Goal: Information Seeking & Learning: Learn about a topic

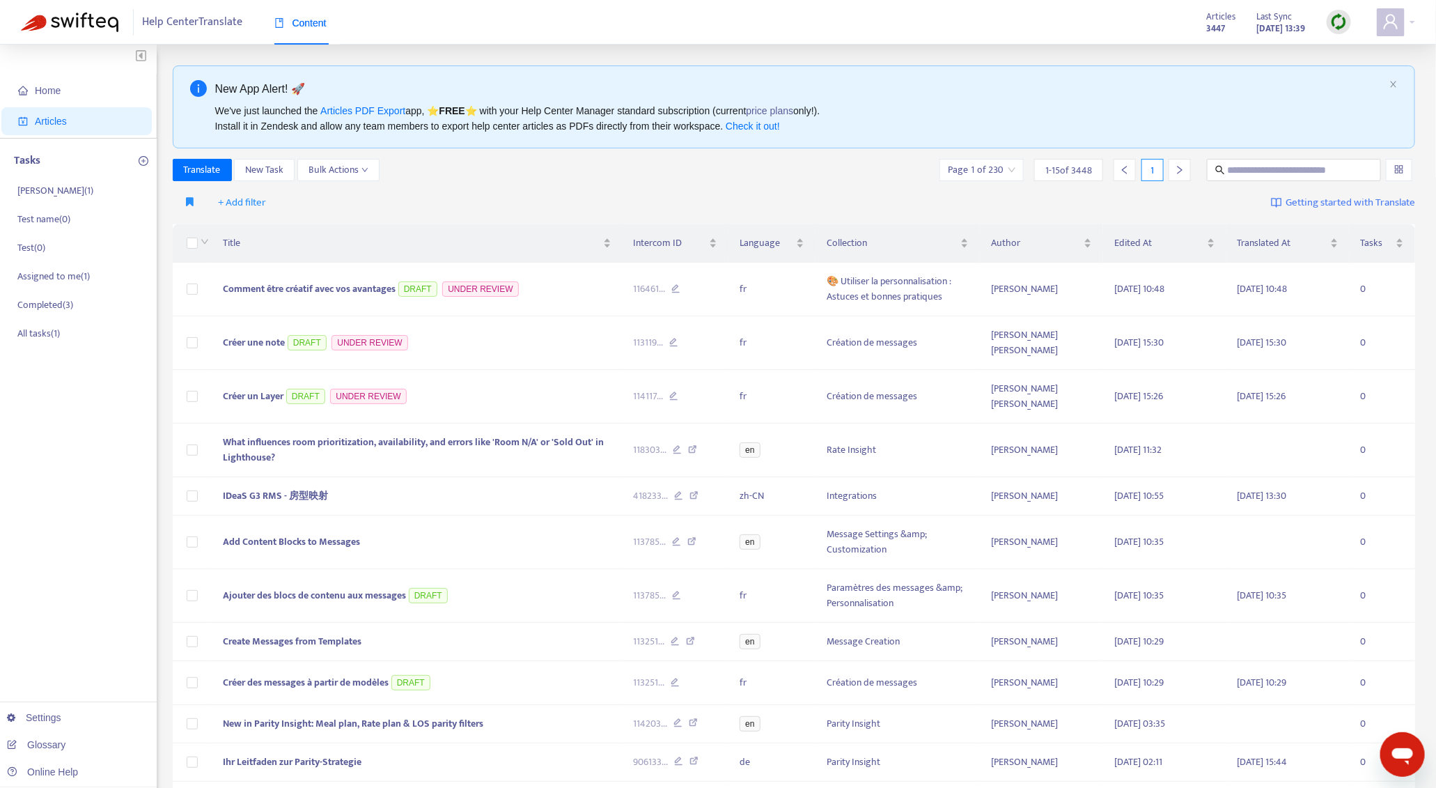
click at [1344, 21] on img at bounding box center [1338, 21] width 17 height 17
click at [1380, 53] on link "Quick Sync" at bounding box center [1367, 50] width 59 height 16
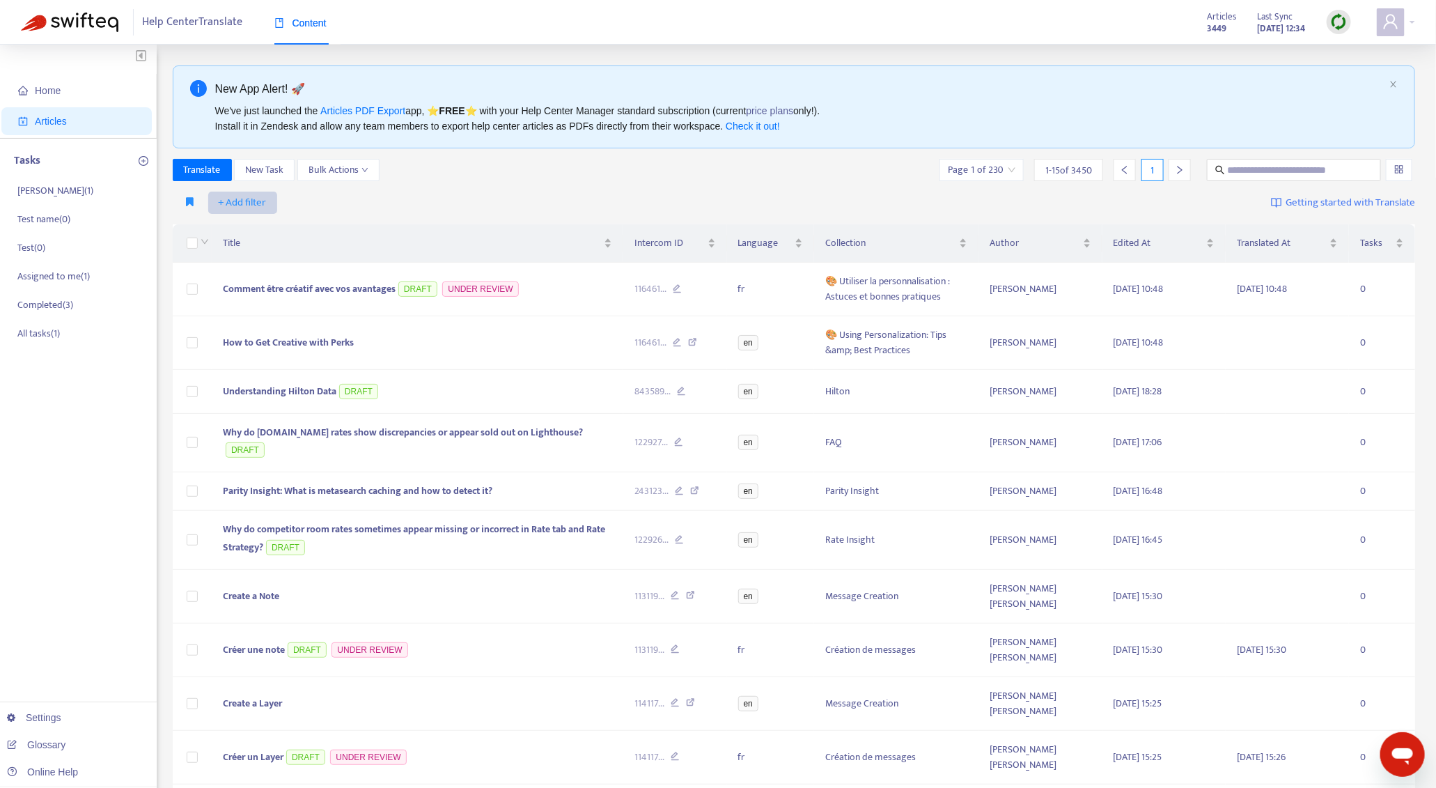
click at [261, 196] on span "+ Add filter" at bounding box center [243, 202] width 48 height 17
click at [269, 267] on span "Not translated to" at bounding box center [262, 274] width 87 height 15
click at [368, 206] on span "+ Add filter" at bounding box center [368, 202] width 48 height 17
click at [381, 229] on span "Language" at bounding box center [387, 230] width 87 height 15
click at [382, 198] on div at bounding box center [379, 202] width 84 height 17
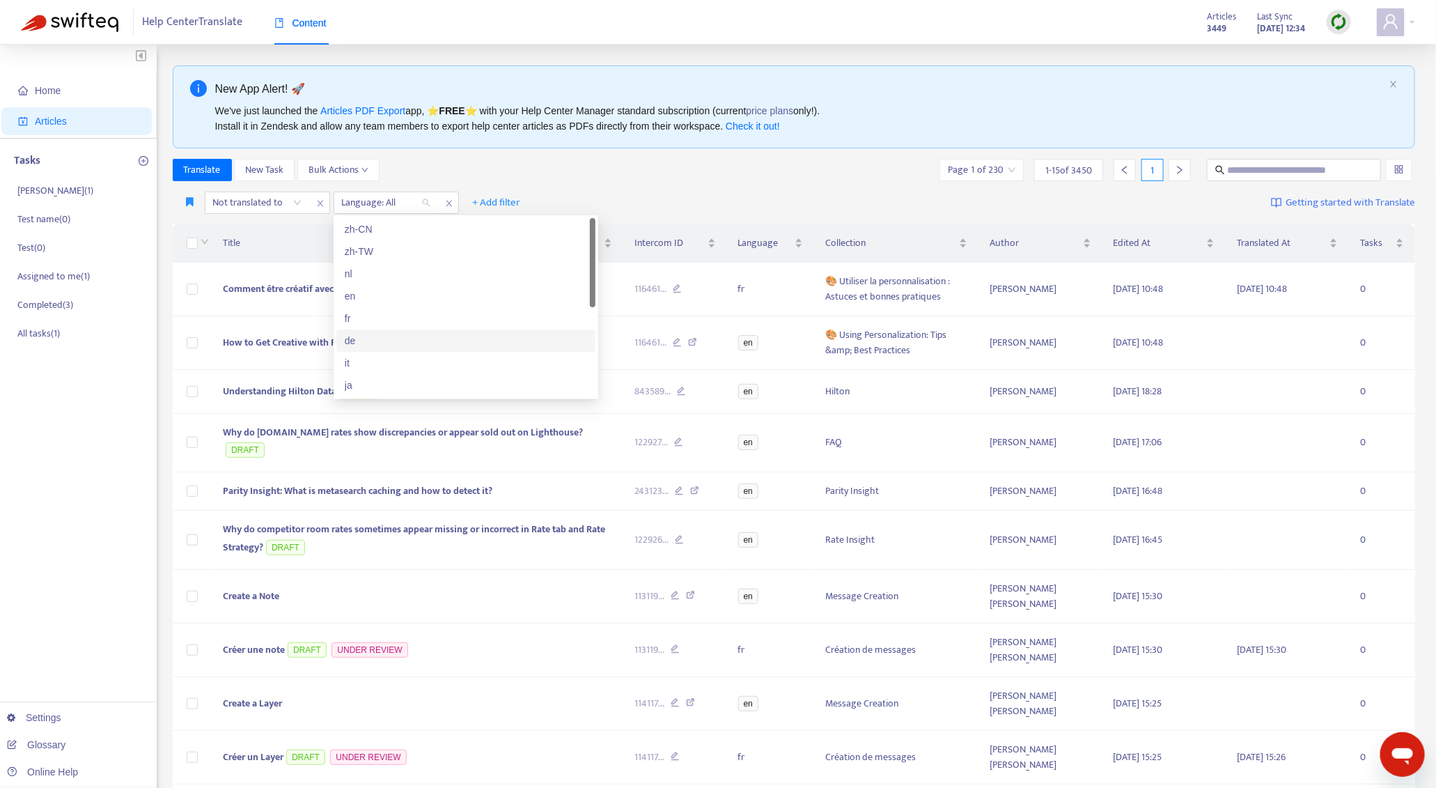
click at [398, 334] on div "de" at bounding box center [466, 340] width 242 height 15
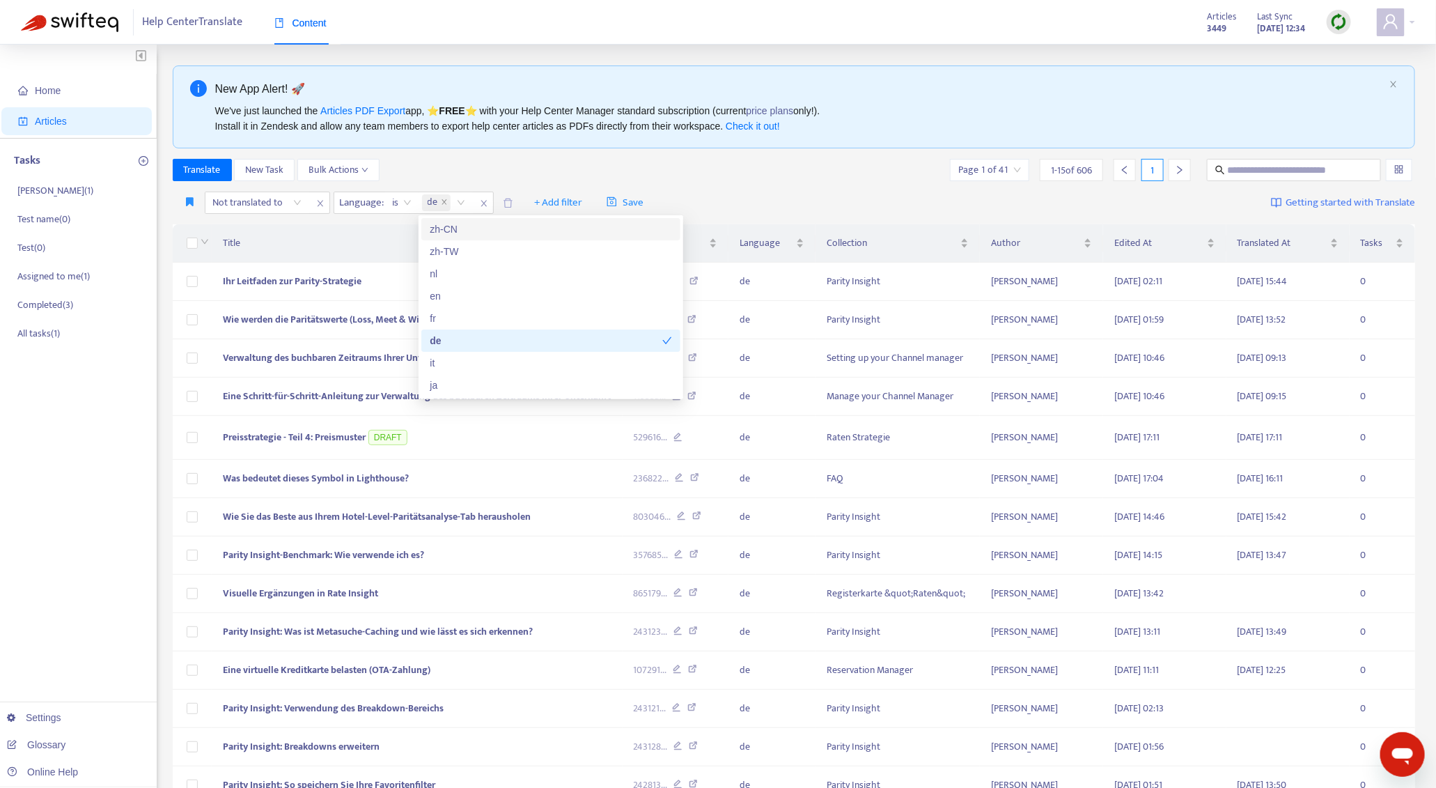
click at [724, 173] on div "Translate New Task Bulk Actions Page 1 of 41 1 - 15 of 606 1" at bounding box center [794, 170] width 1243 height 22
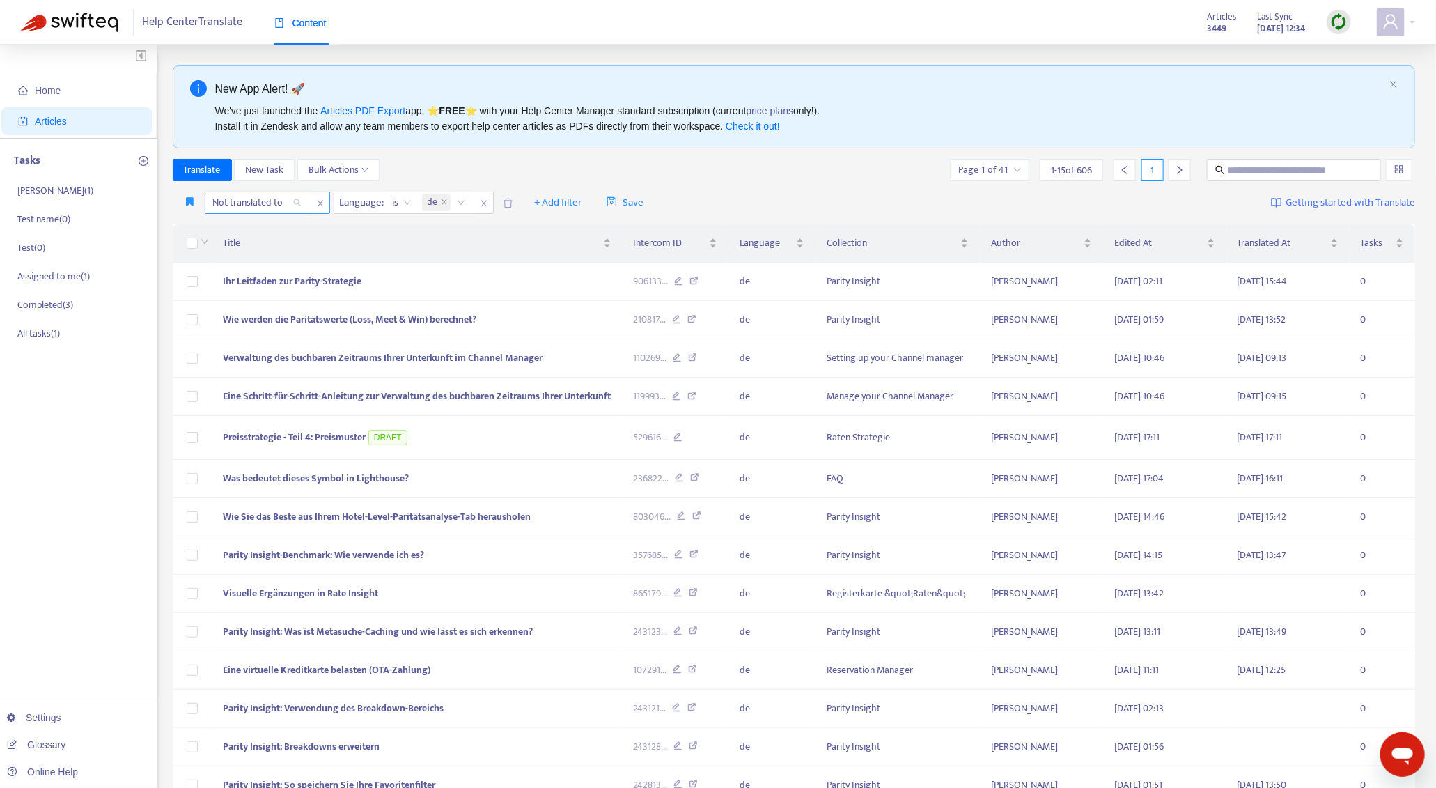
click at [277, 209] on div at bounding box center [250, 202] width 84 height 17
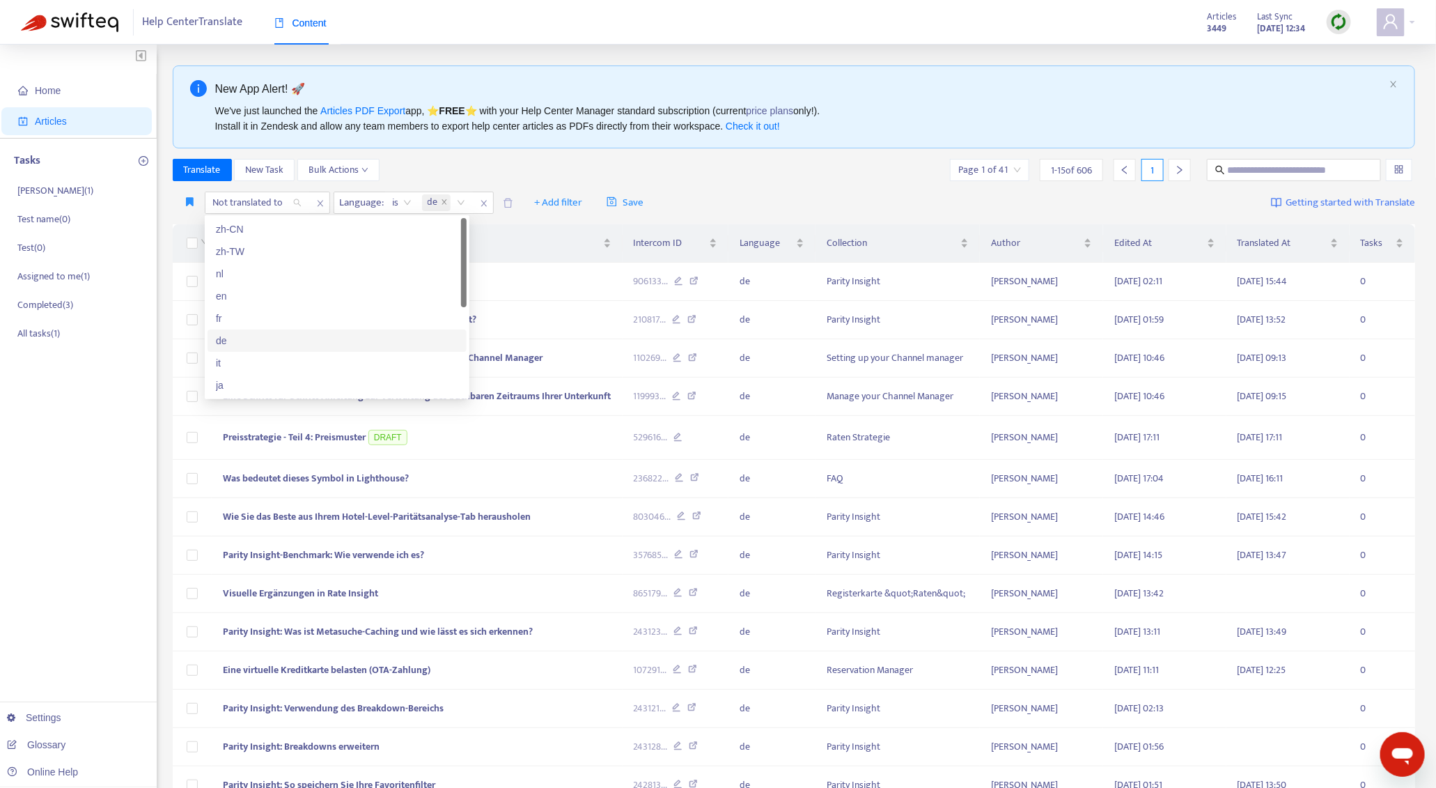
click at [278, 341] on div "de" at bounding box center [337, 340] width 242 height 15
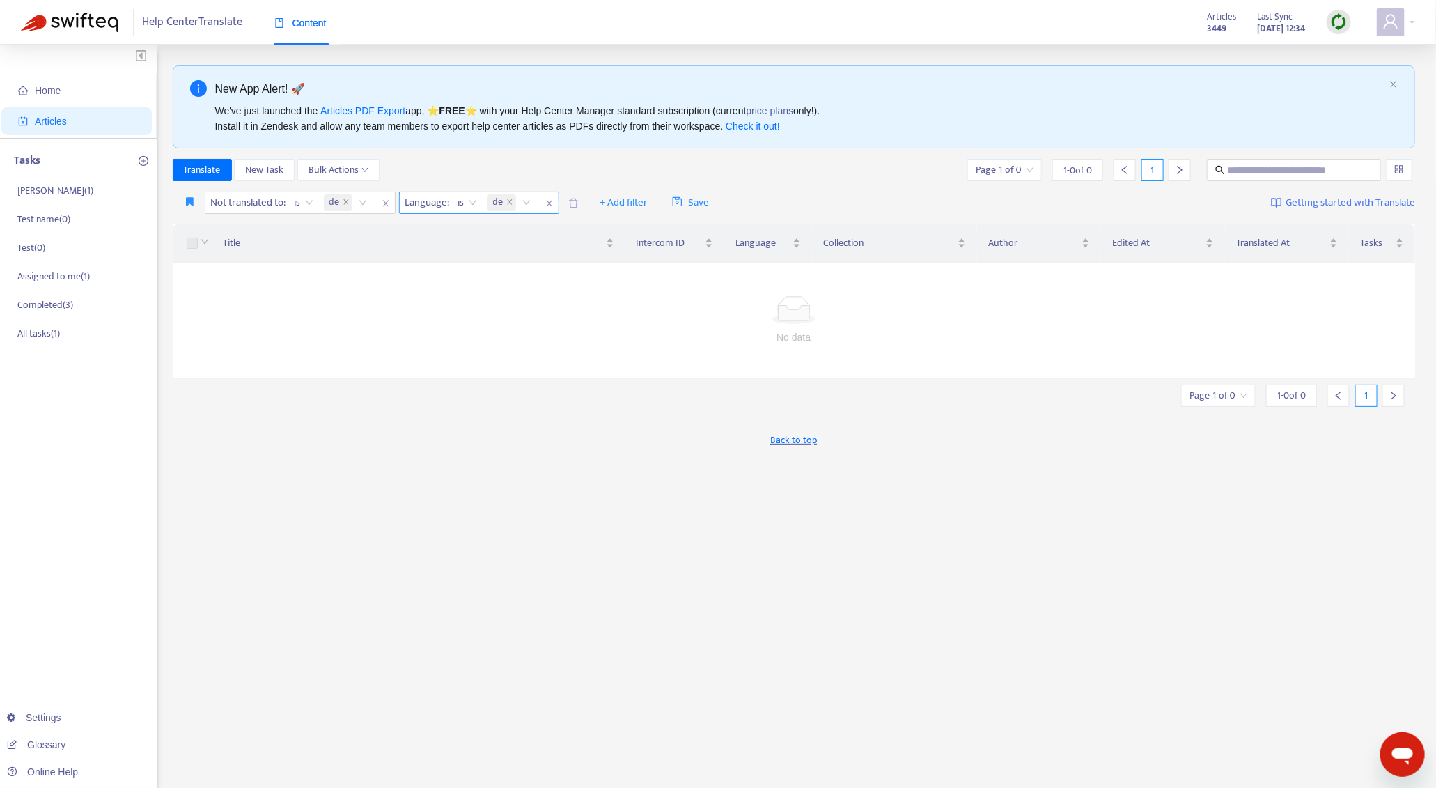
click at [553, 203] on icon "close" at bounding box center [549, 203] width 8 height 8
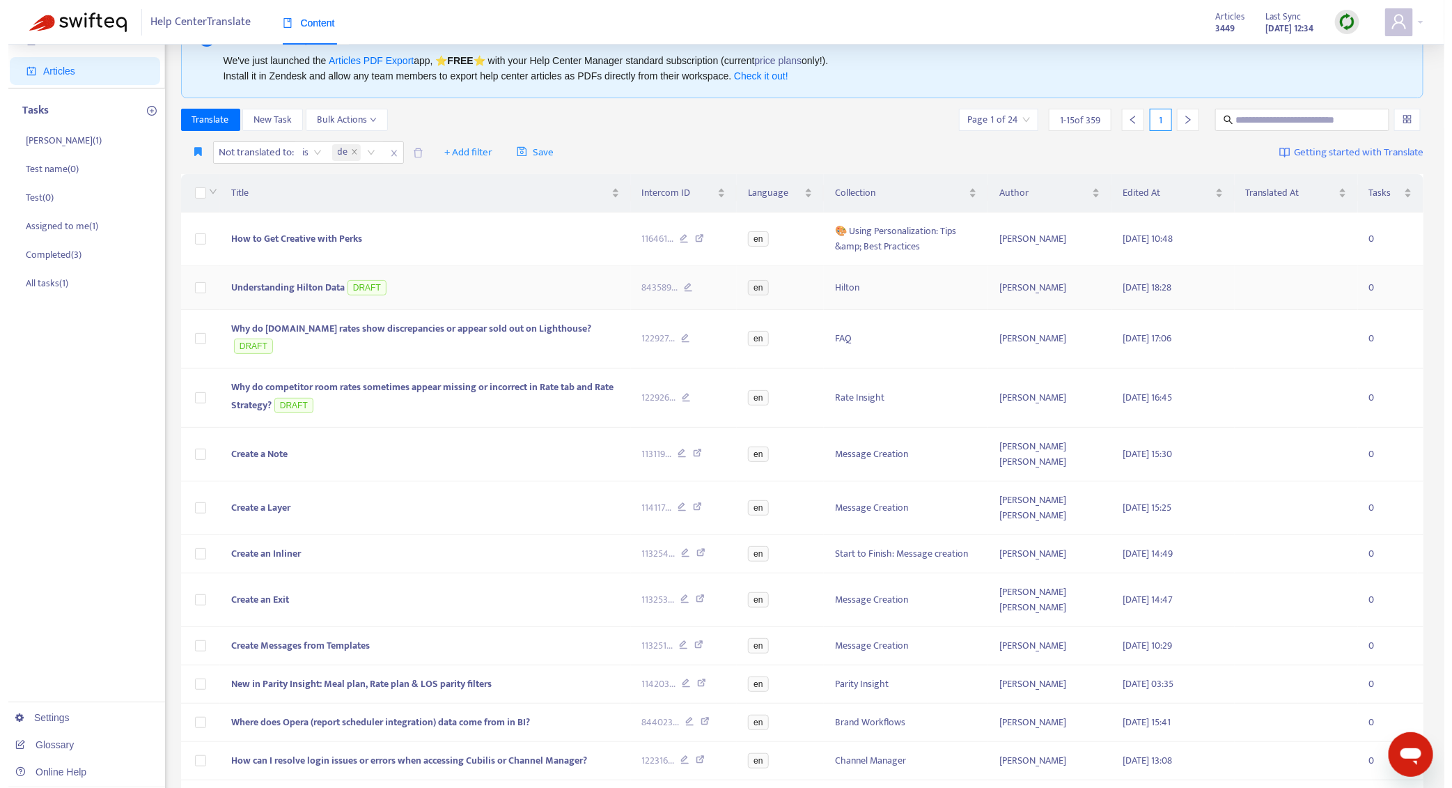
scroll to position [169, 0]
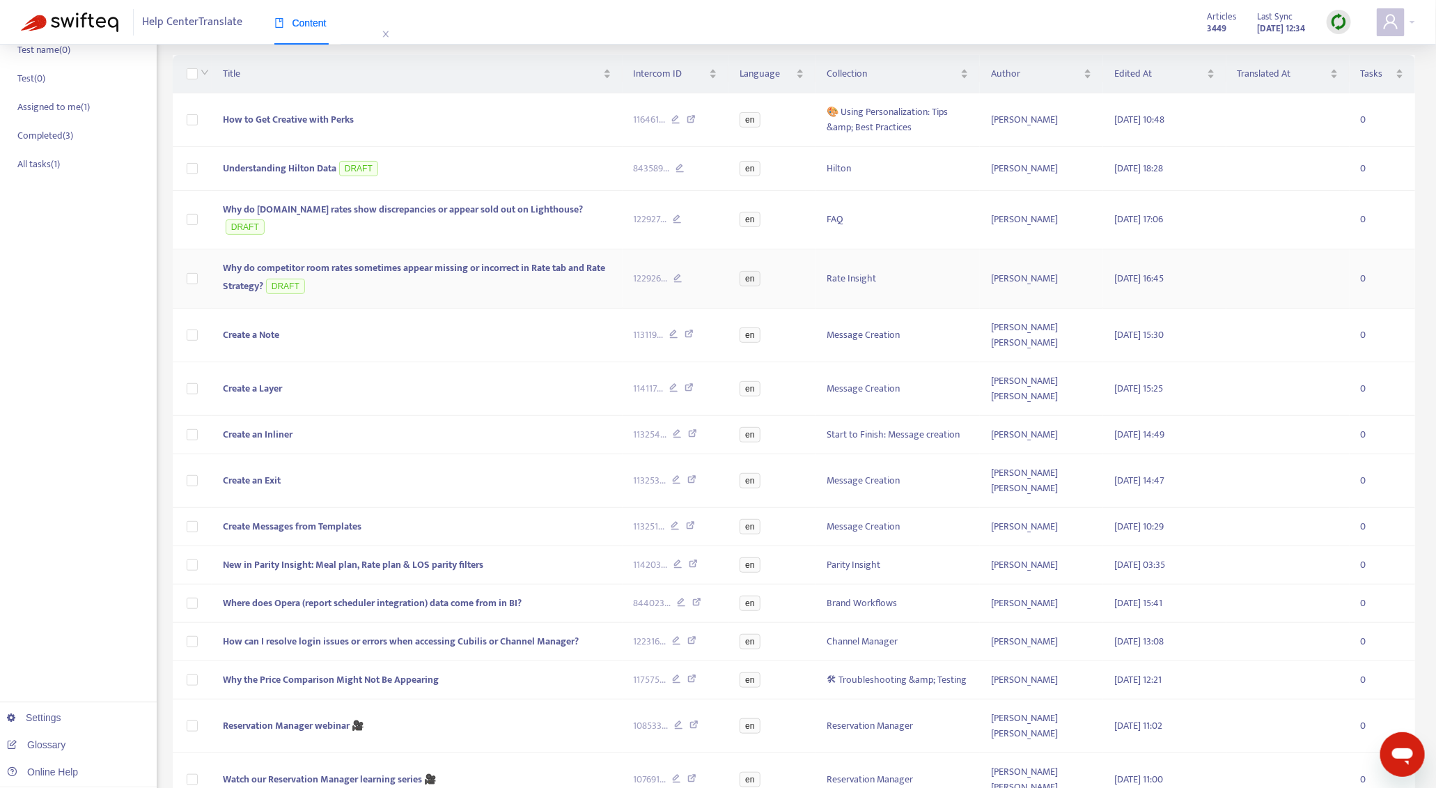
click at [488, 260] on span "Why do competitor room rates sometimes appear missing or incorrect in Rate tab …" at bounding box center [414, 277] width 382 height 34
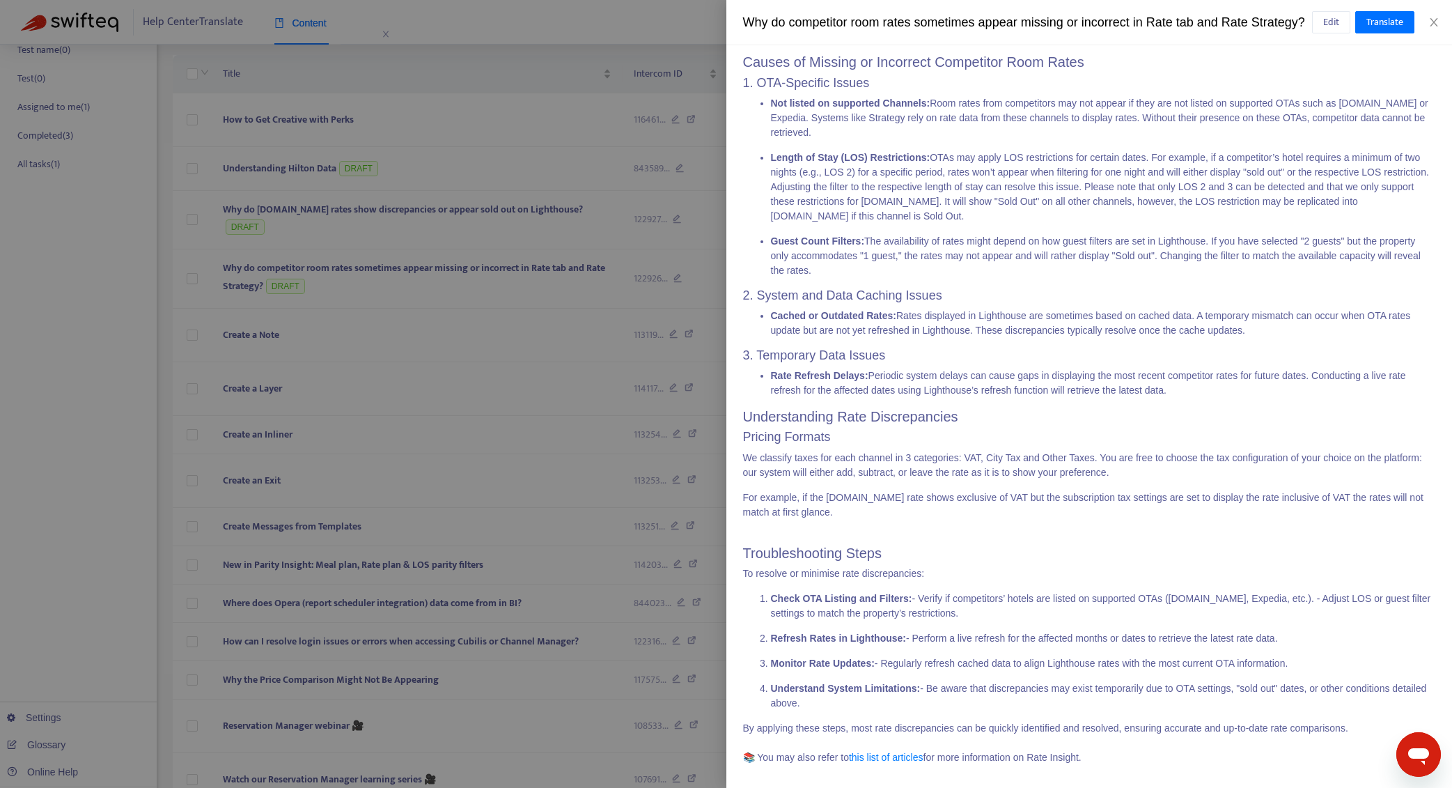
scroll to position [225, 0]
click at [1442, 29] on button "Close" at bounding box center [1434, 22] width 20 height 13
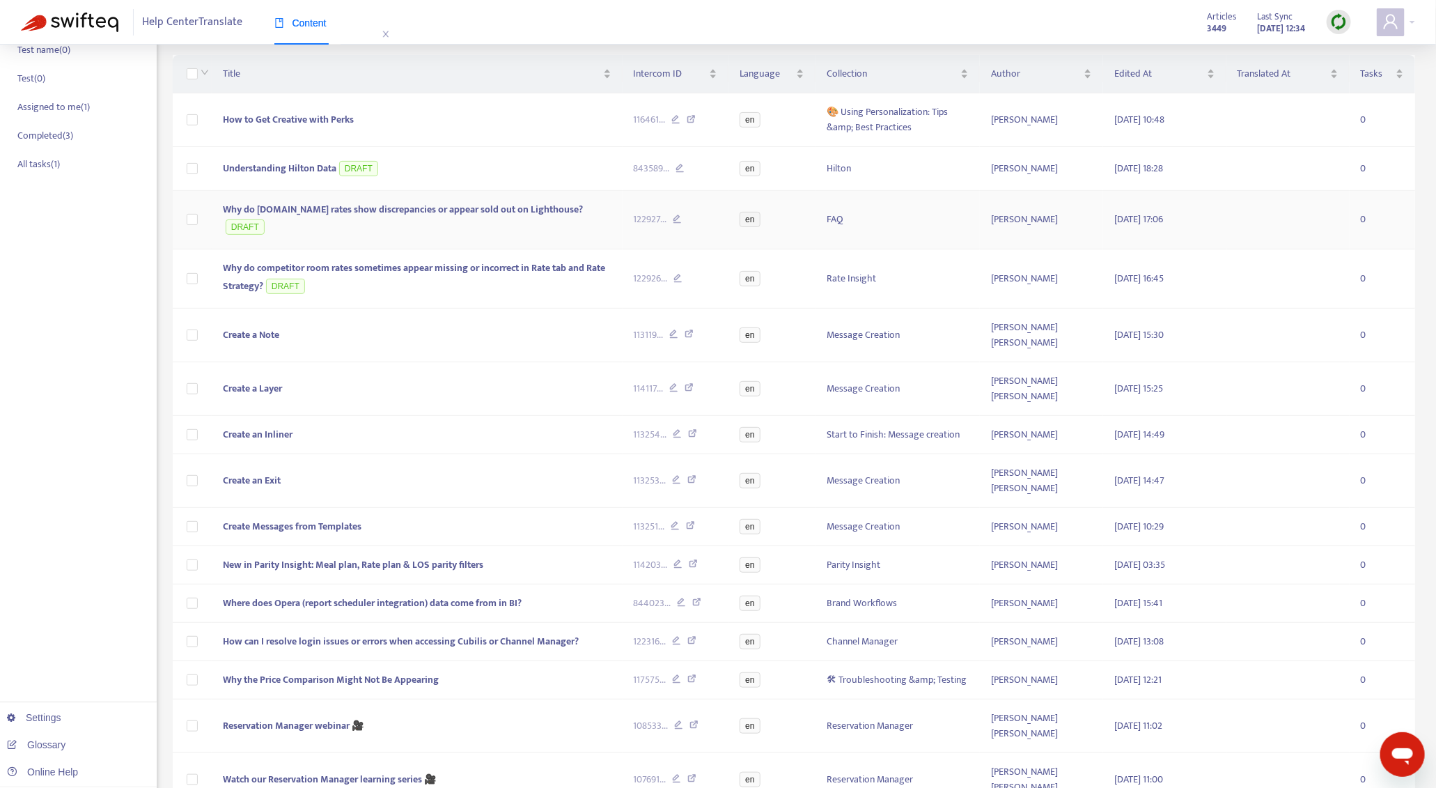
click at [497, 216] on span "Why do [DOMAIN_NAME] rates show discrepancies or appear sold out on Lighthouse?" at bounding box center [403, 209] width 360 height 16
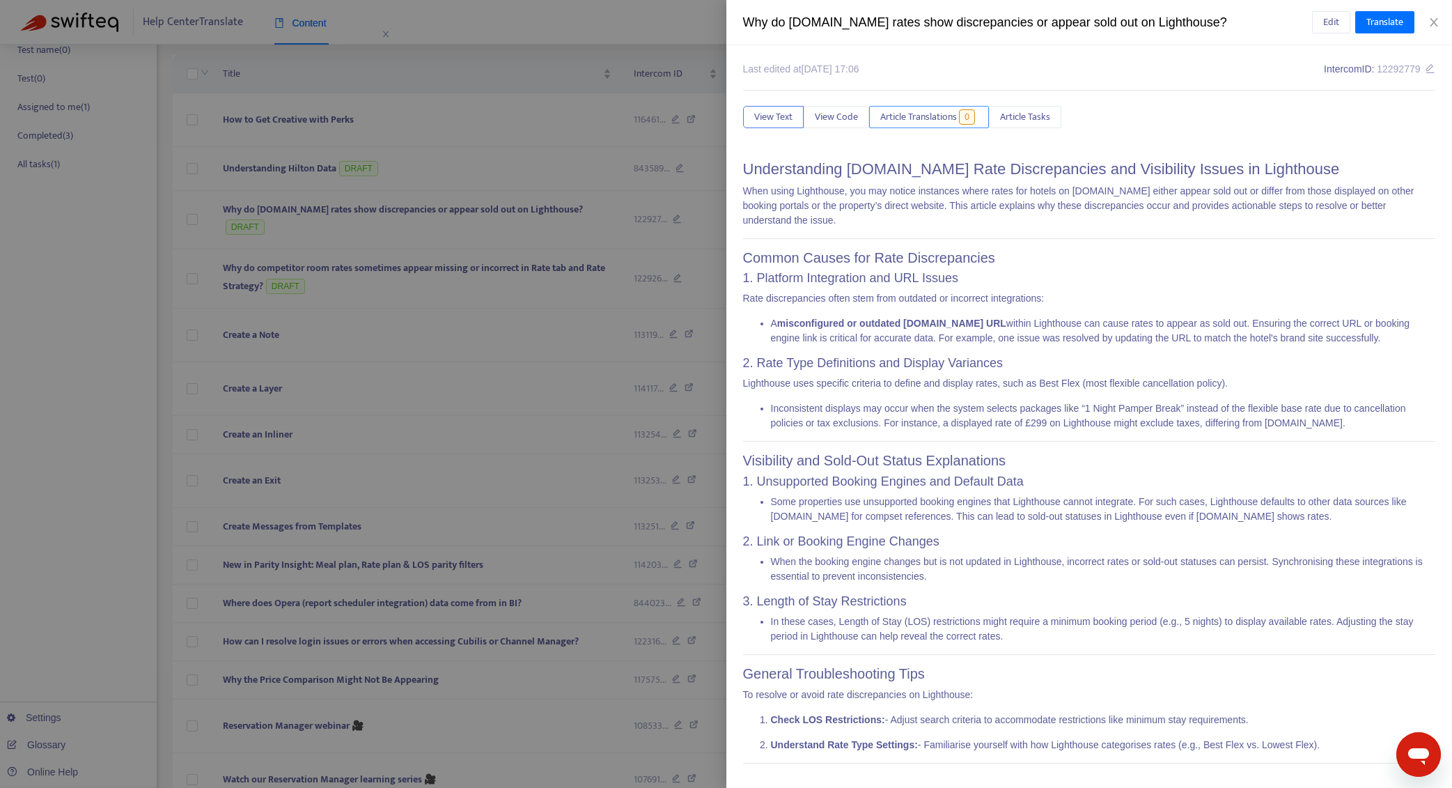
click at [924, 118] on span "Article Translations" at bounding box center [918, 116] width 77 height 15
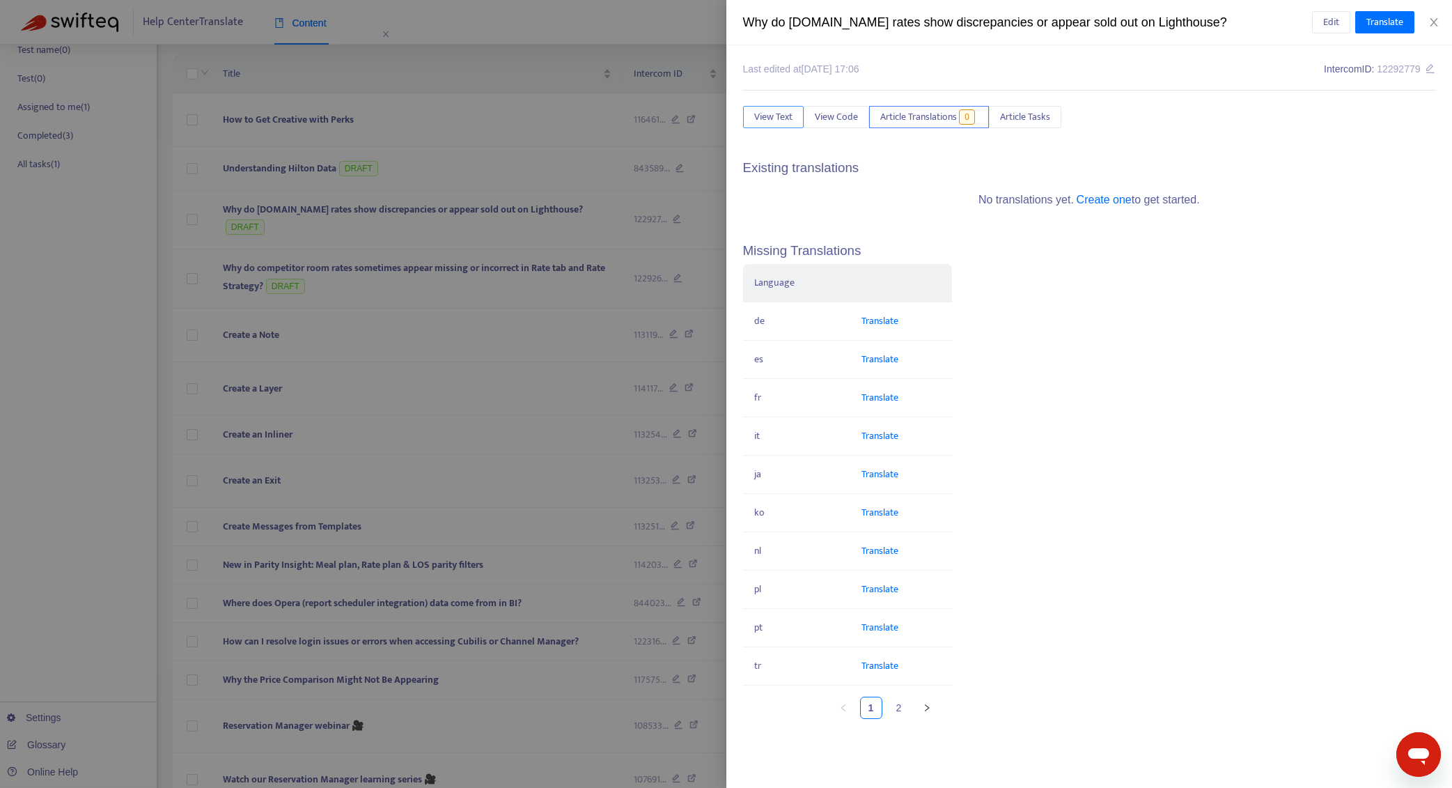
click at [779, 121] on span "View Text" at bounding box center [773, 116] width 38 height 15
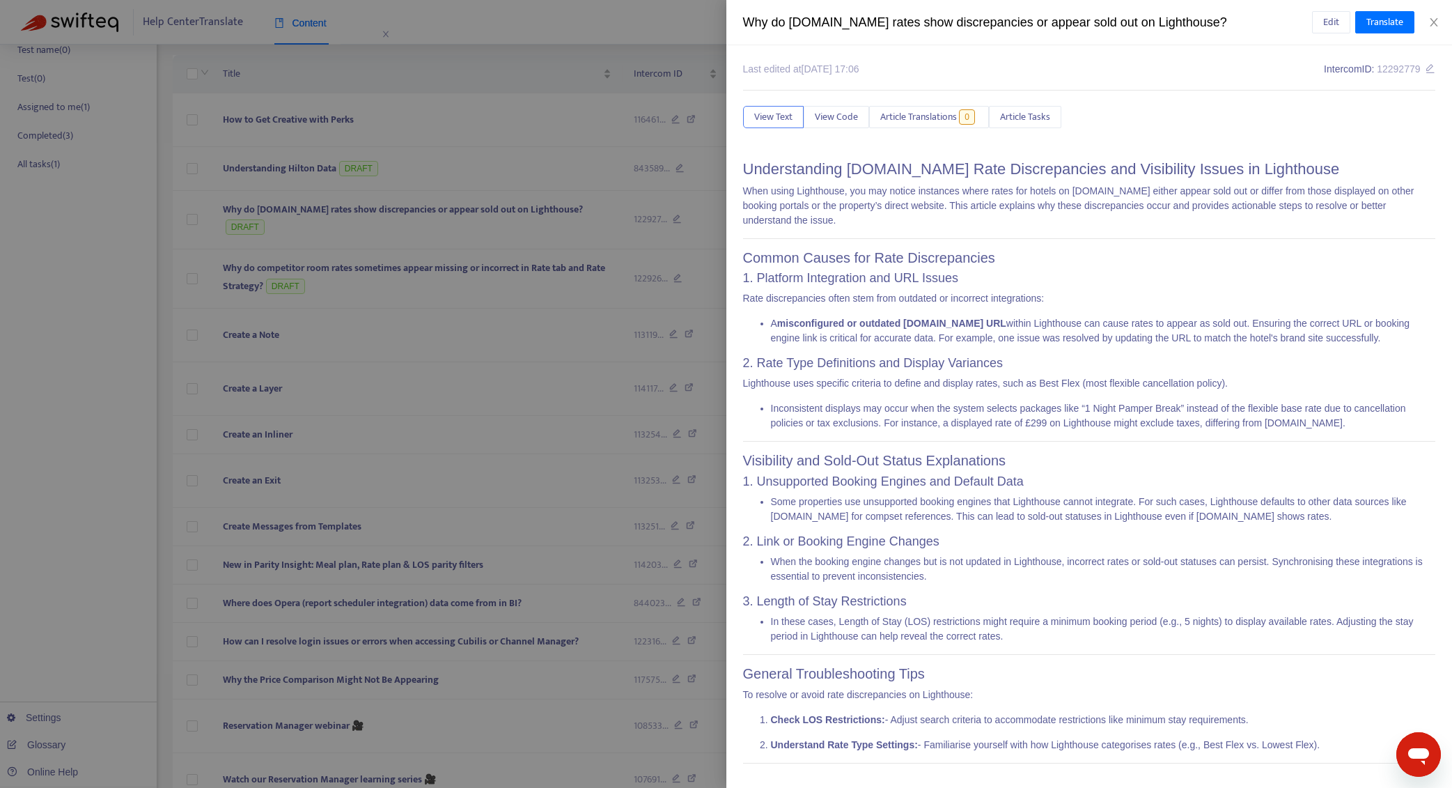
scroll to position [1, 0]
click at [1440, 24] on button "Close" at bounding box center [1434, 22] width 20 height 13
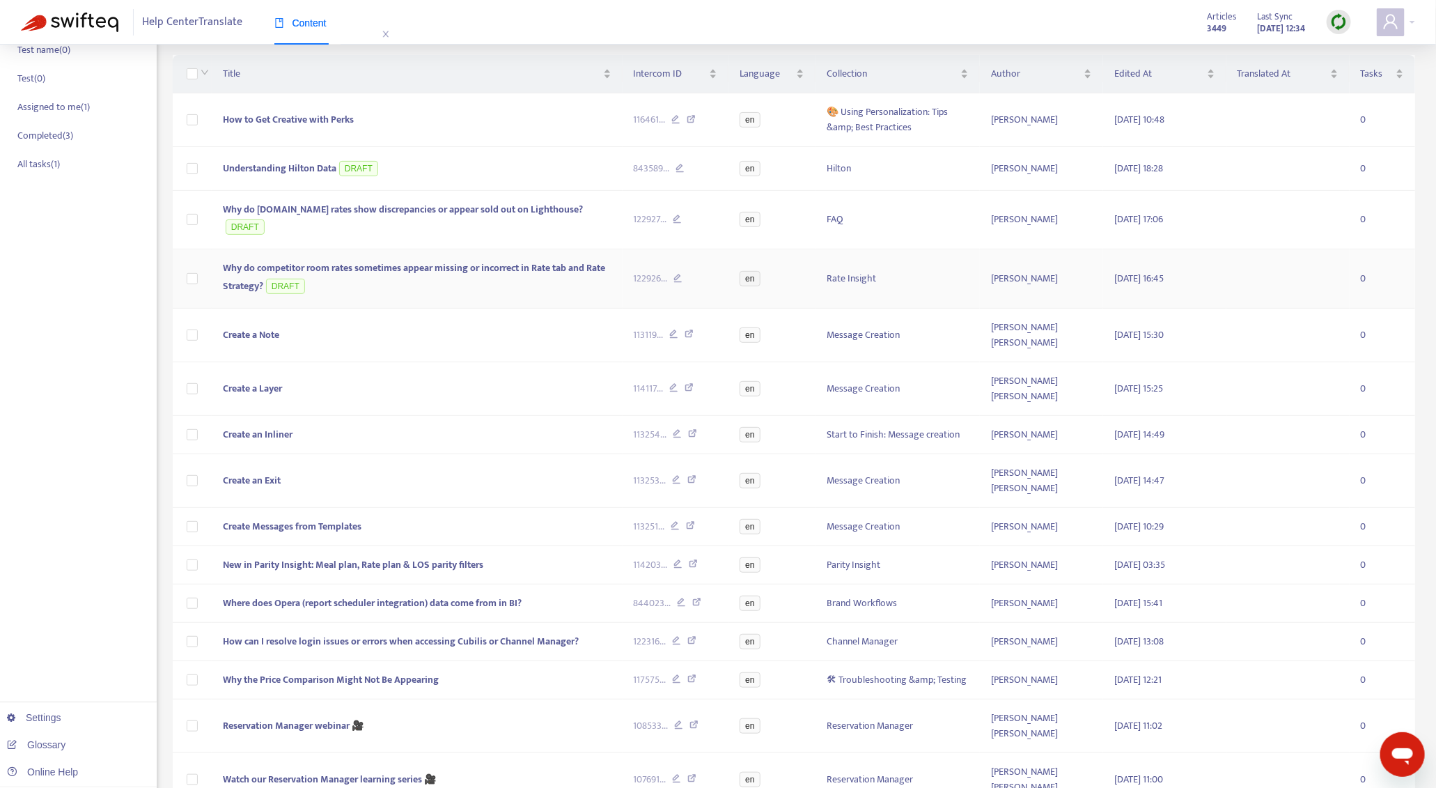
click at [526, 260] on span "Why do competitor room rates sometimes appear missing or incorrect in Rate tab …" at bounding box center [414, 277] width 382 height 34
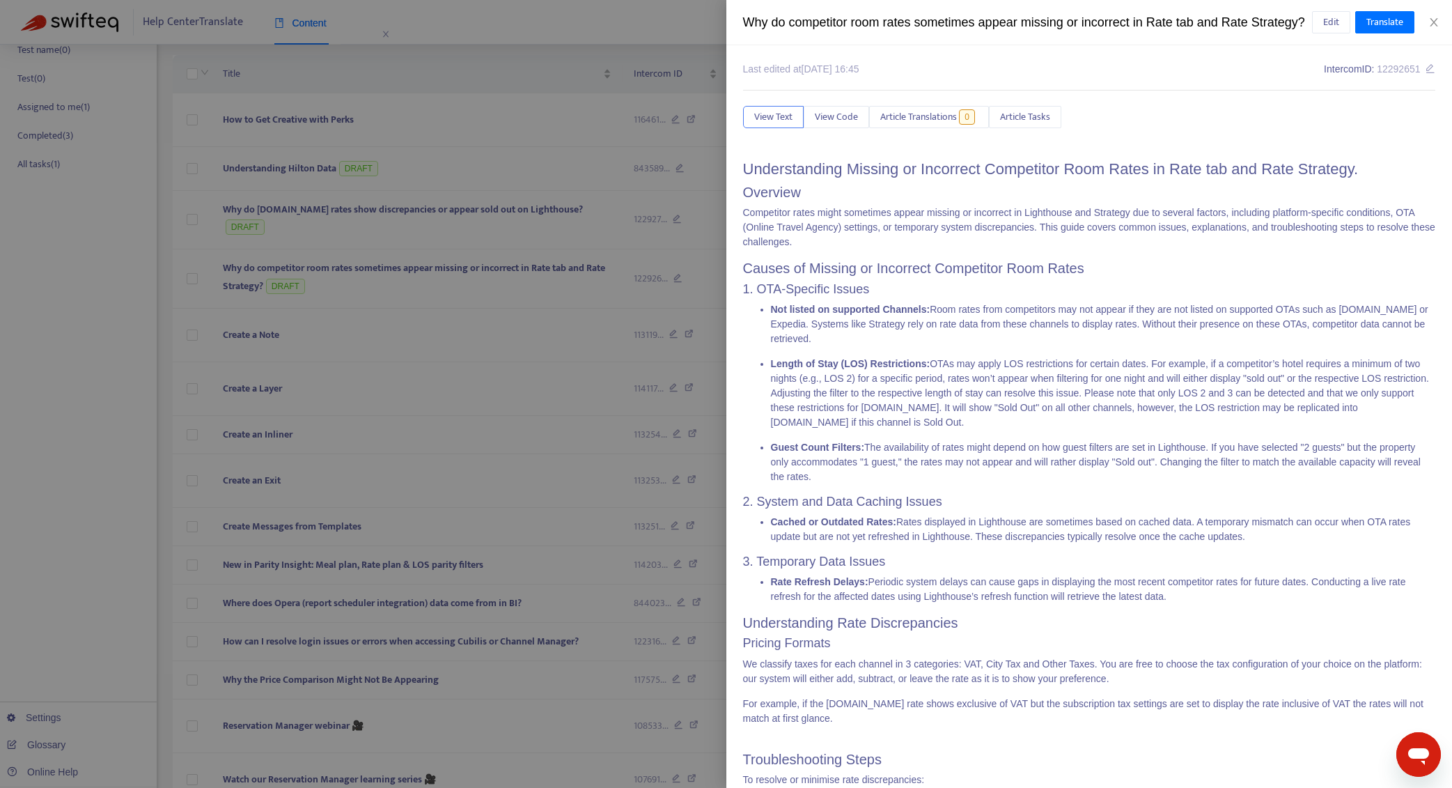
scroll to position [225, 0]
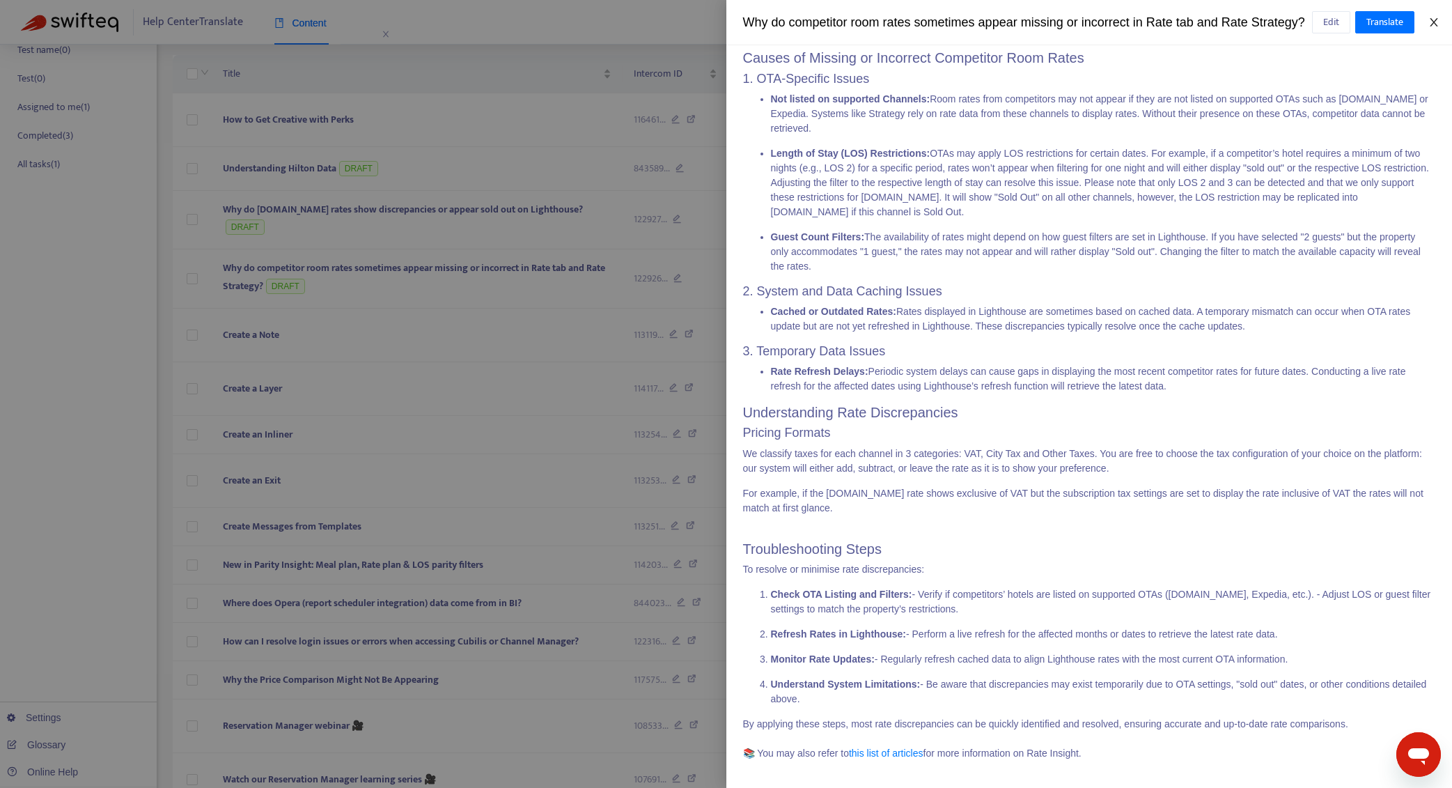
click at [1437, 28] on icon "close" at bounding box center [1433, 22] width 11 height 11
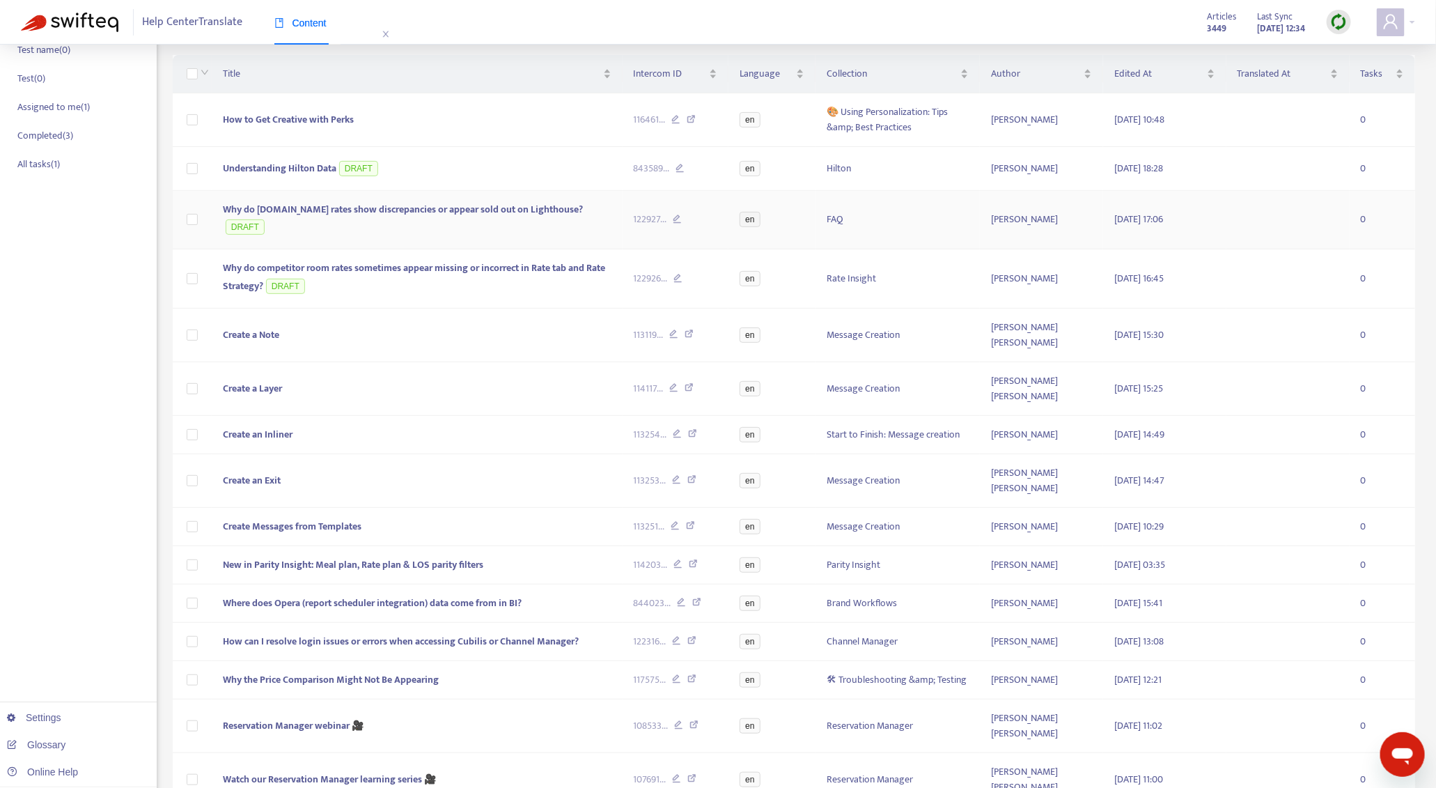
click at [526, 205] on span "Why do [DOMAIN_NAME] rates show discrepancies or appear sold out on Lighthouse?" at bounding box center [403, 209] width 360 height 16
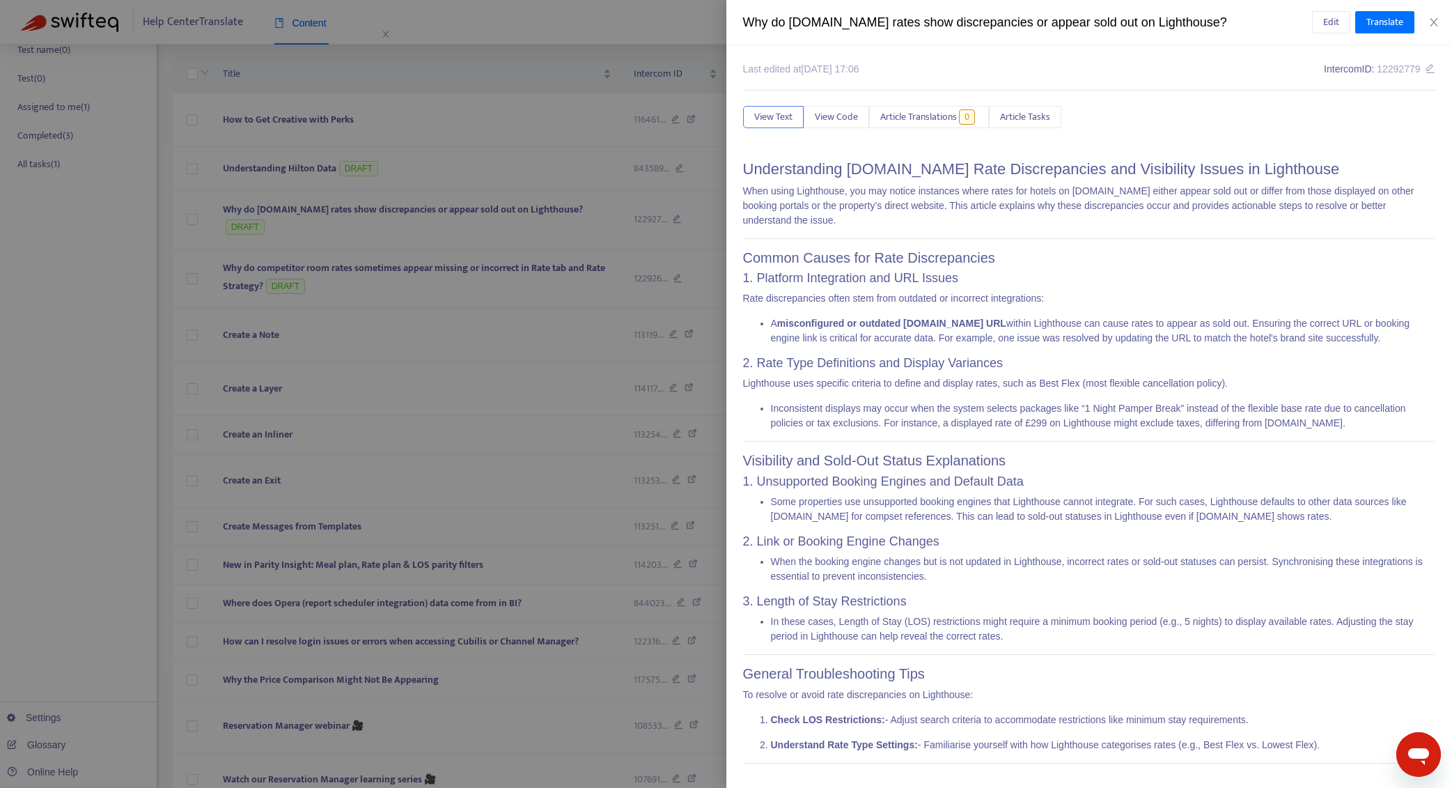
scroll to position [1, 0]
click at [1436, 15] on div "Why do [DOMAIN_NAME] rates show discrepancies or appear sold out on Lighthouse?…" at bounding box center [1089, 22] width 726 height 45
click at [1435, 20] on icon "close" at bounding box center [1434, 22] width 8 height 8
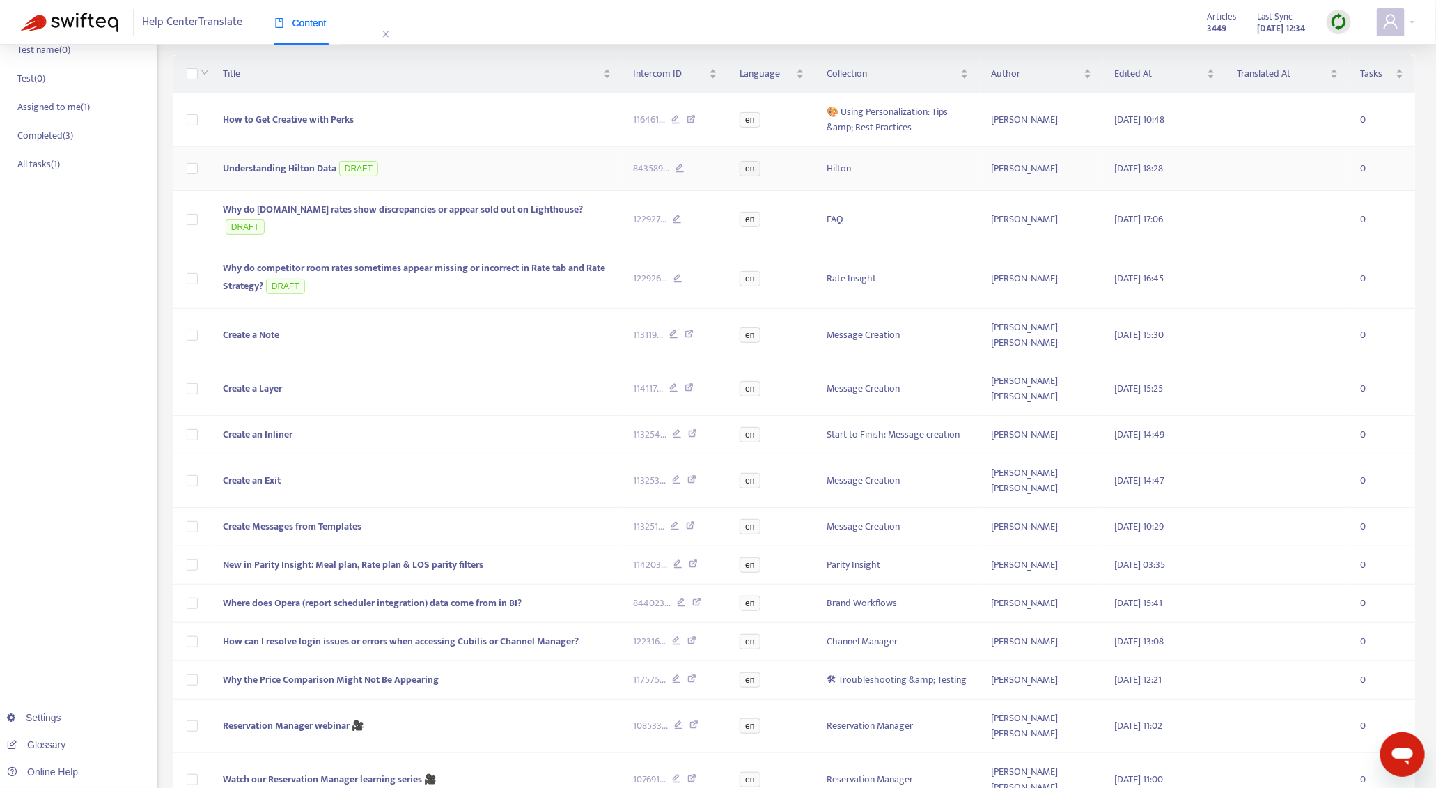
click at [440, 171] on td "Understanding Hilton Data DRAFT" at bounding box center [417, 169] width 411 height 44
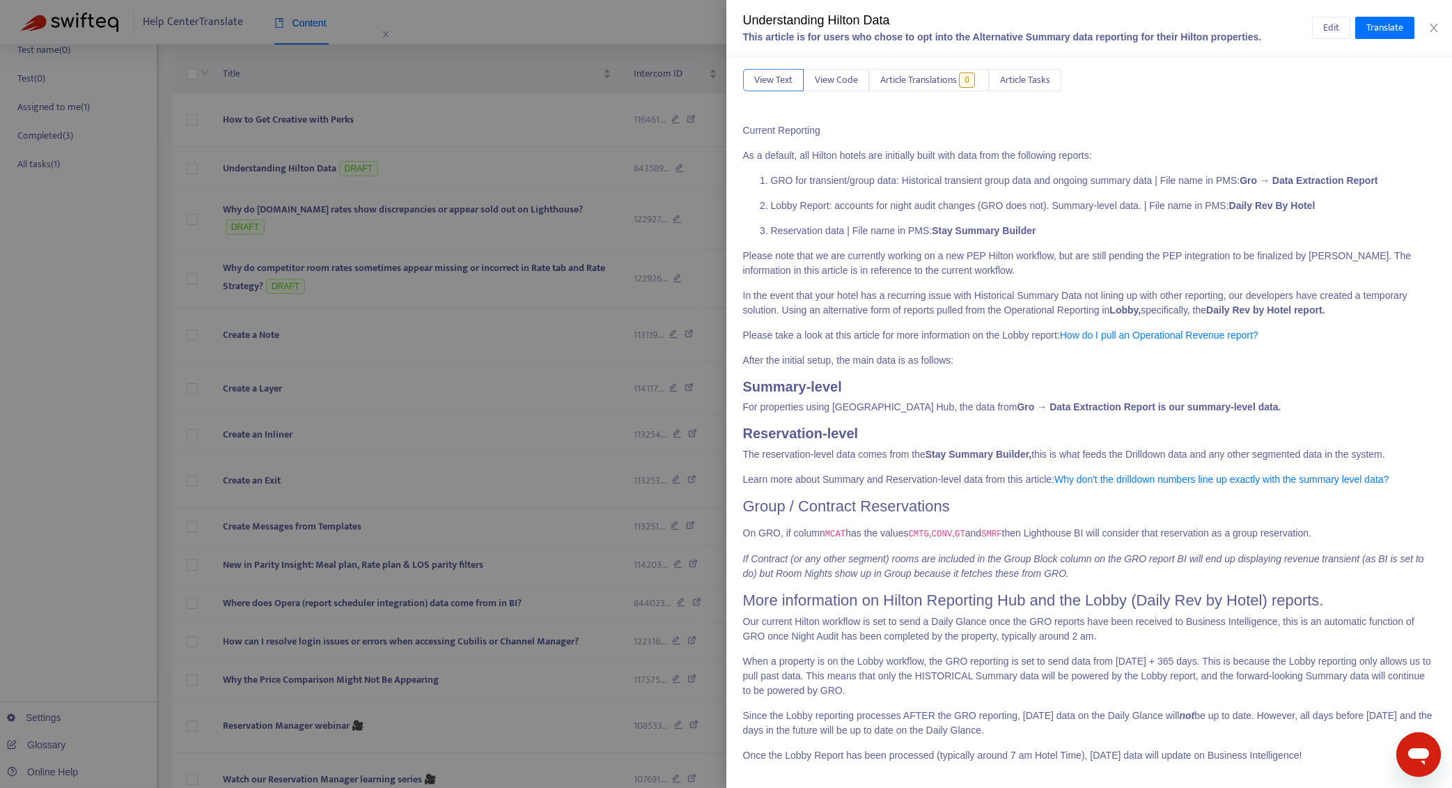
scroll to position [50, 0]
click at [1438, 32] on icon "close" at bounding box center [1433, 27] width 11 height 11
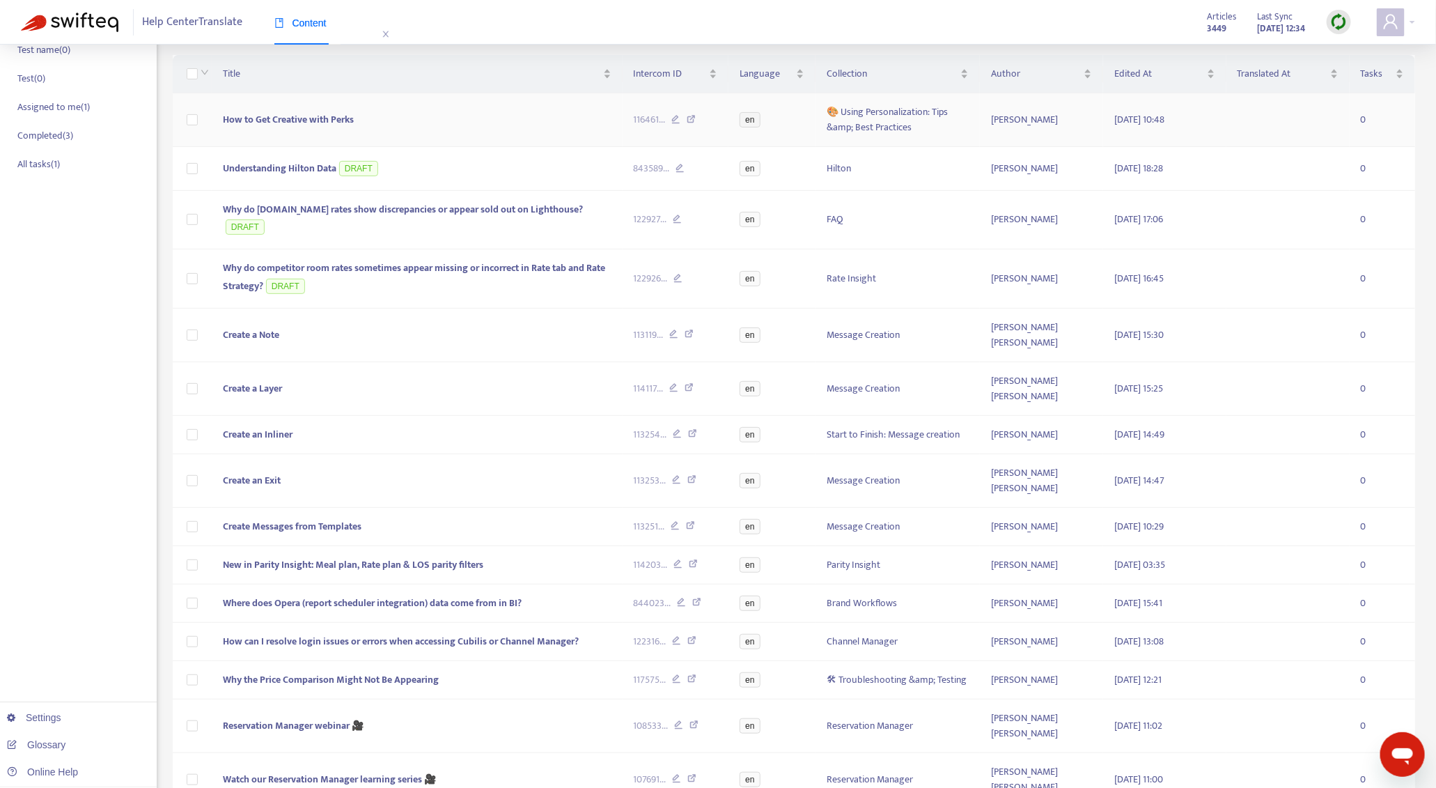
click at [435, 119] on td "How to Get Creative with Perks" at bounding box center [417, 120] width 411 height 54
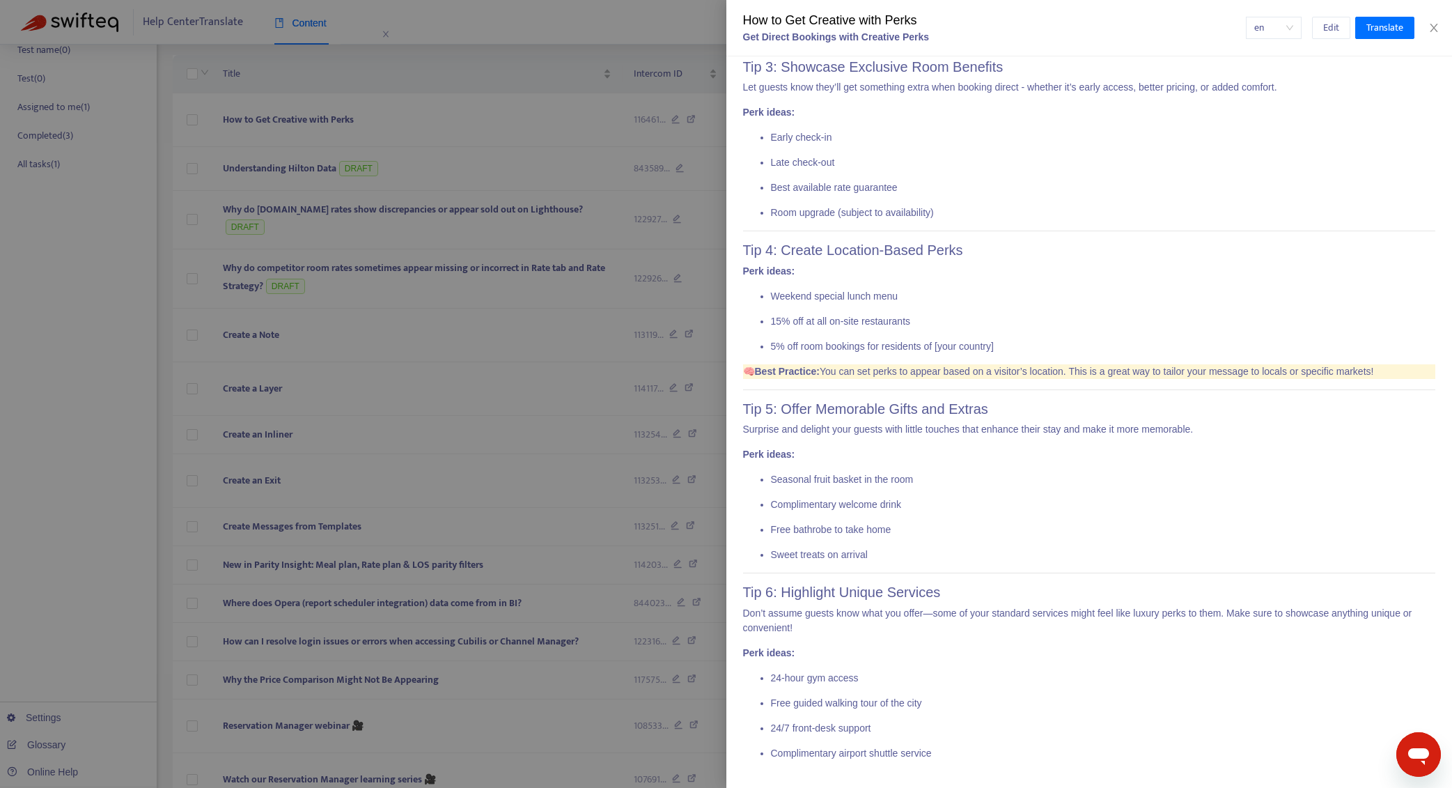
scroll to position [648, 0]
click at [1437, 31] on icon "close" at bounding box center [1434, 28] width 8 height 8
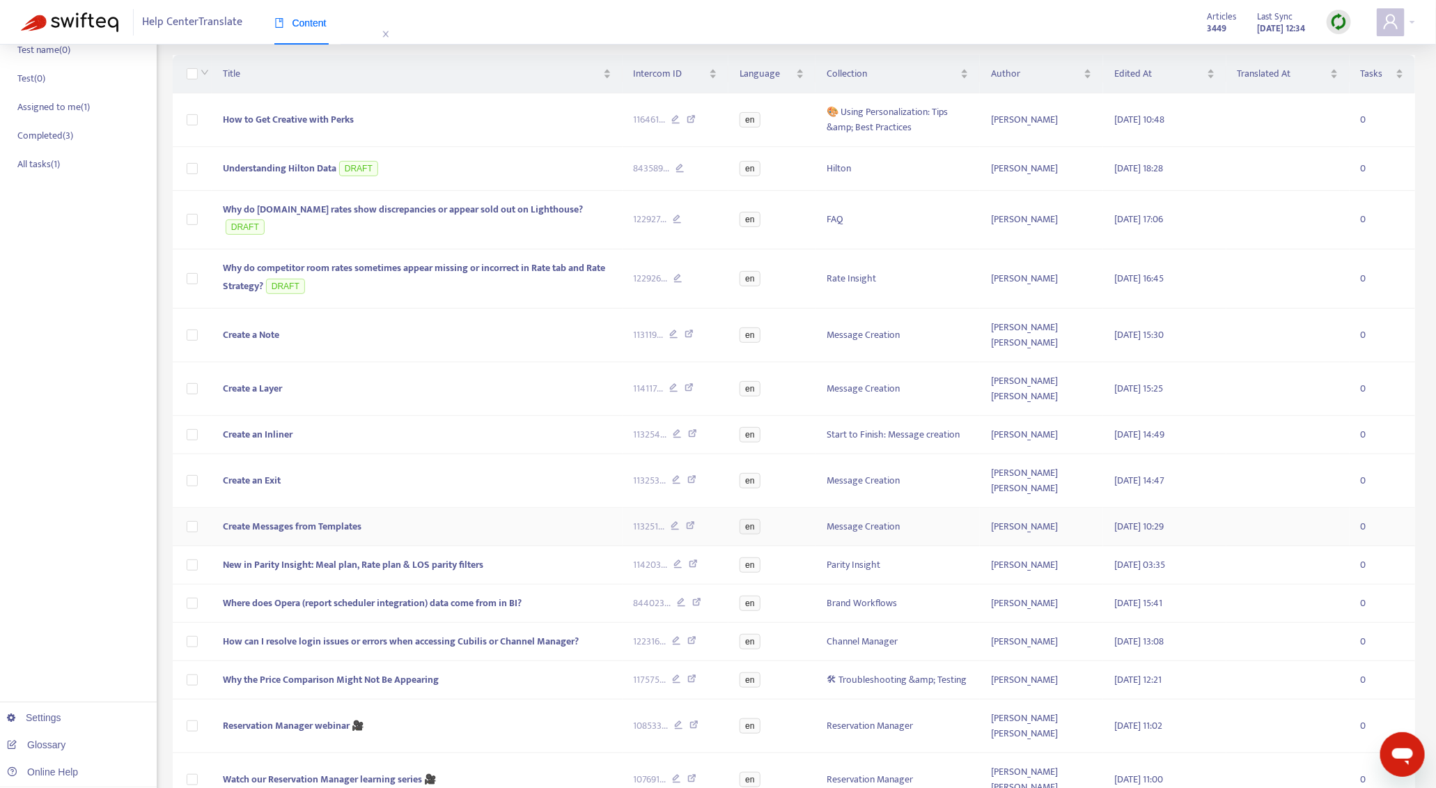
click at [547, 508] on td "Create Messages from Templates" at bounding box center [417, 527] width 411 height 38
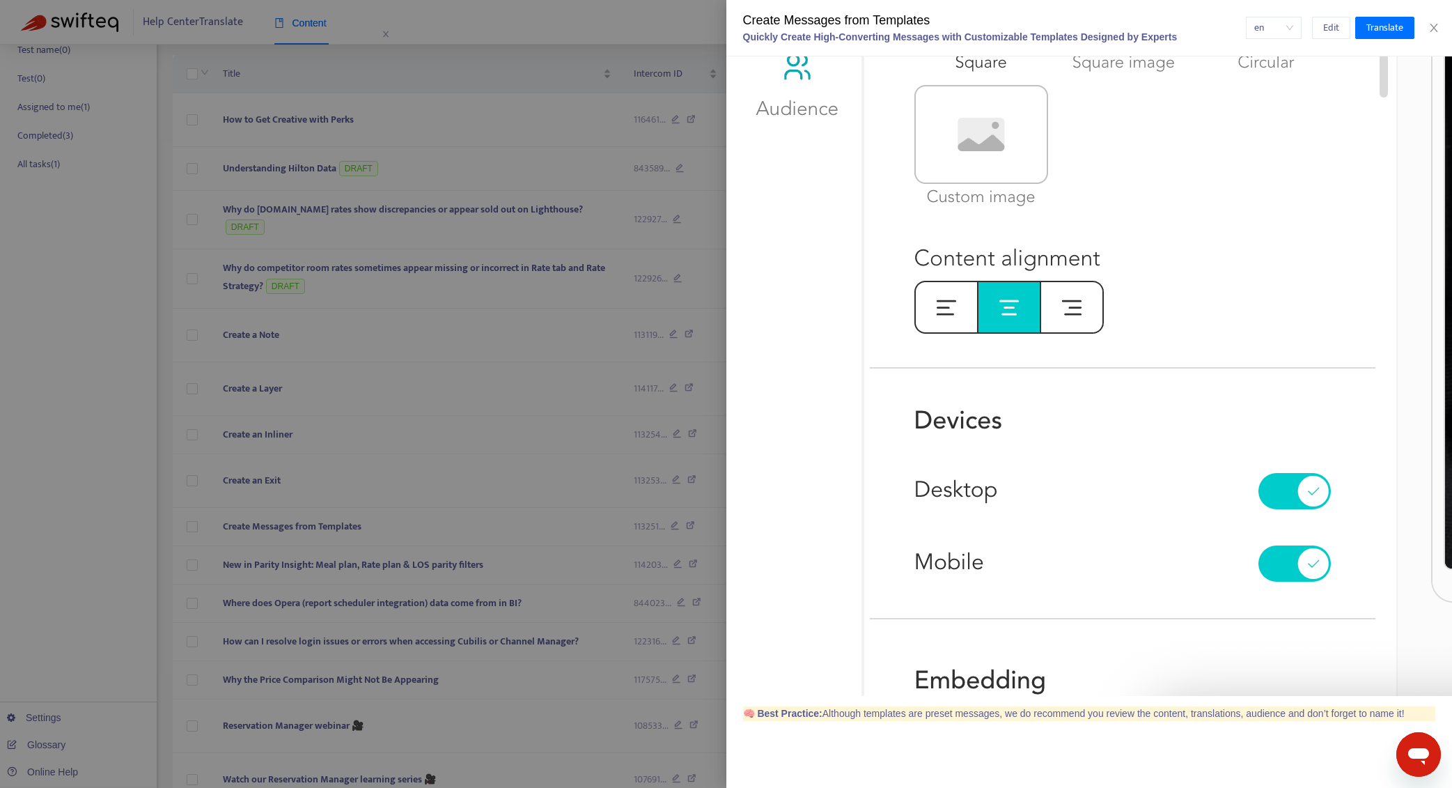
scroll to position [2899, 0]
click at [1440, 29] on button "Close" at bounding box center [1434, 28] width 20 height 13
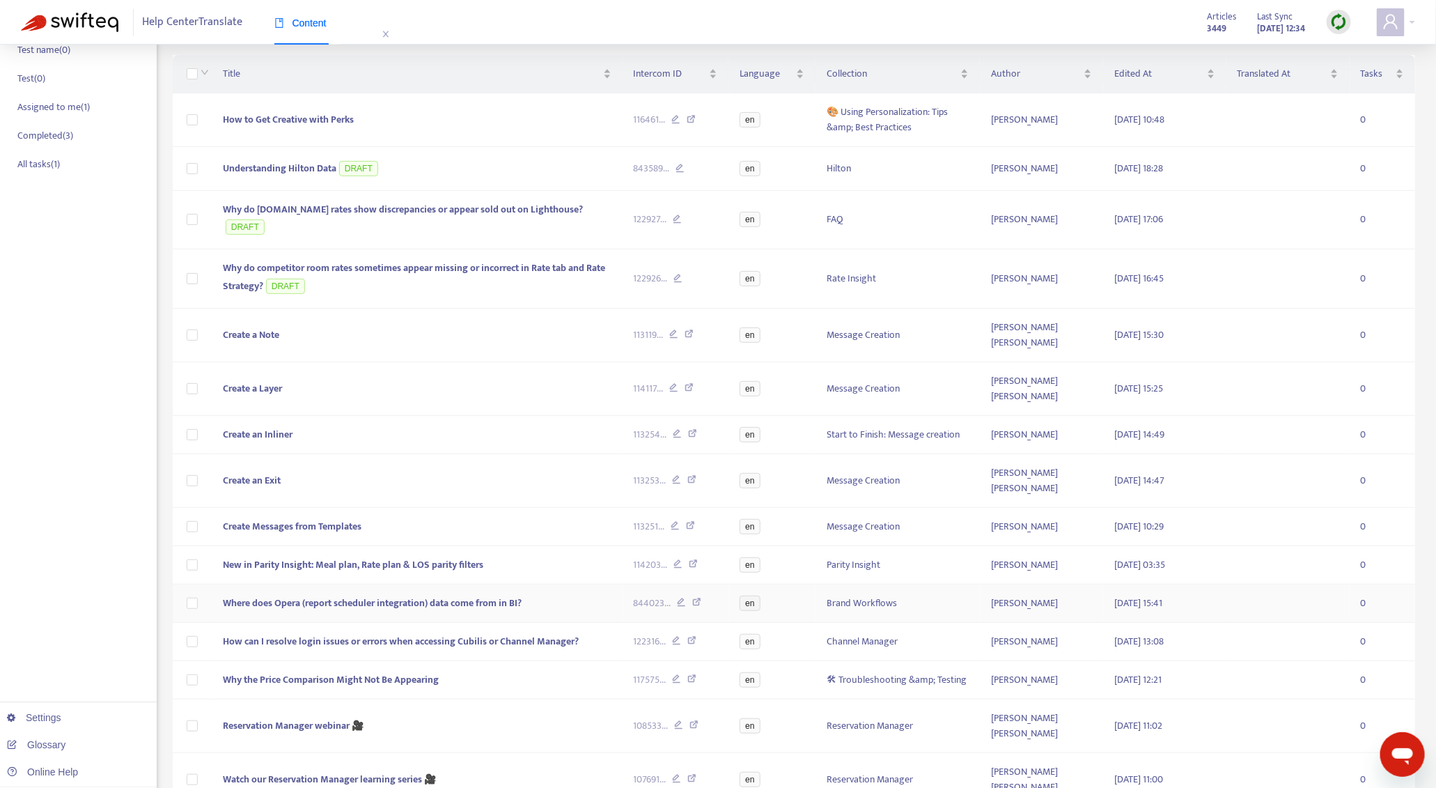
click at [551, 584] on td "Where does Opera (report scheduler integration) data come from in BI?" at bounding box center [417, 603] width 411 height 38
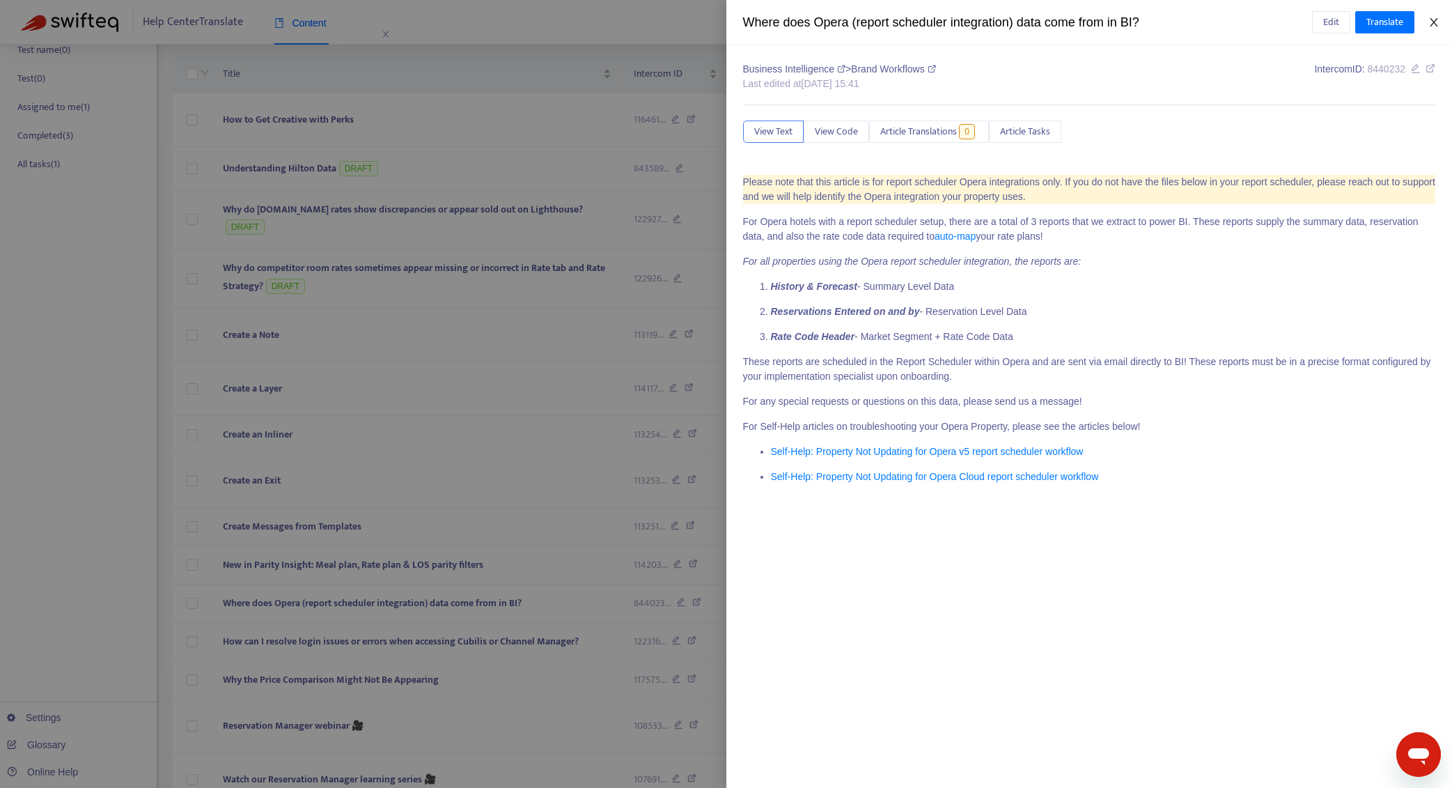
click at [1437, 25] on icon "close" at bounding box center [1434, 22] width 8 height 8
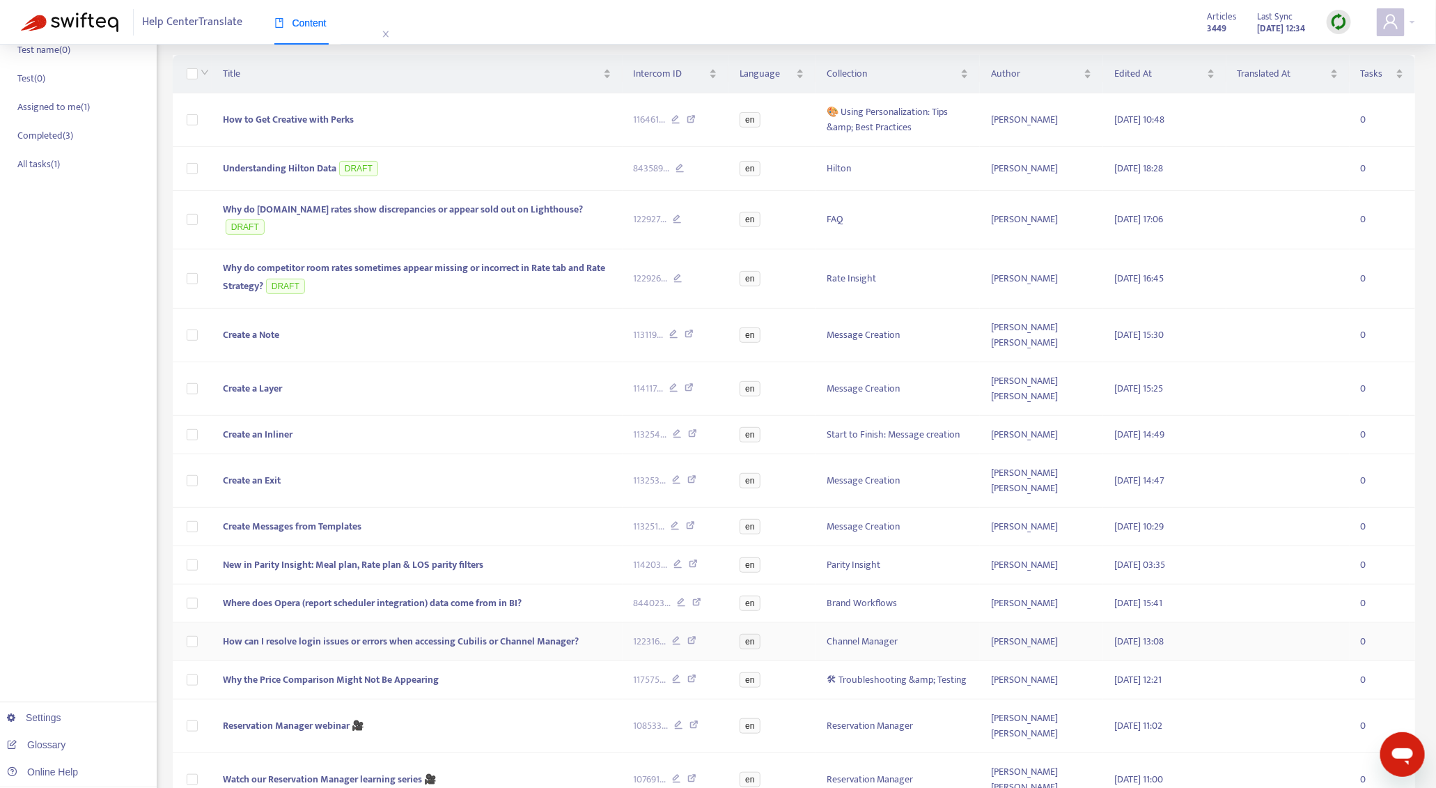
click at [550, 633] on span "How can I resolve login issues or errors when accessing Cubilis or Channel Mana…" at bounding box center [401, 641] width 356 height 16
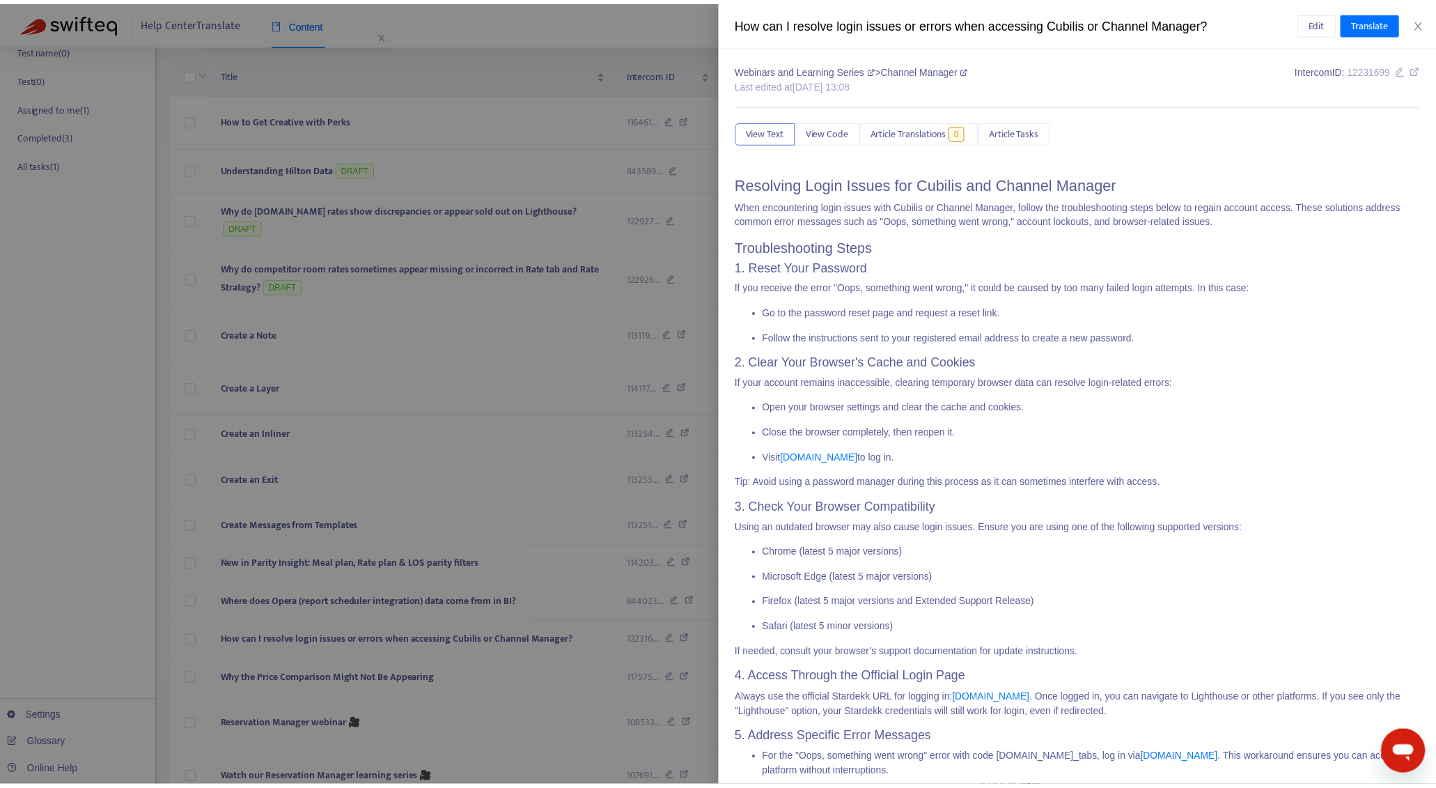
scroll to position [384, 0]
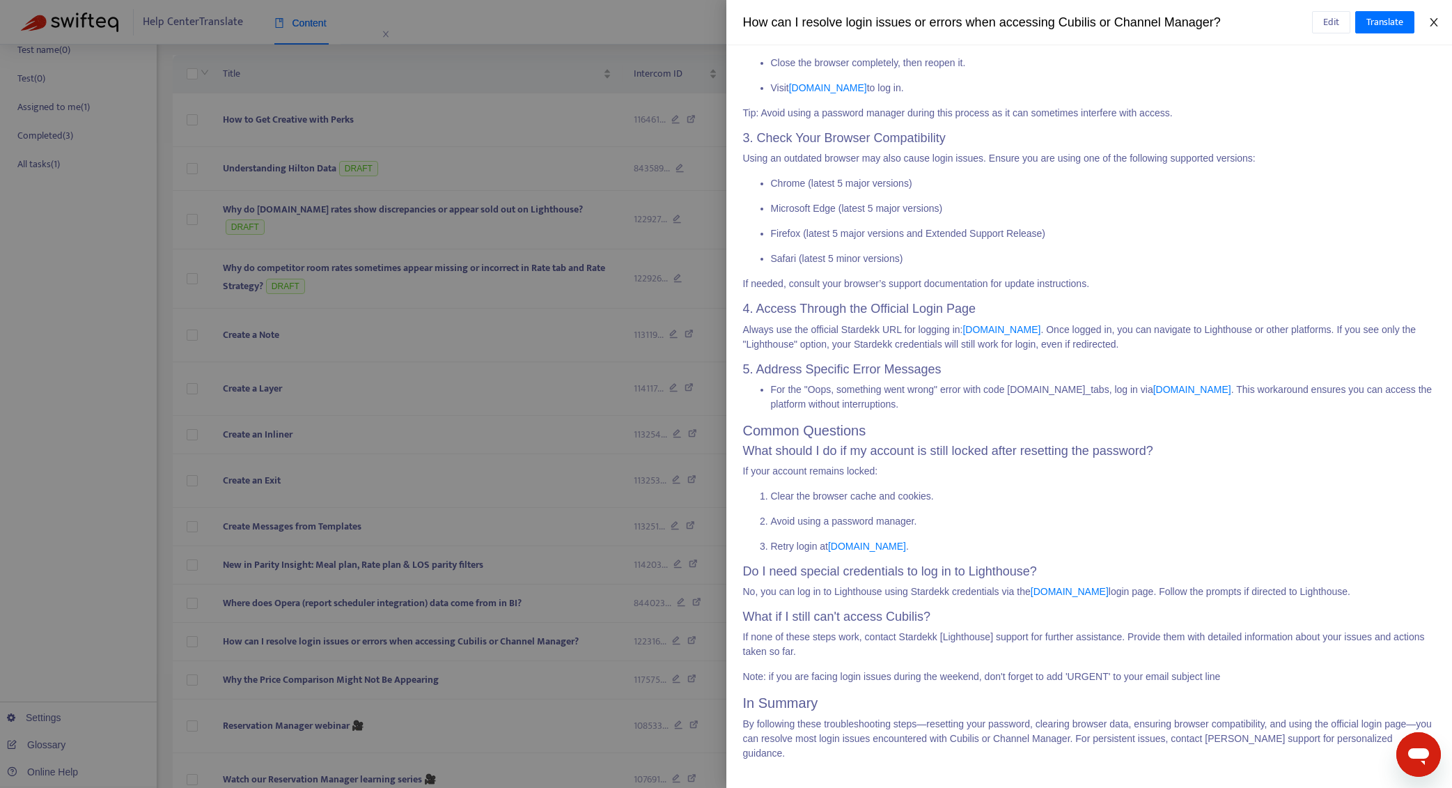
click at [1439, 24] on icon "close" at bounding box center [1433, 22] width 11 height 11
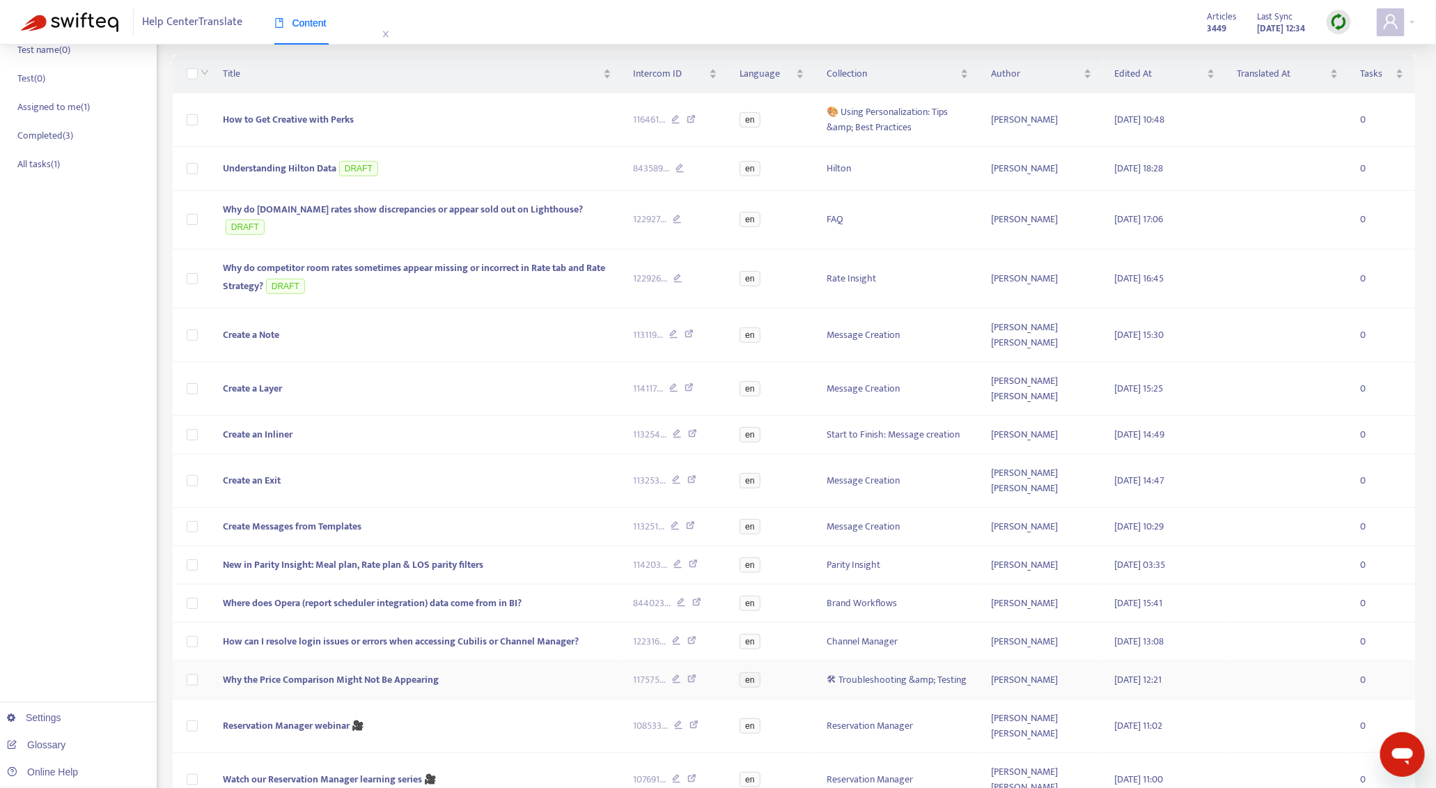
click at [364, 671] on span "Why the Price Comparison Might Not Be Appearing" at bounding box center [331, 679] width 216 height 16
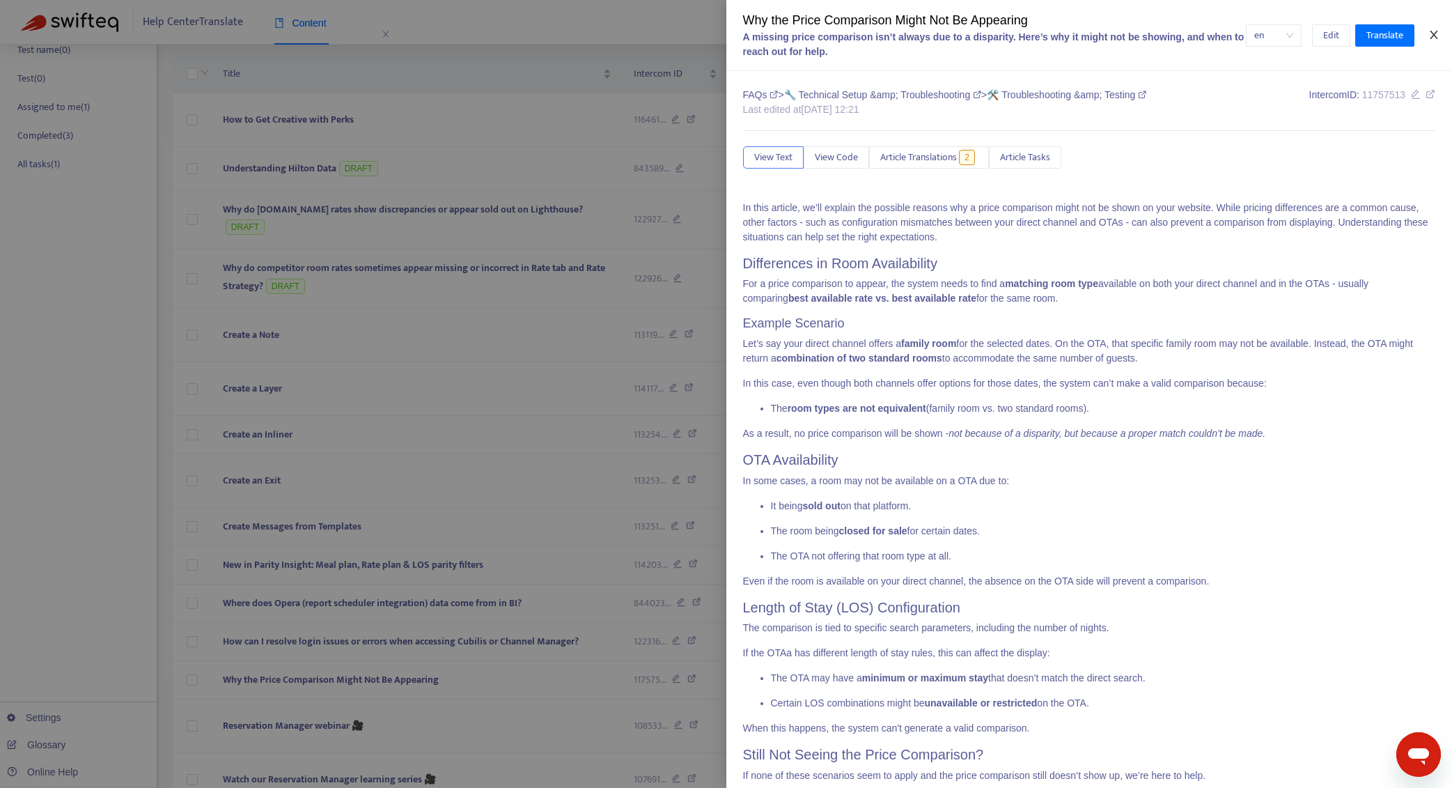
click at [1430, 31] on icon "close" at bounding box center [1434, 35] width 8 height 8
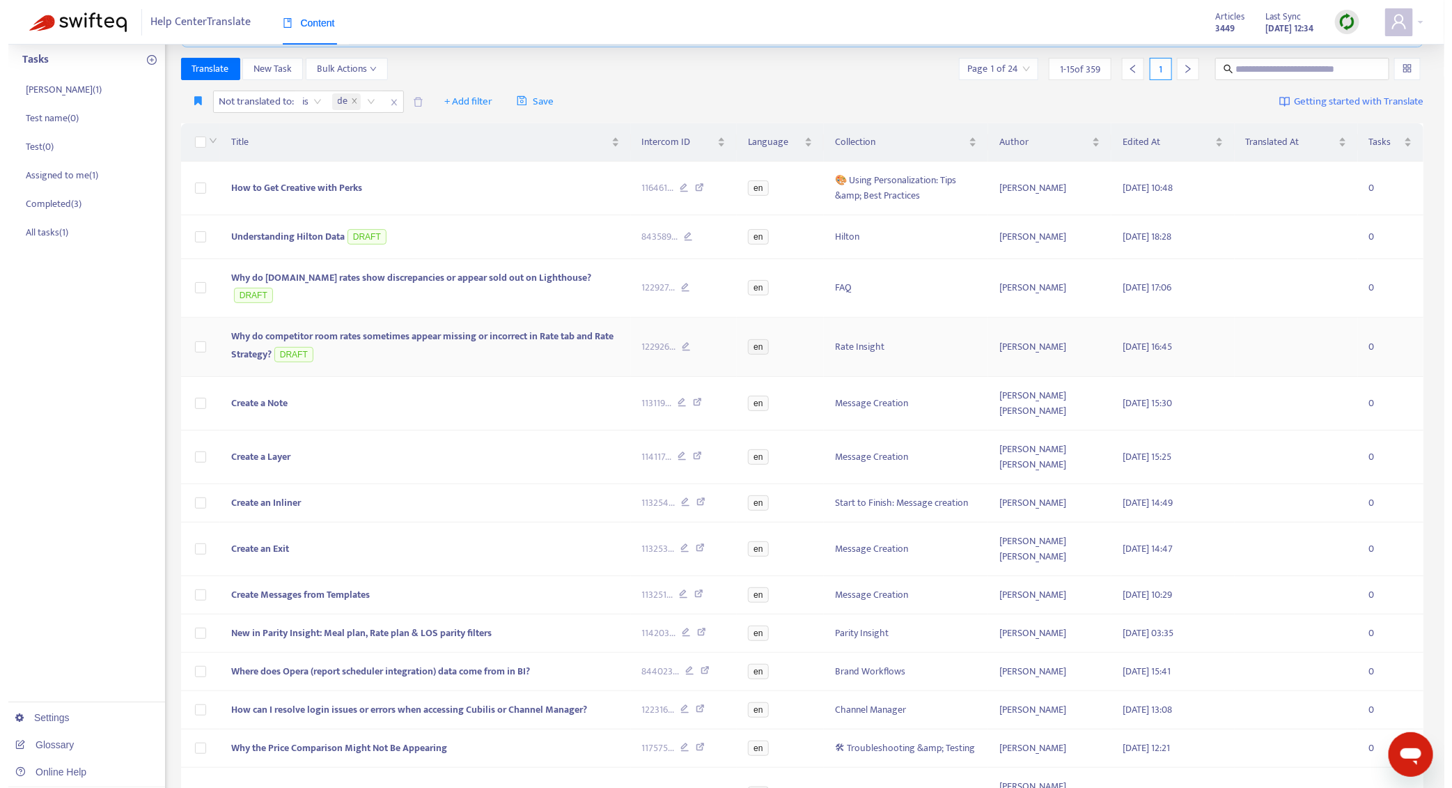
scroll to position [169, 0]
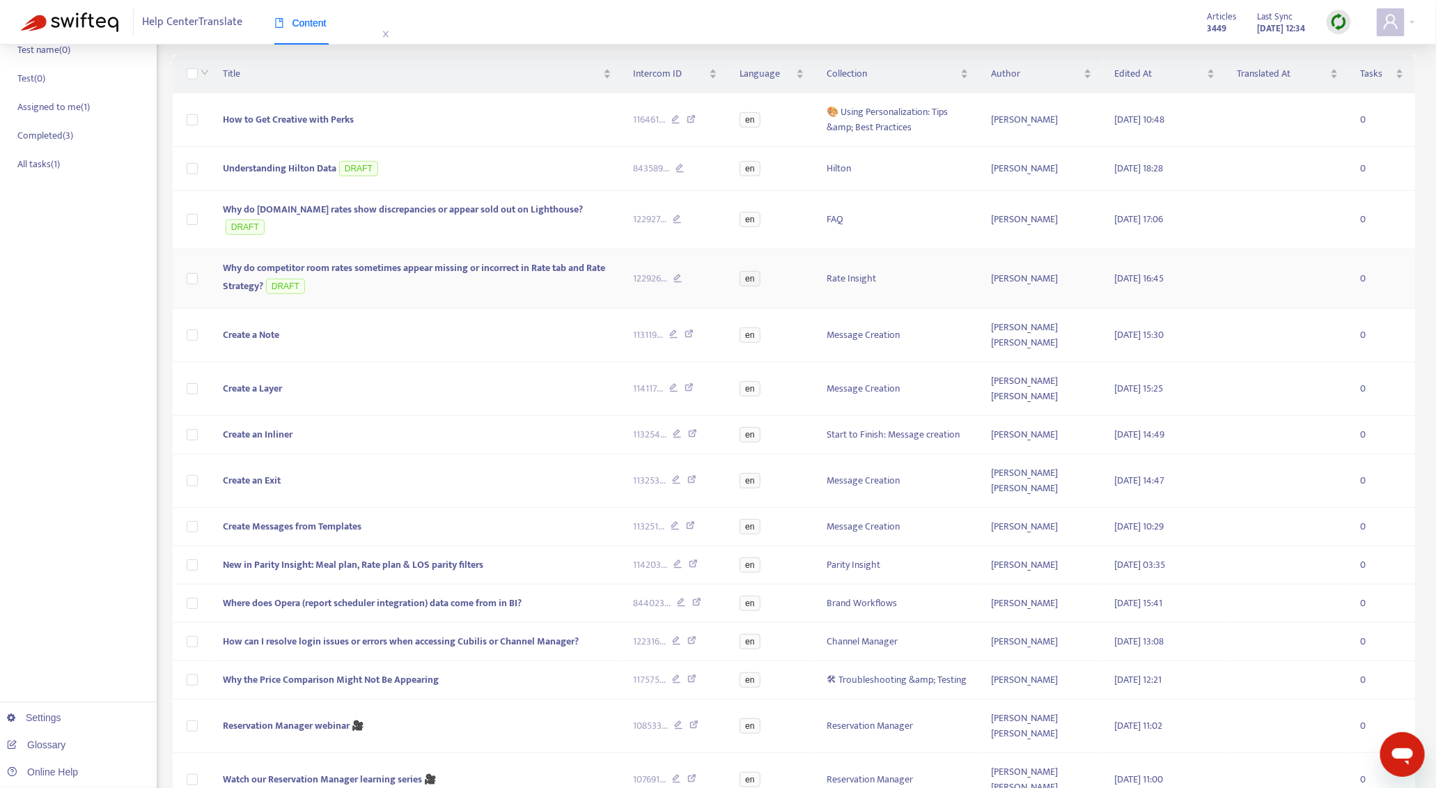
click at [539, 260] on span "Why do competitor room rates sometimes appear missing or incorrect in Rate tab …" at bounding box center [414, 277] width 382 height 34
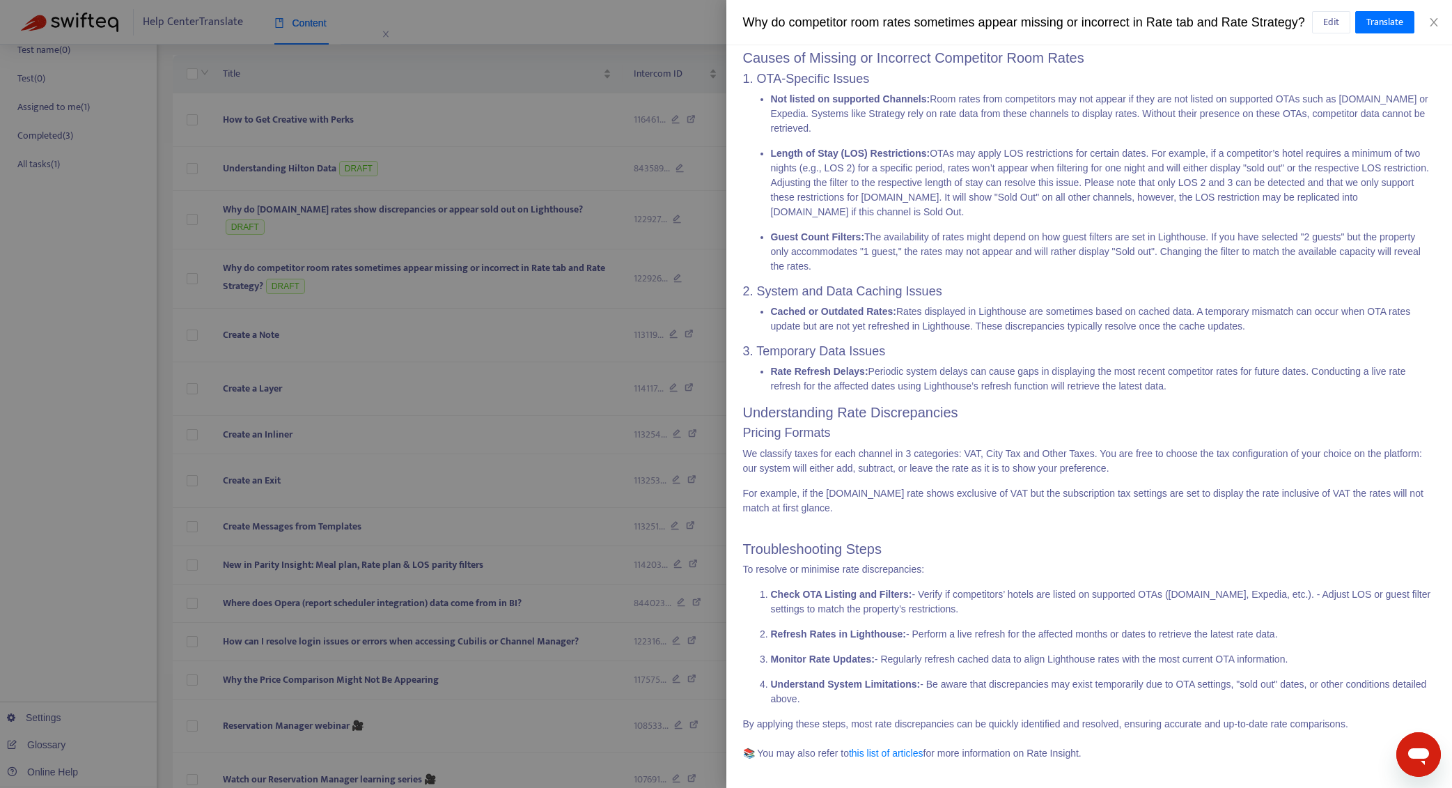
scroll to position [225, 0]
click at [887, 407] on h2 "Understanding Rate Discrepancies" at bounding box center [1089, 412] width 693 height 17
click at [1429, 29] on button "Close" at bounding box center [1434, 22] width 20 height 13
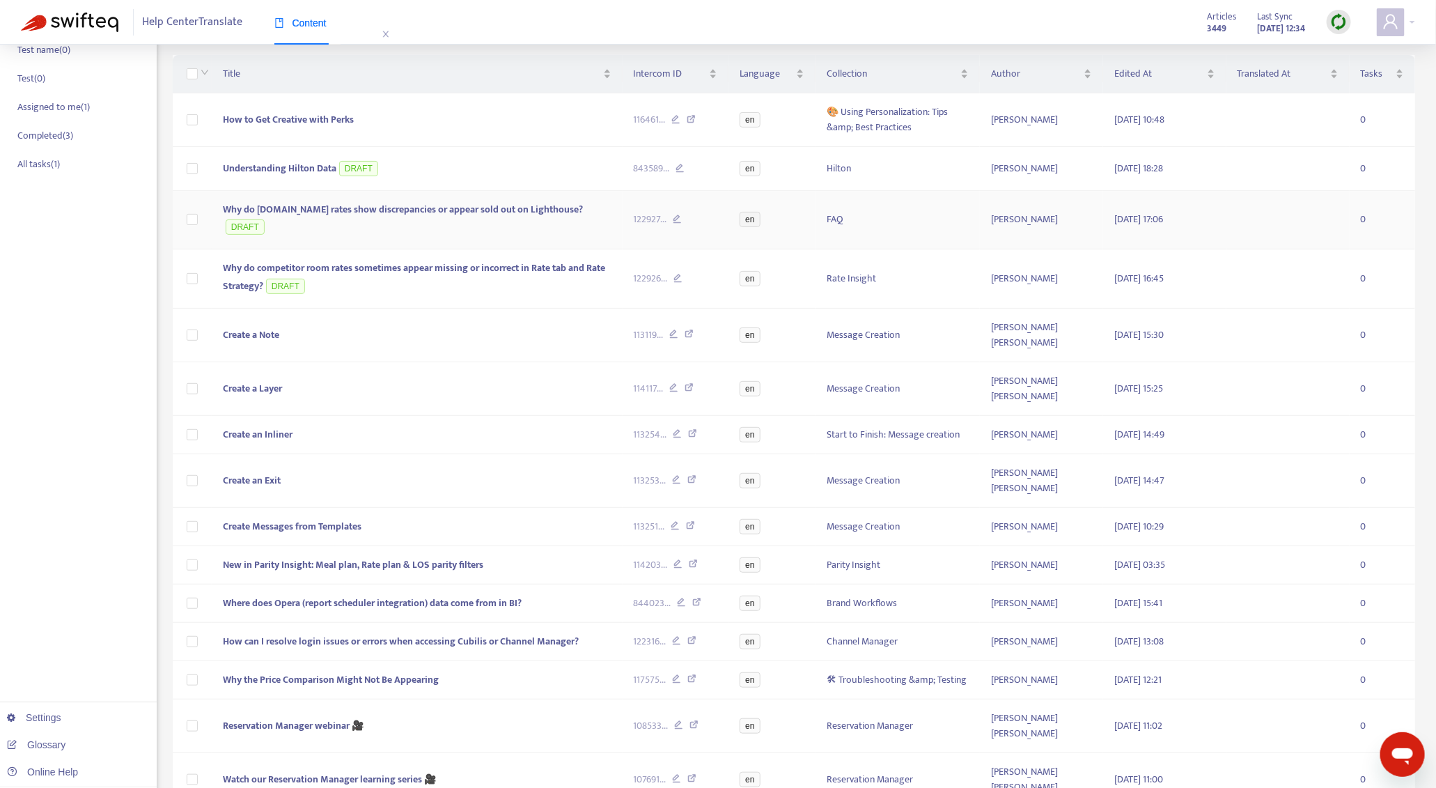
click at [485, 206] on span "Why do [DOMAIN_NAME] rates show discrepancies or appear sold out on Lighthouse?" at bounding box center [403, 209] width 360 height 16
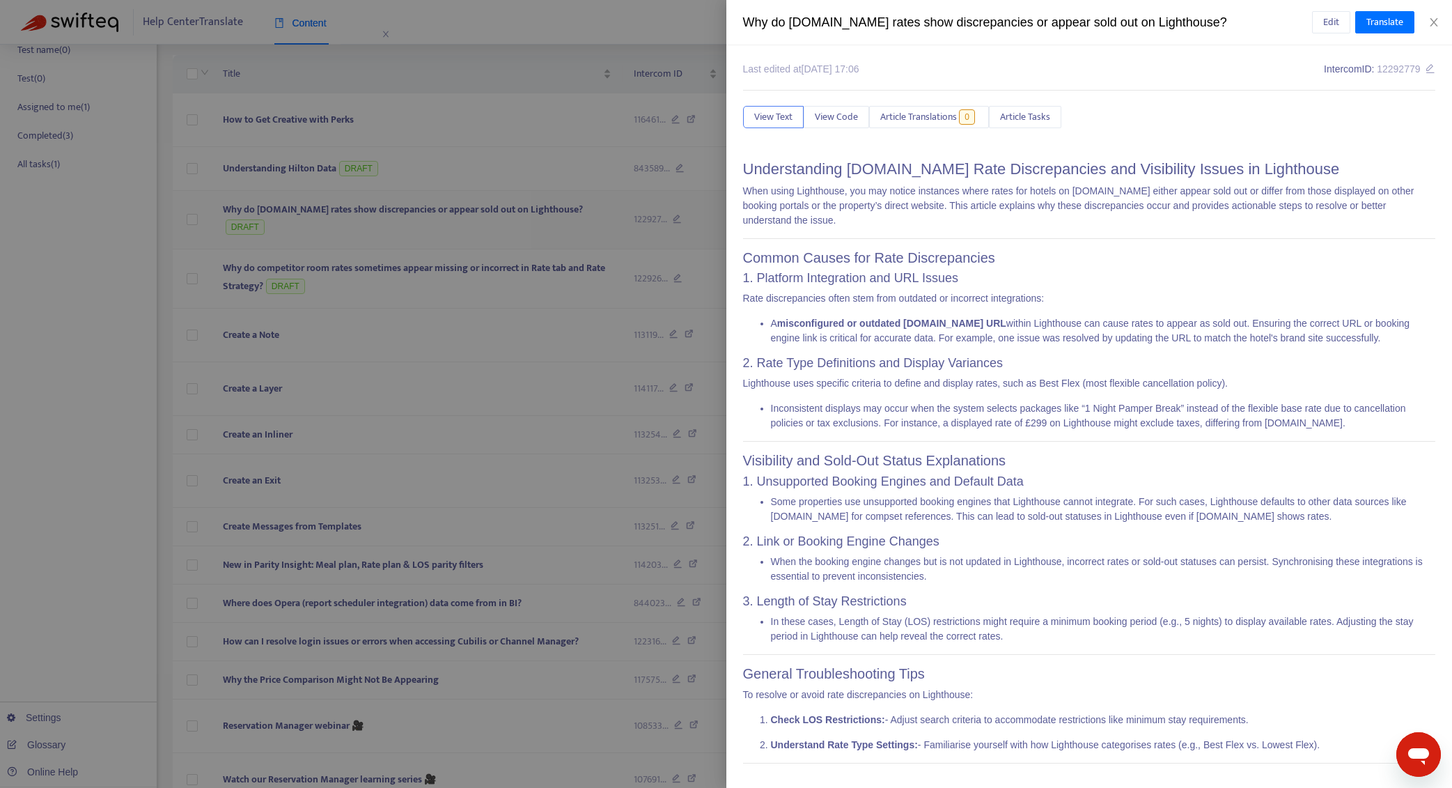
click at [485, 206] on div at bounding box center [726, 394] width 1452 height 788
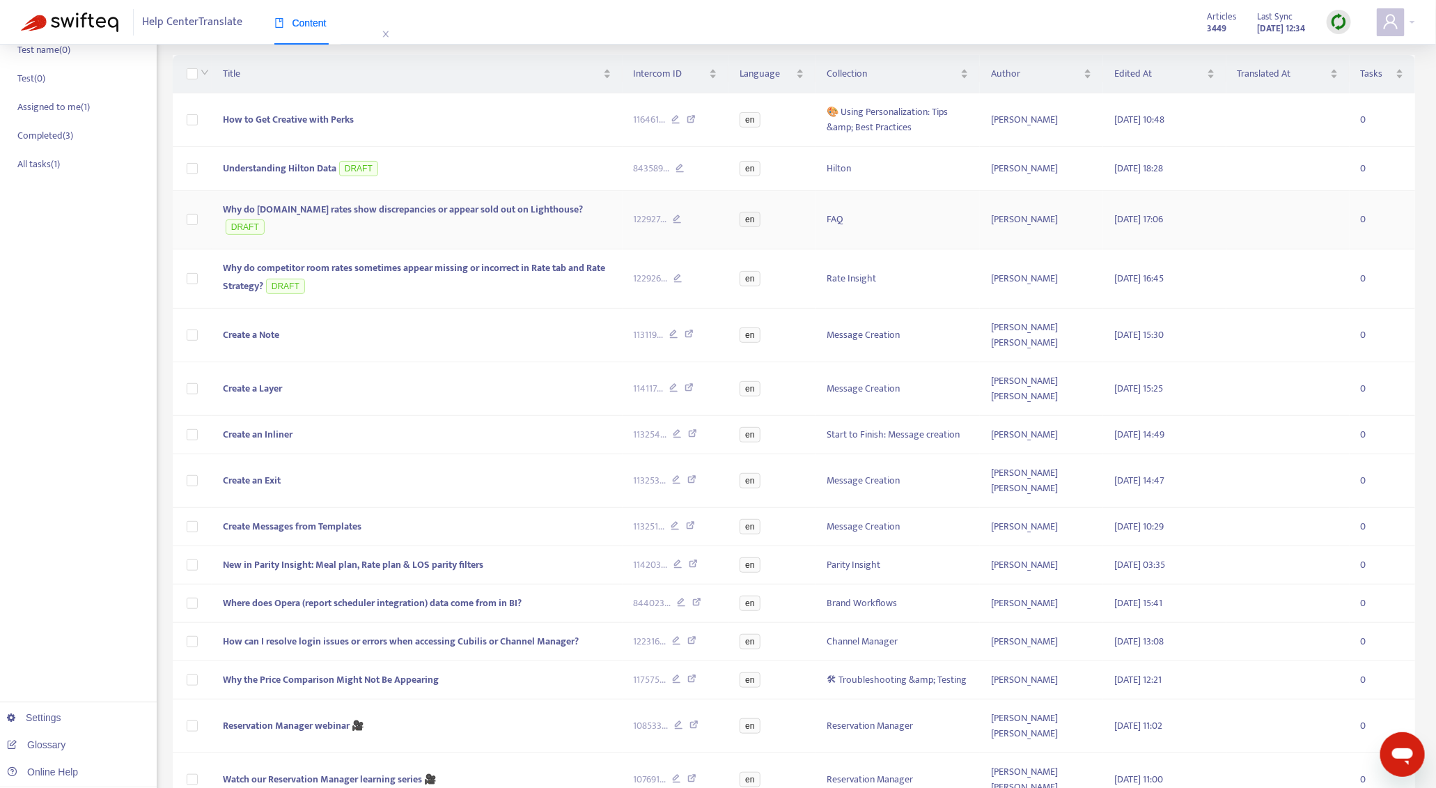
click at [485, 206] on span "Why do [DOMAIN_NAME] rates show discrepancies or appear sold out on Lighthouse?" at bounding box center [403, 209] width 360 height 16
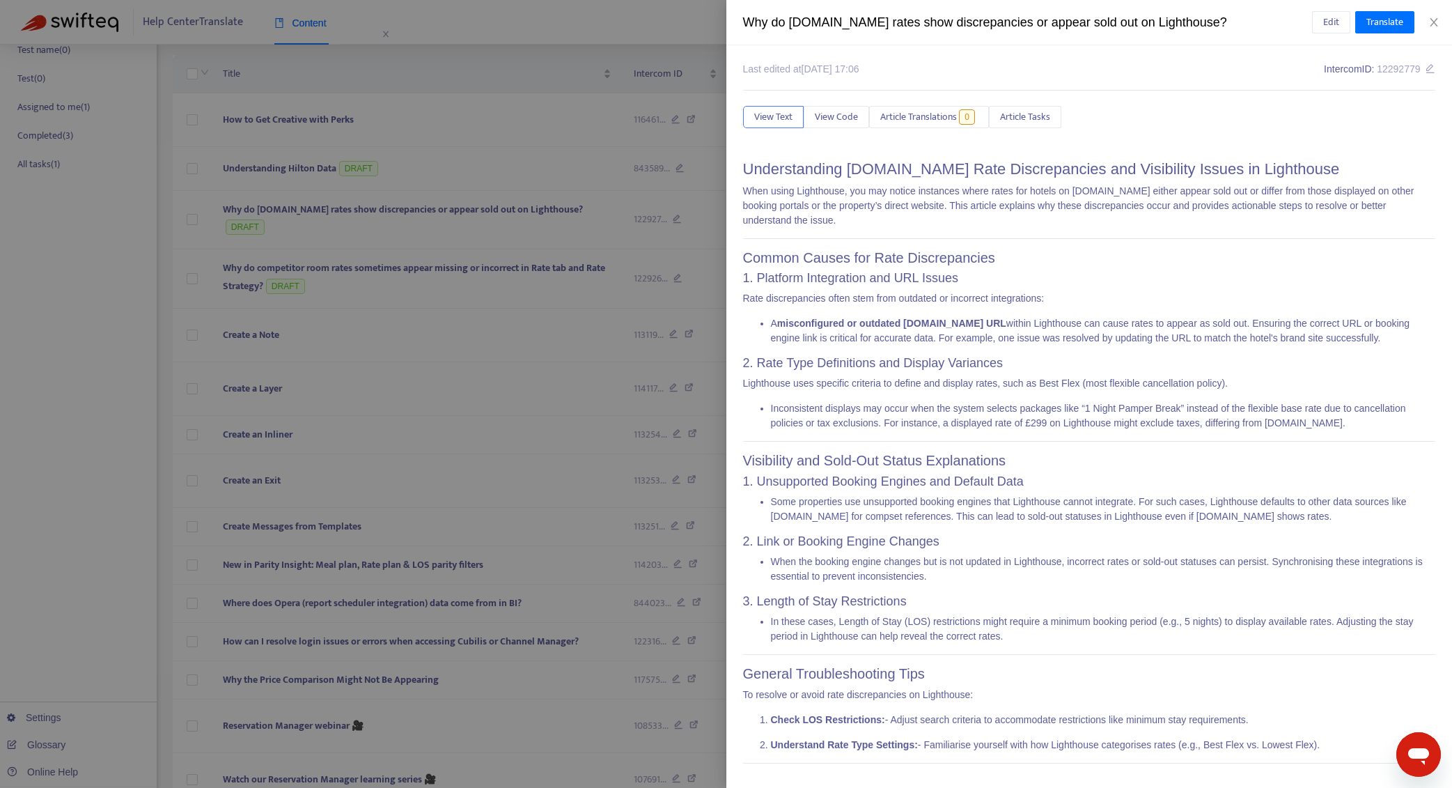
scroll to position [1, 0]
click at [1437, 27] on icon "close" at bounding box center [1433, 22] width 11 height 11
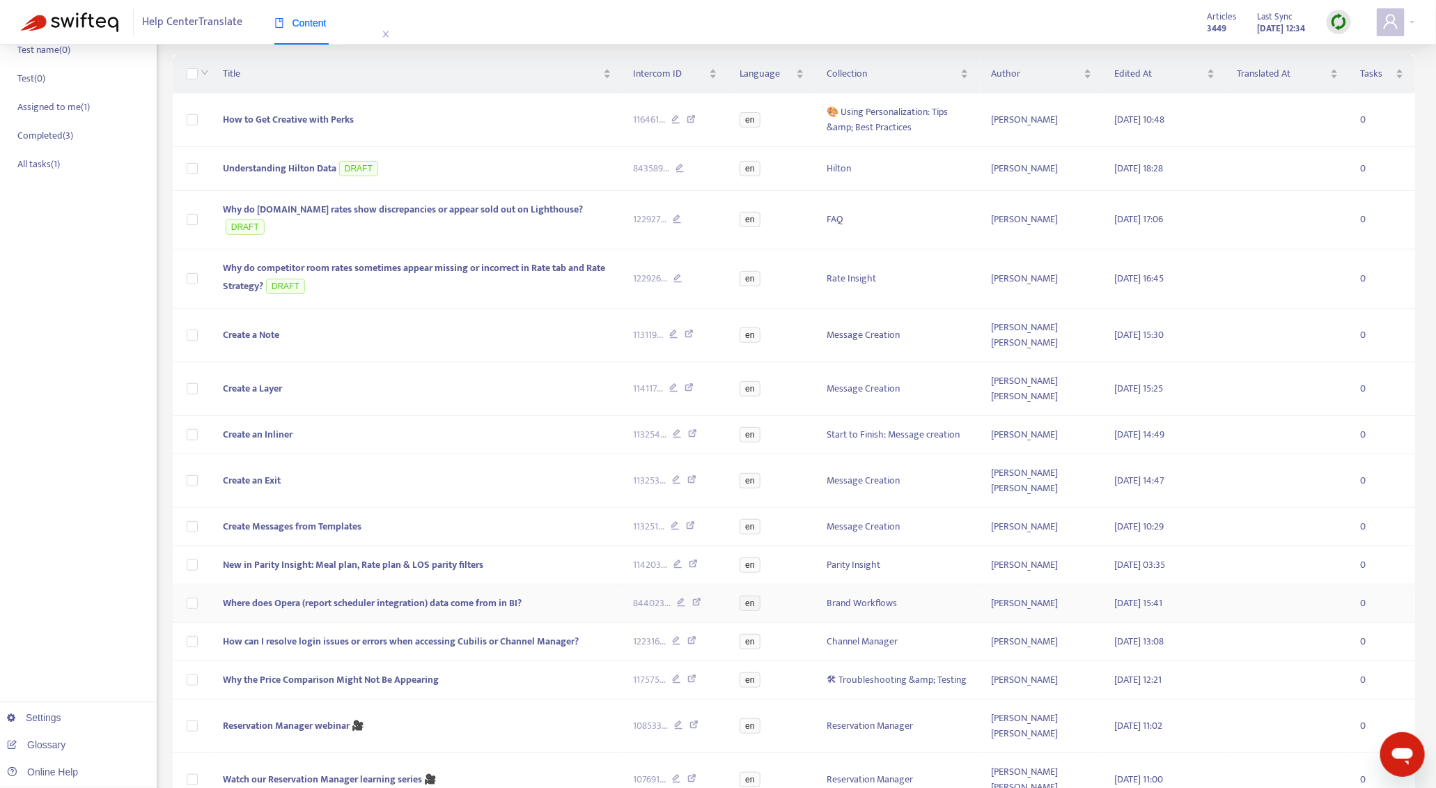
click at [550, 584] on td "Where does Opera (report scheduler integration) data come from in BI?" at bounding box center [417, 603] width 411 height 38
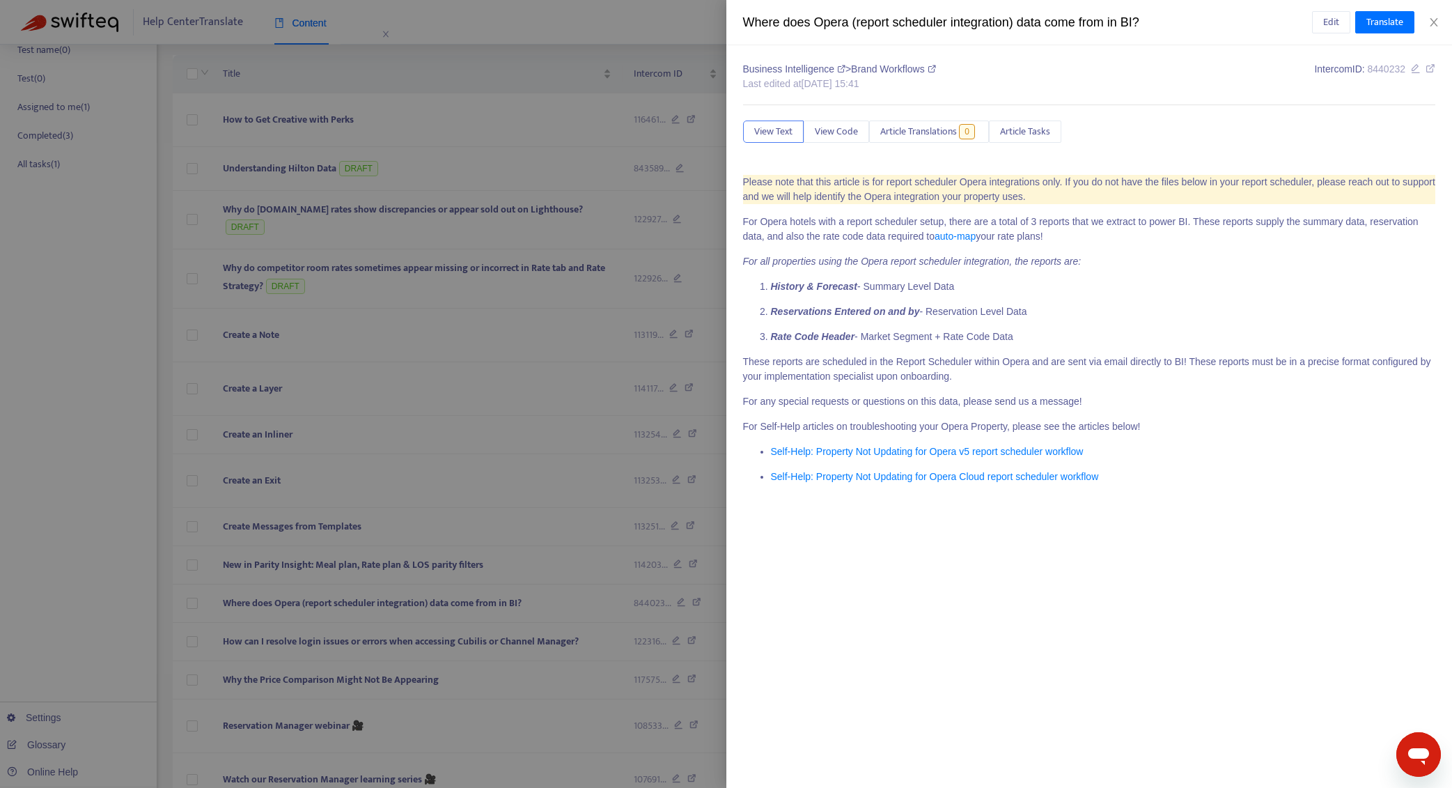
click at [541, 494] on div at bounding box center [726, 394] width 1452 height 788
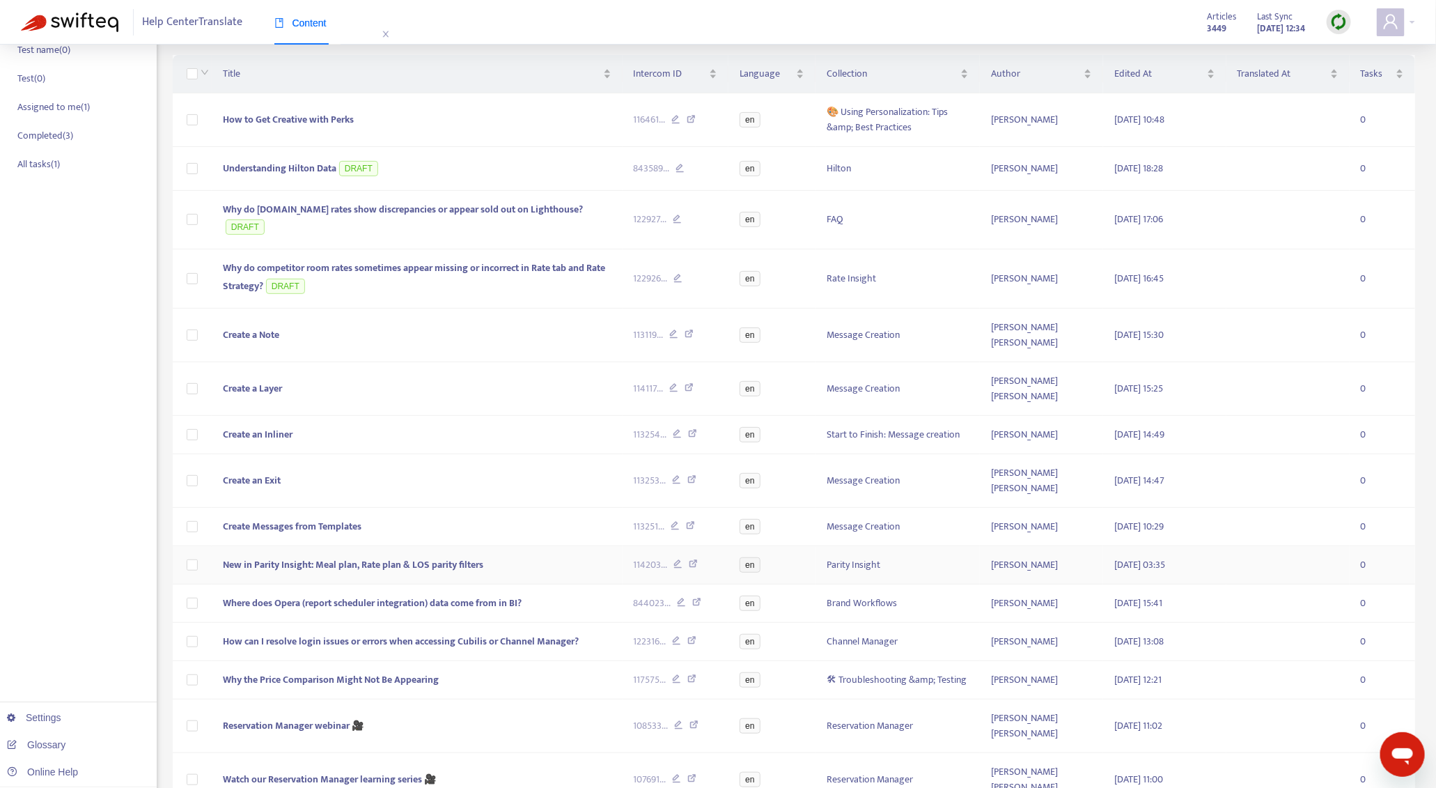
click at [499, 546] on td "New in Parity Insight: Meal plan, Rate plan & LOS parity filters" at bounding box center [417, 565] width 411 height 38
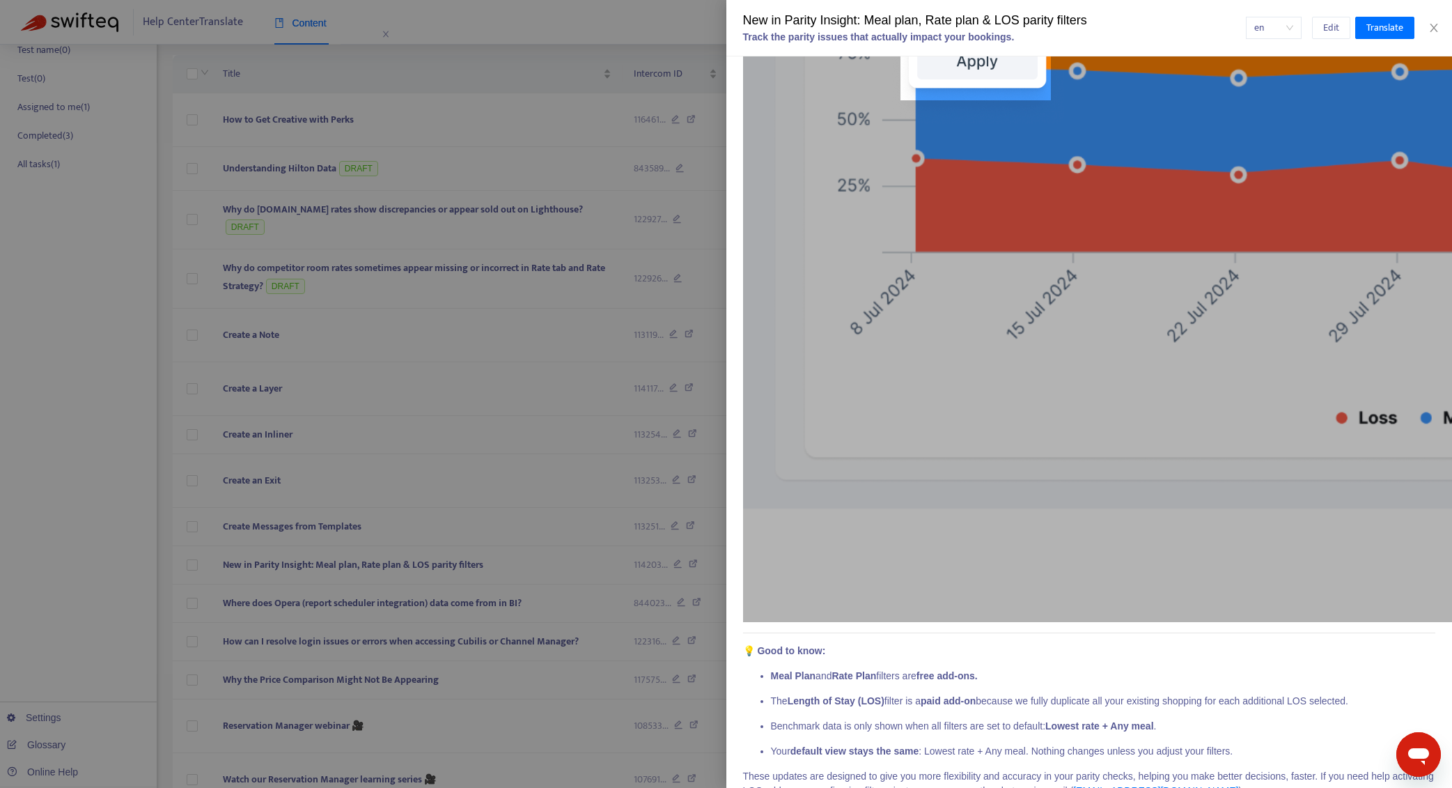
scroll to position [4330, 0]
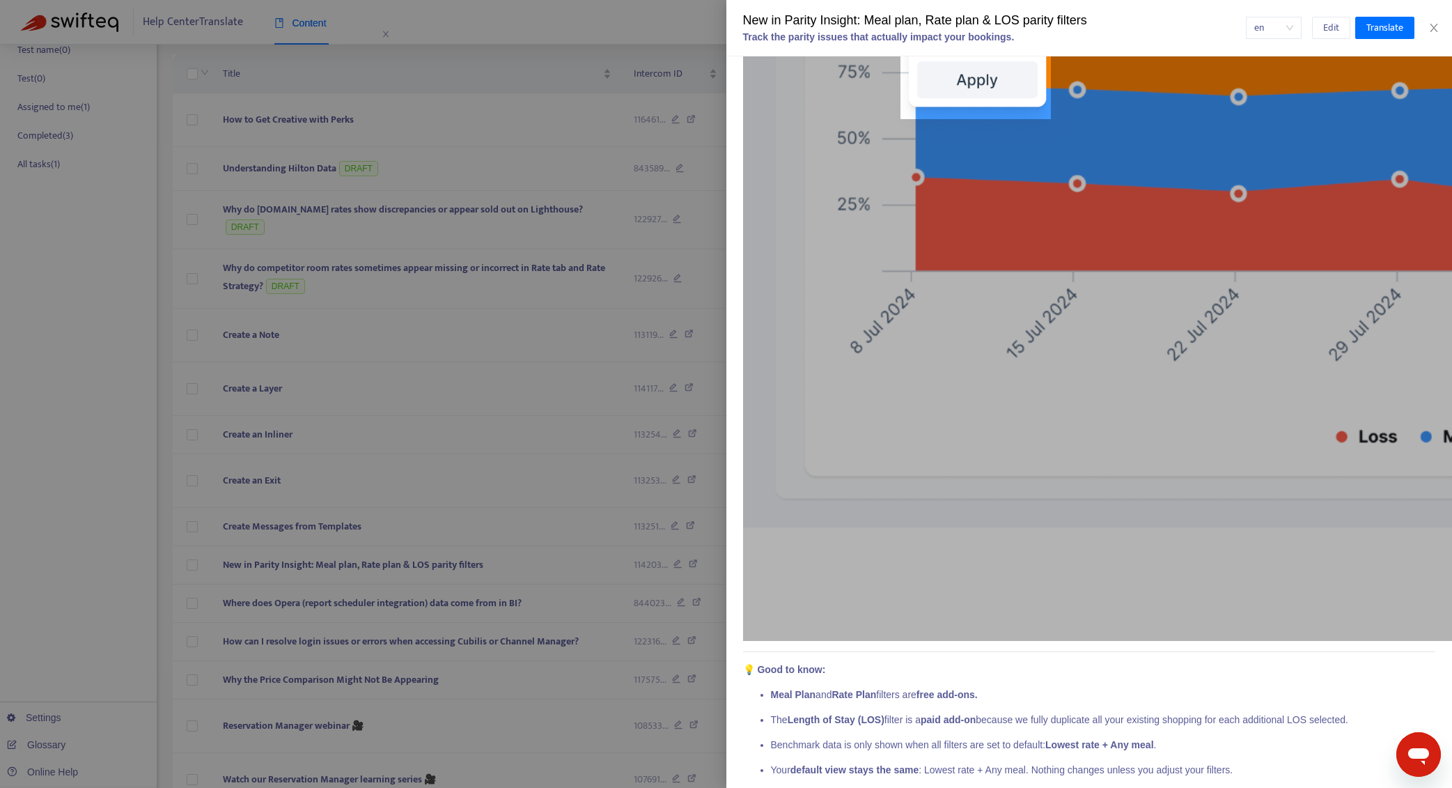
click at [483, 507] on div at bounding box center [726, 394] width 1452 height 788
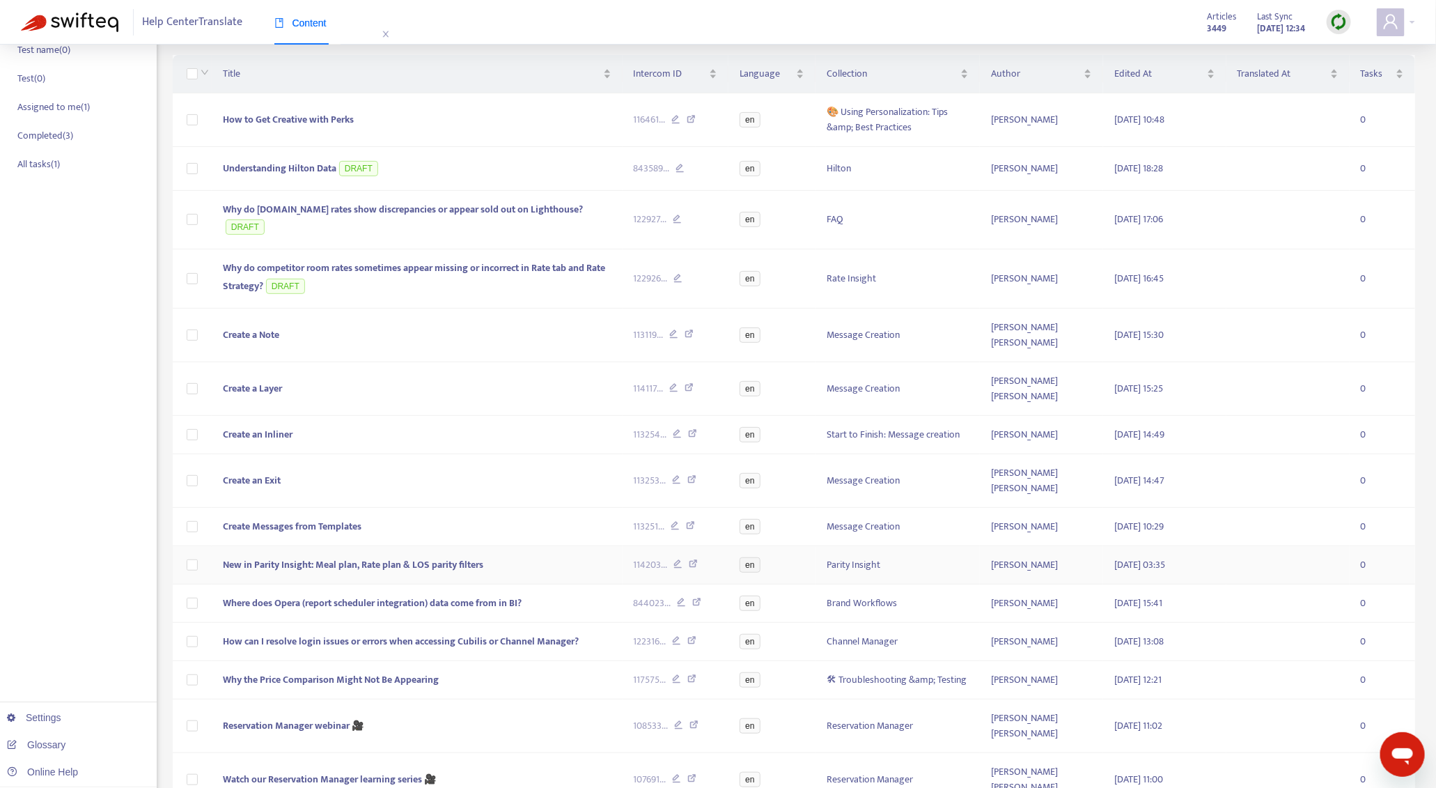
click at [430, 556] on span "New in Parity Insight: Meal plan, Rate plan & LOS parity filters" at bounding box center [353, 564] width 260 height 16
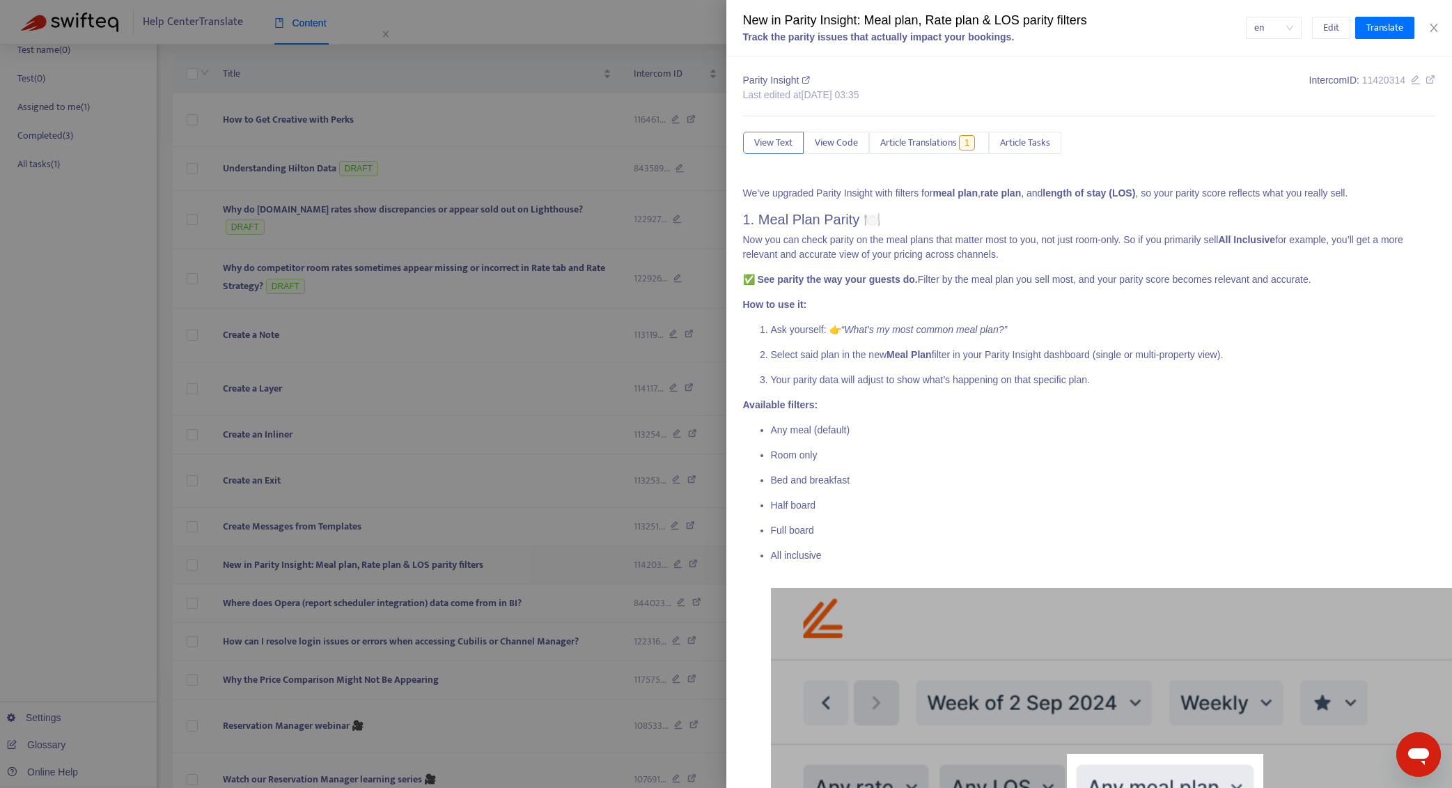
click at [430, 499] on div at bounding box center [726, 394] width 1452 height 788
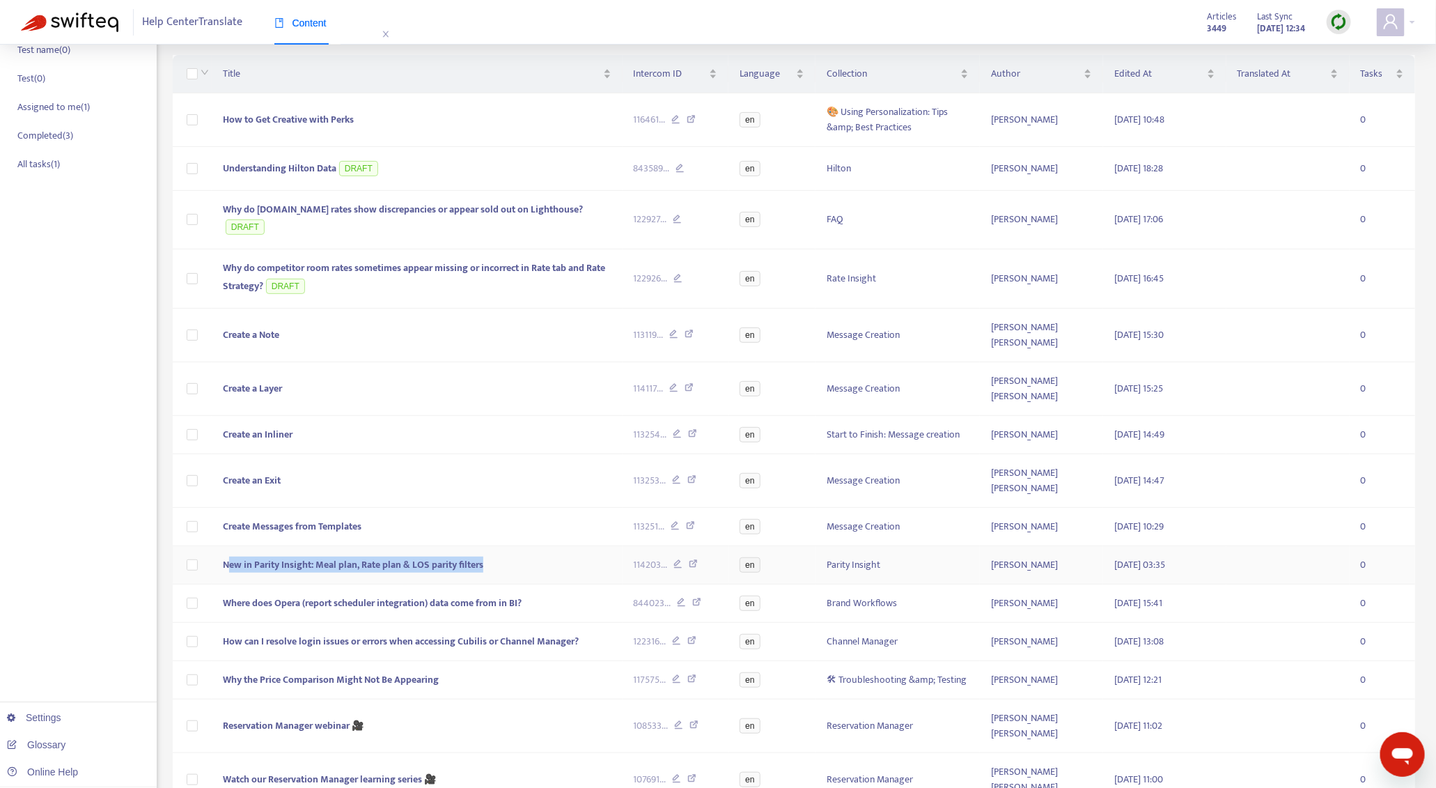
drag, startPoint x: 505, startPoint y: 497, endPoint x: 228, endPoint y: 505, distance: 276.6
click at [228, 546] on td "New in Parity Insight: Meal plan, Rate plan & LOS parity filters" at bounding box center [417, 565] width 411 height 38
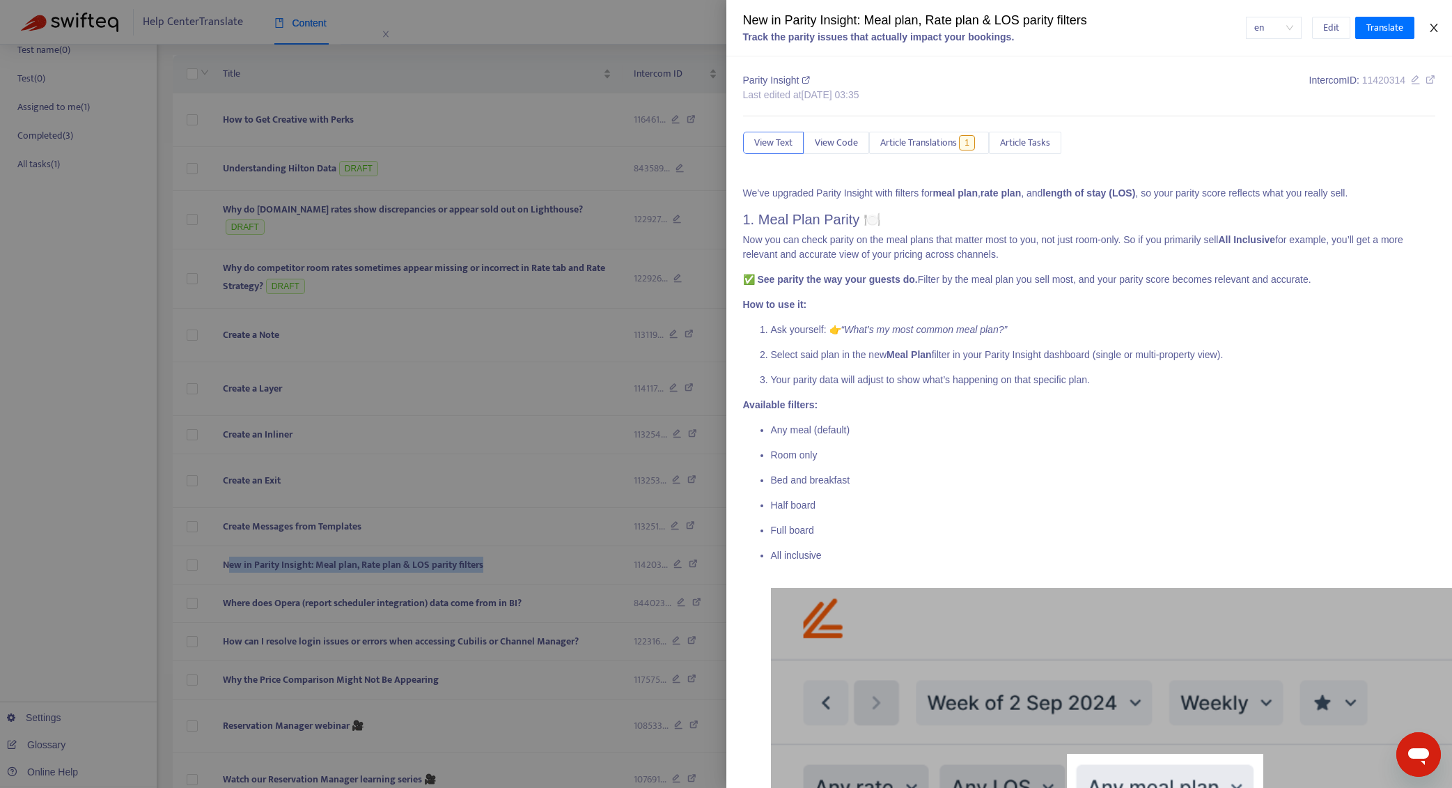
click at [1442, 26] on button "Close" at bounding box center [1434, 28] width 20 height 13
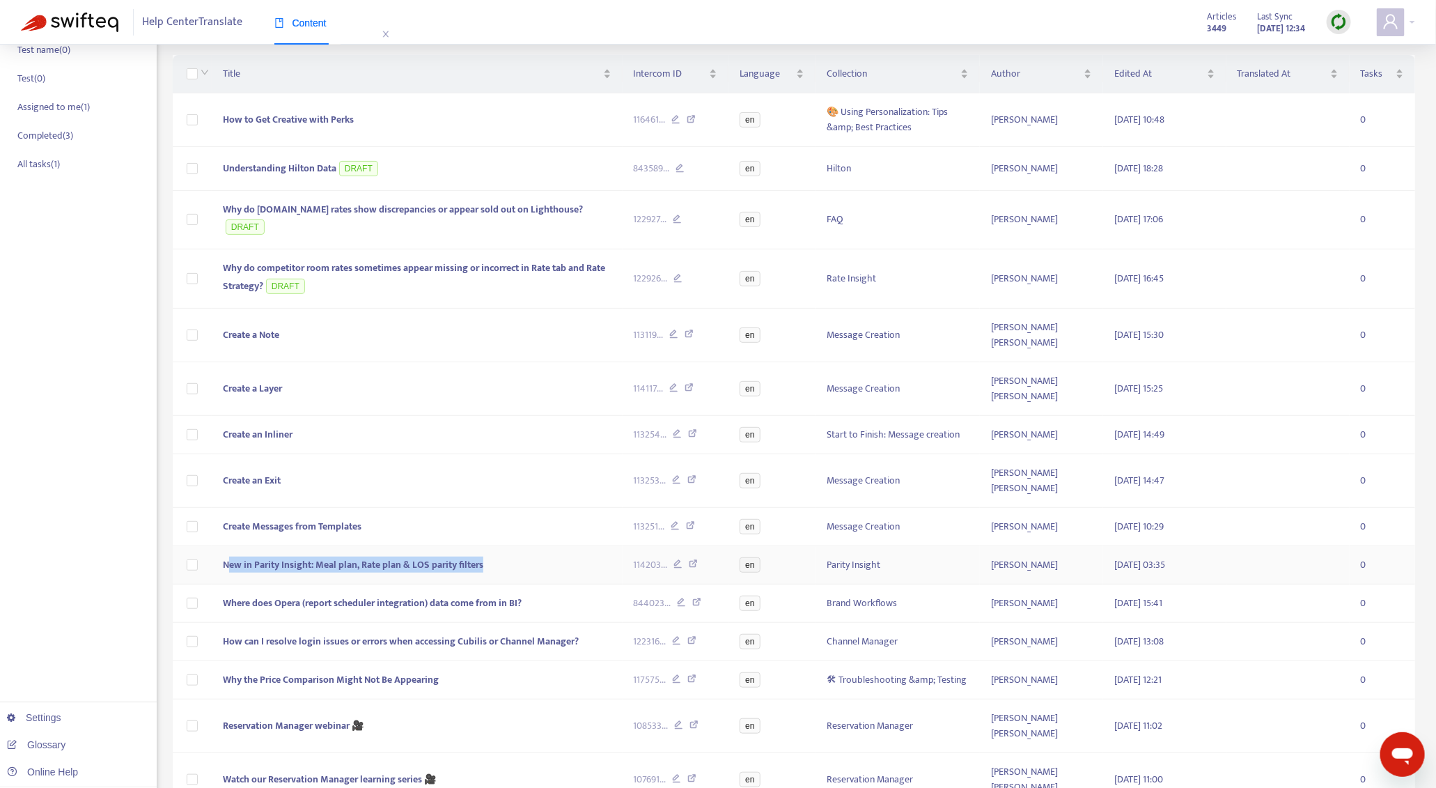
click at [501, 546] on td "New in Parity Insight: Meal plan, Rate plan & LOS parity filters" at bounding box center [417, 565] width 411 height 38
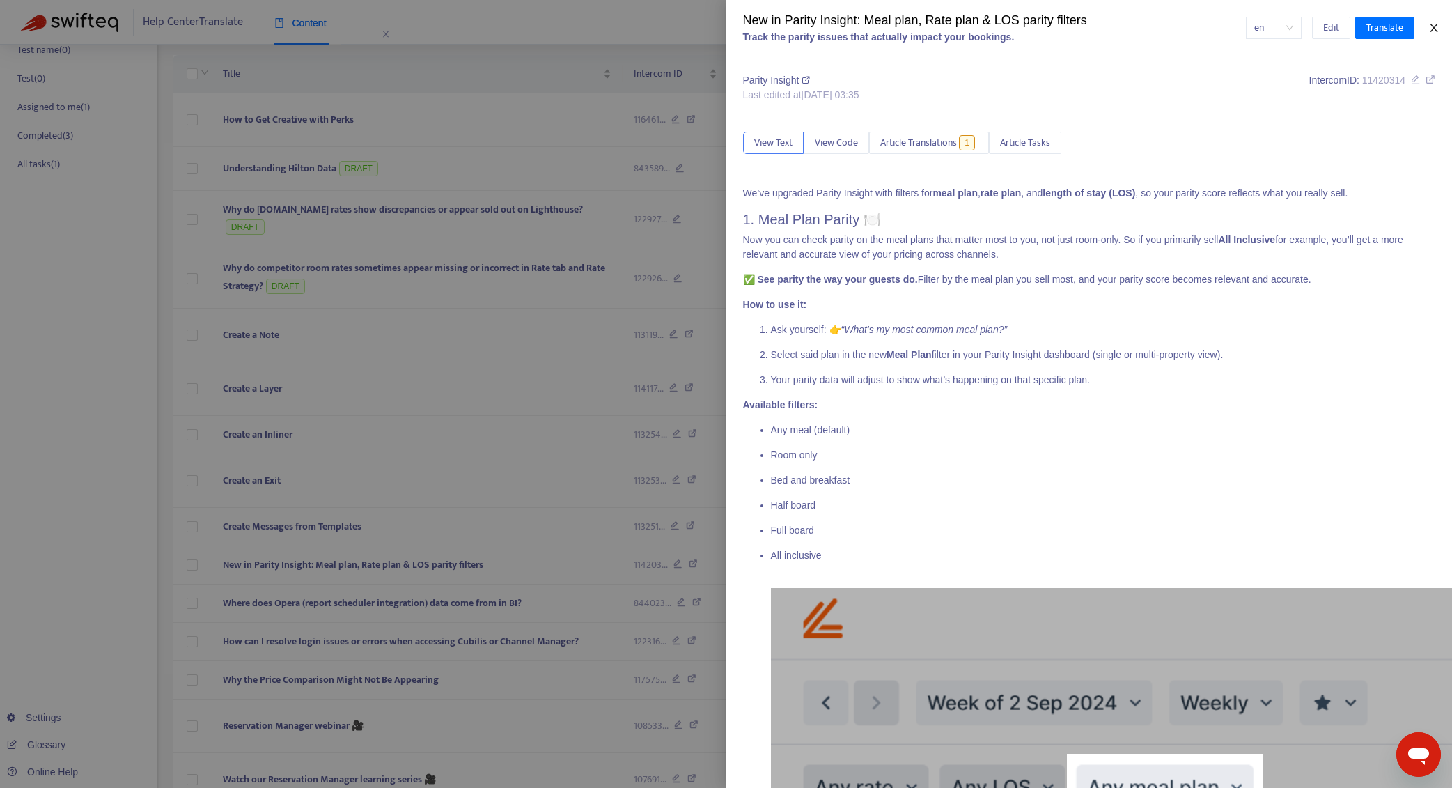
click at [1437, 33] on icon "close" at bounding box center [1433, 27] width 11 height 11
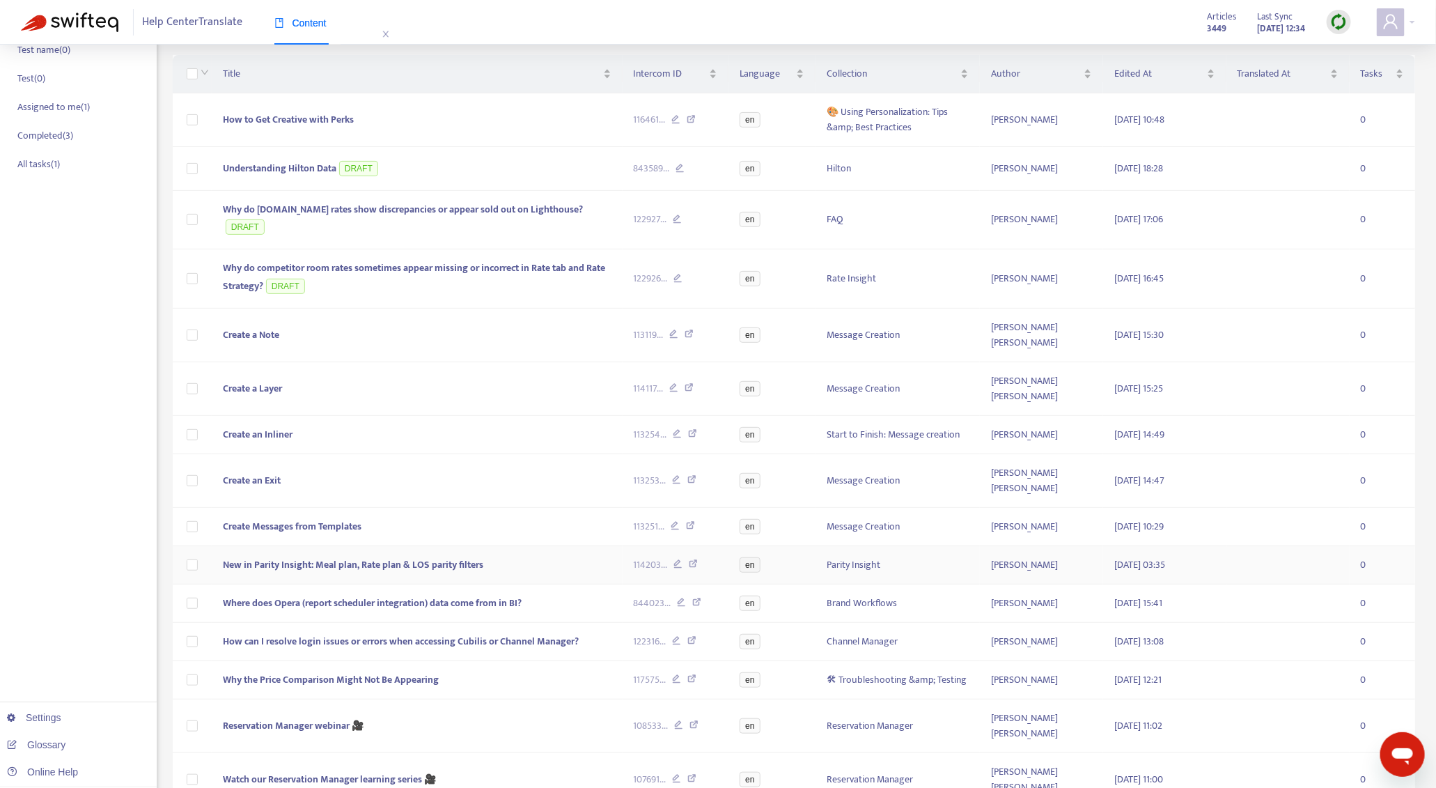
click at [467, 556] on span "New in Parity Insight: Meal plan, Rate plan & LOS parity filters" at bounding box center [353, 564] width 260 height 16
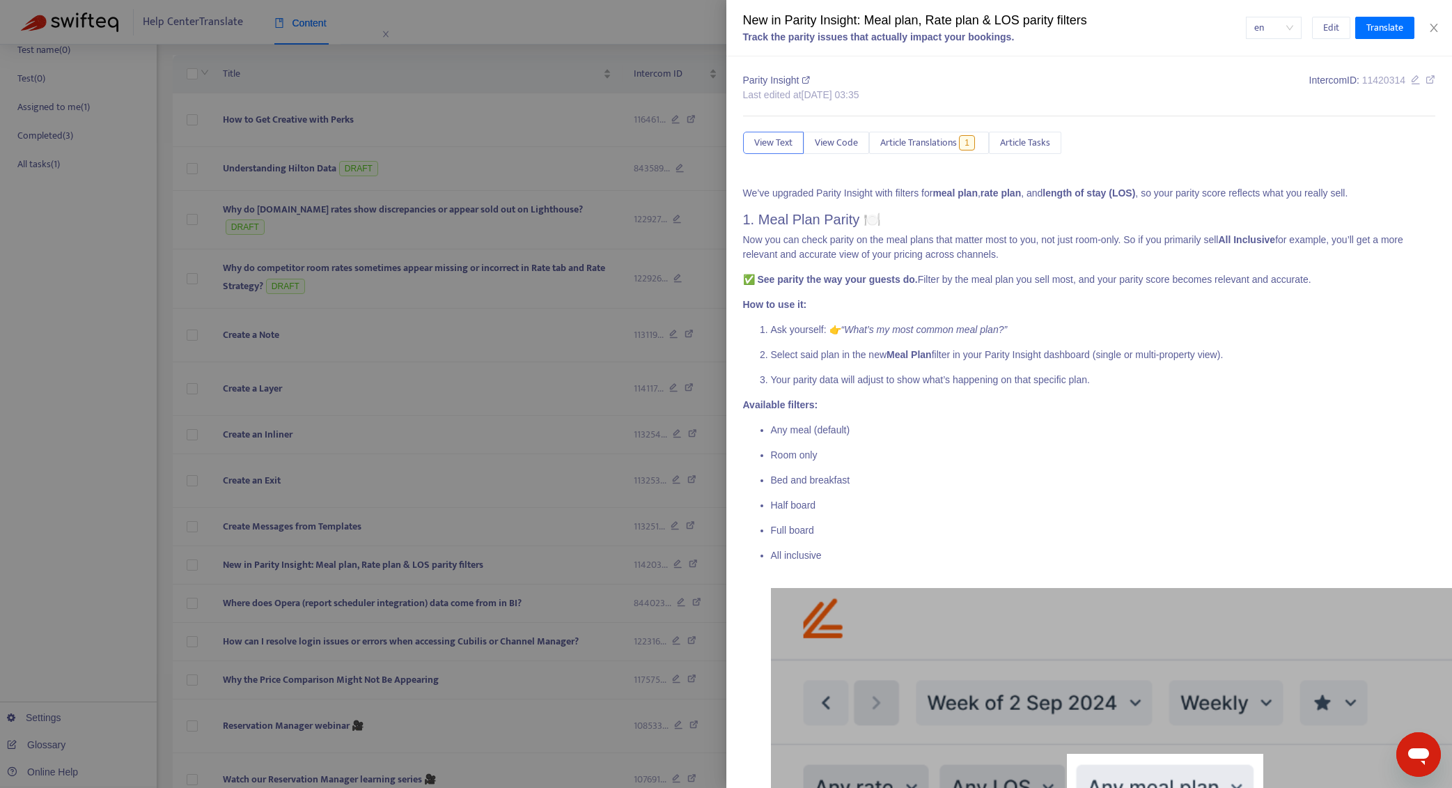
click at [473, 536] on div at bounding box center [726, 394] width 1452 height 788
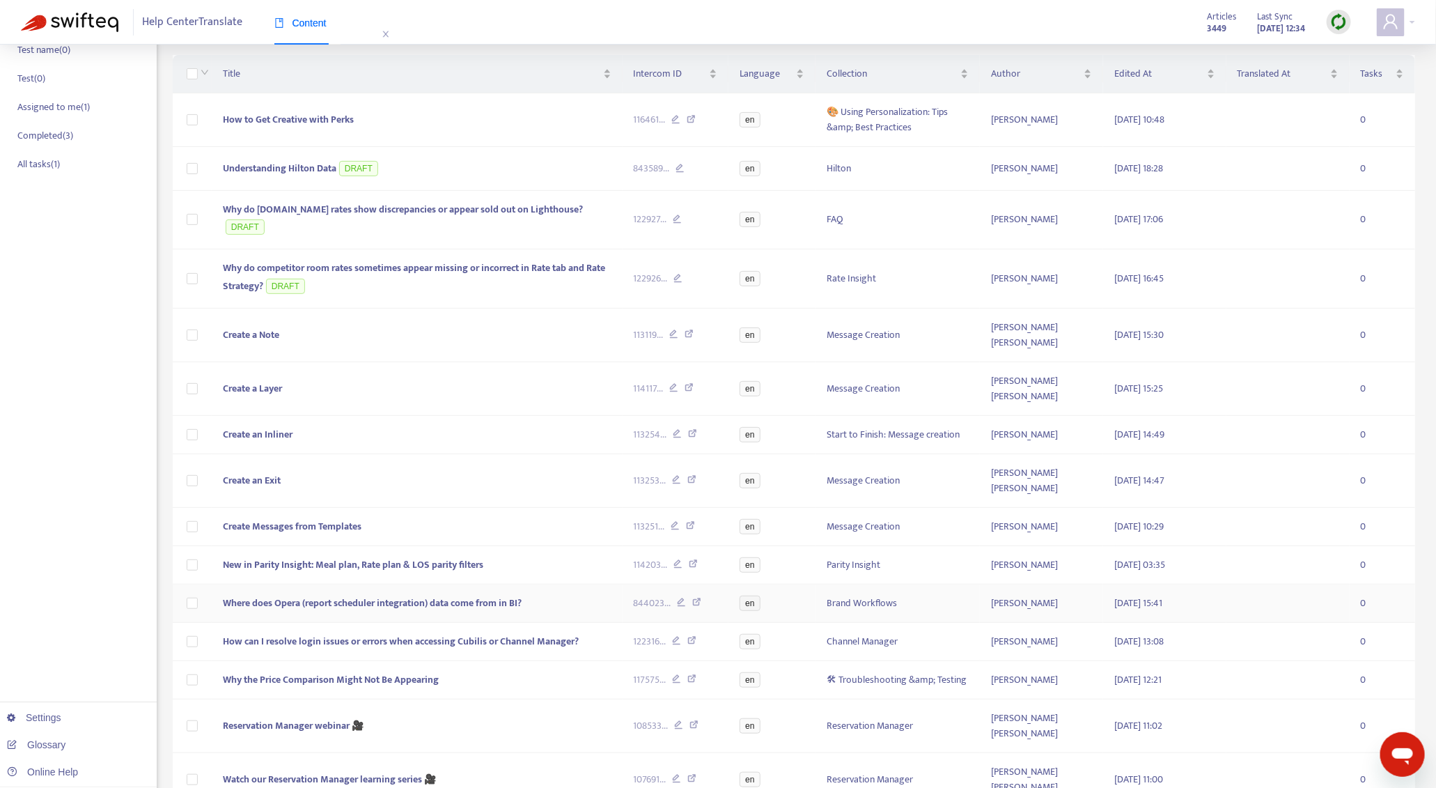
click at [475, 595] on span "Where does Opera (report scheduler integration) data come from in BI?" at bounding box center [372, 603] width 299 height 16
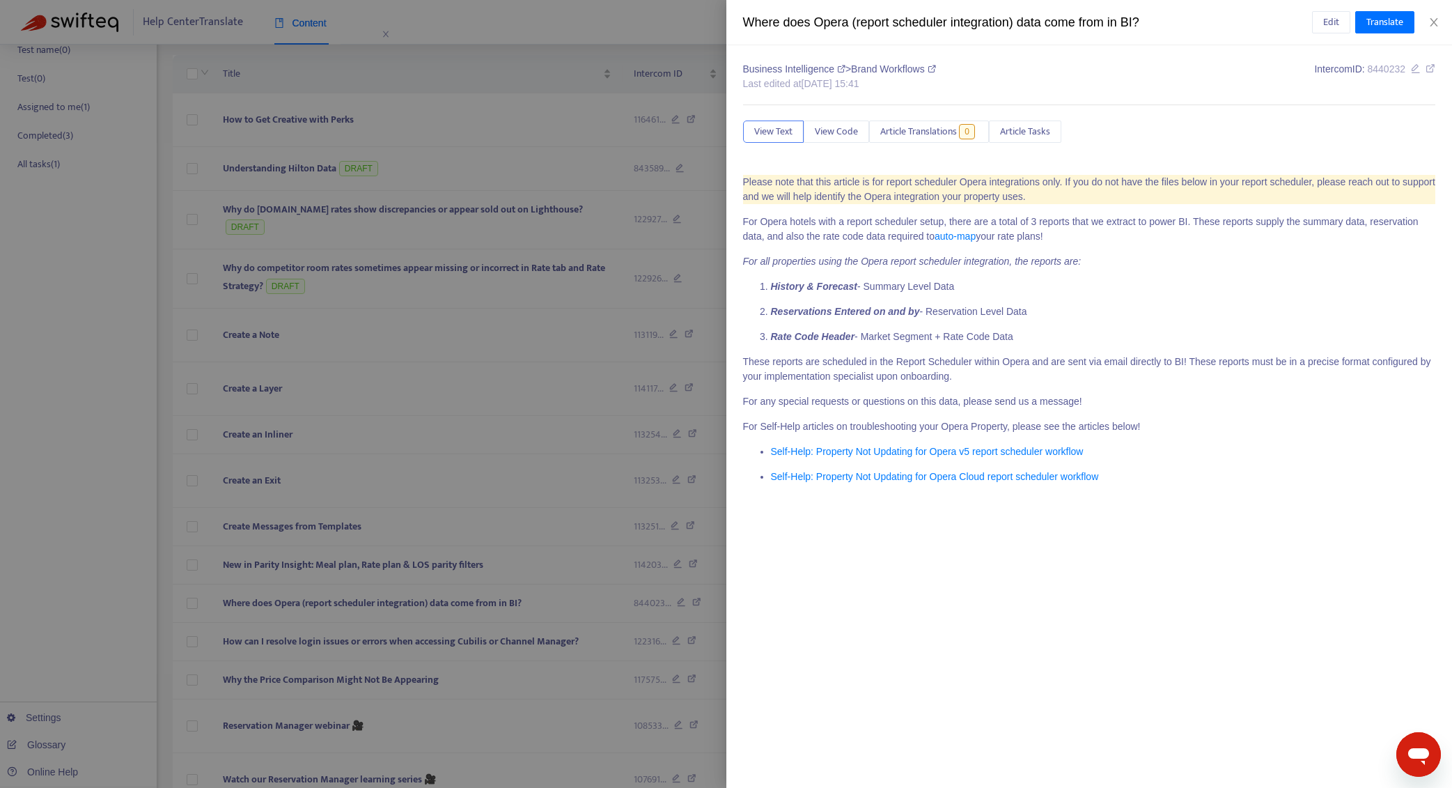
click at [476, 566] on div at bounding box center [726, 394] width 1452 height 788
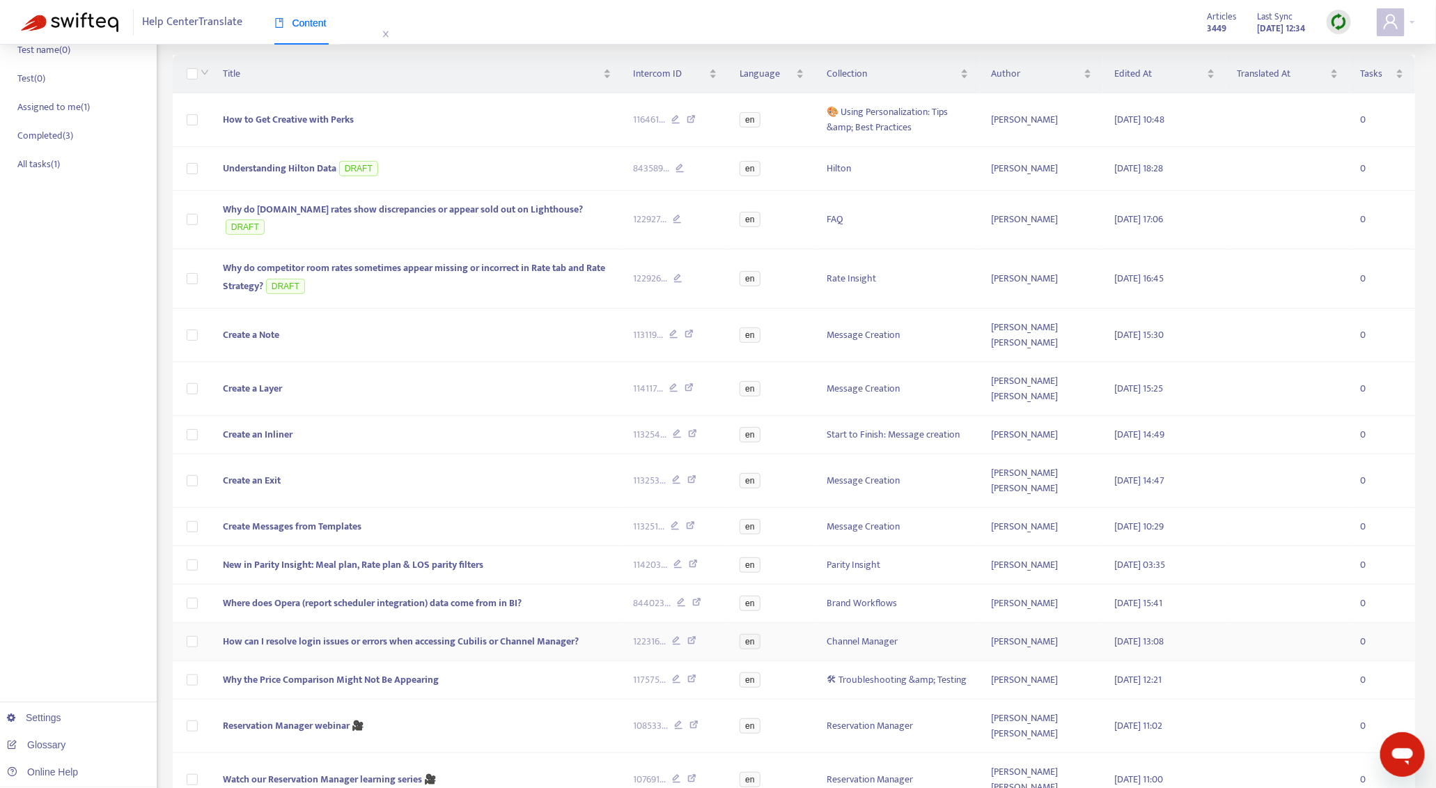
click at [482, 633] on span "How can I resolve login issues or errors when accessing Cubilis or Channel Mana…" at bounding box center [401, 641] width 356 height 16
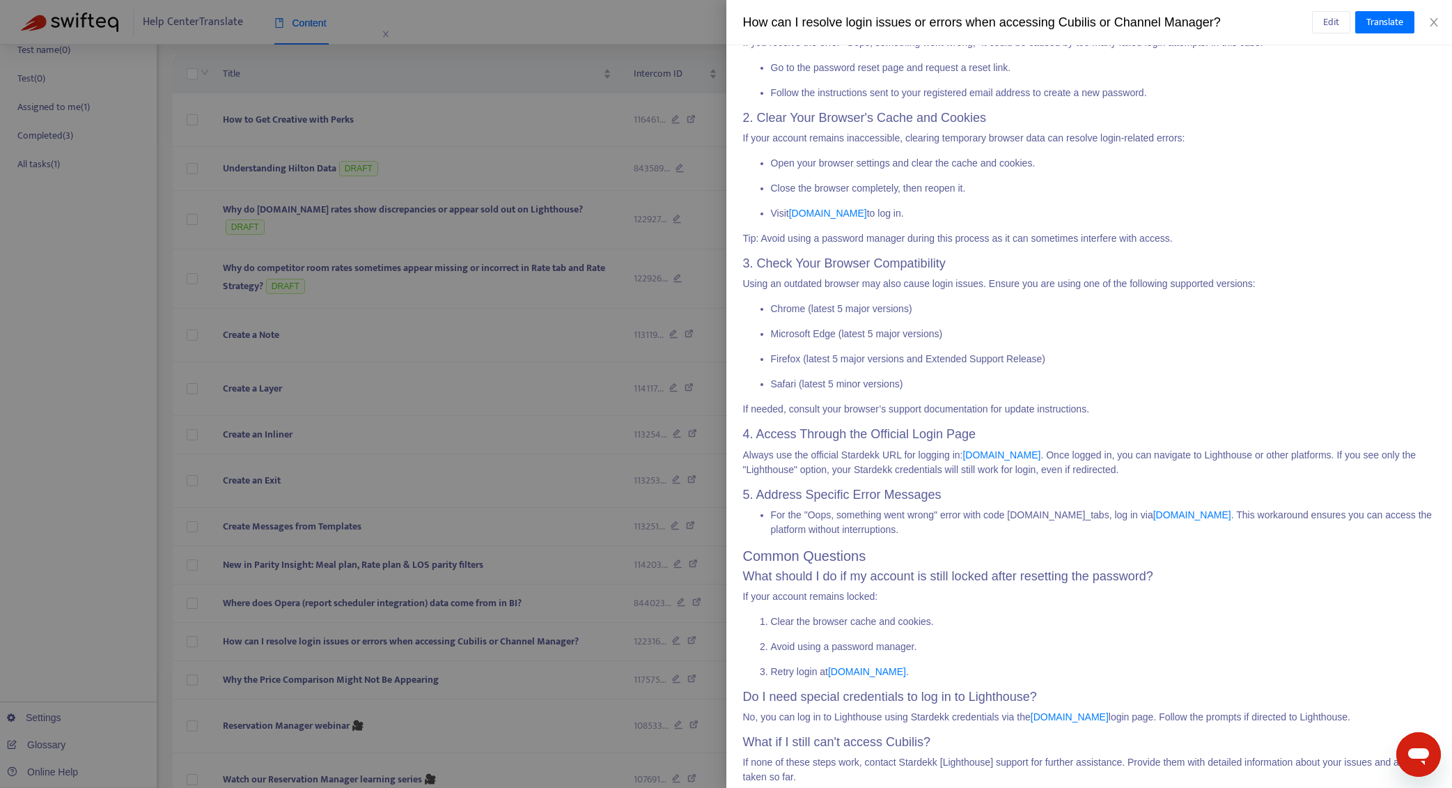
scroll to position [384, 0]
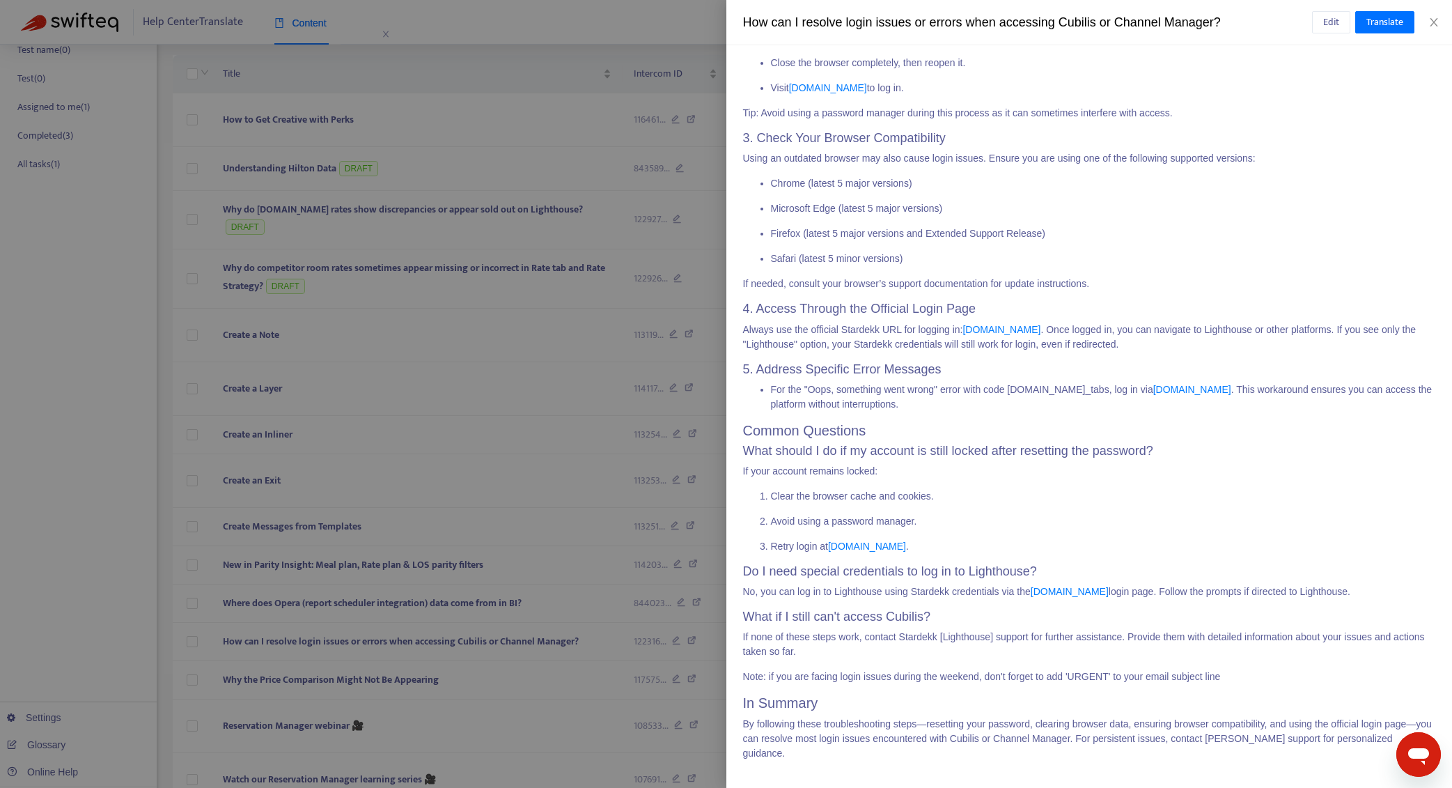
click at [374, 610] on div at bounding box center [726, 394] width 1452 height 788
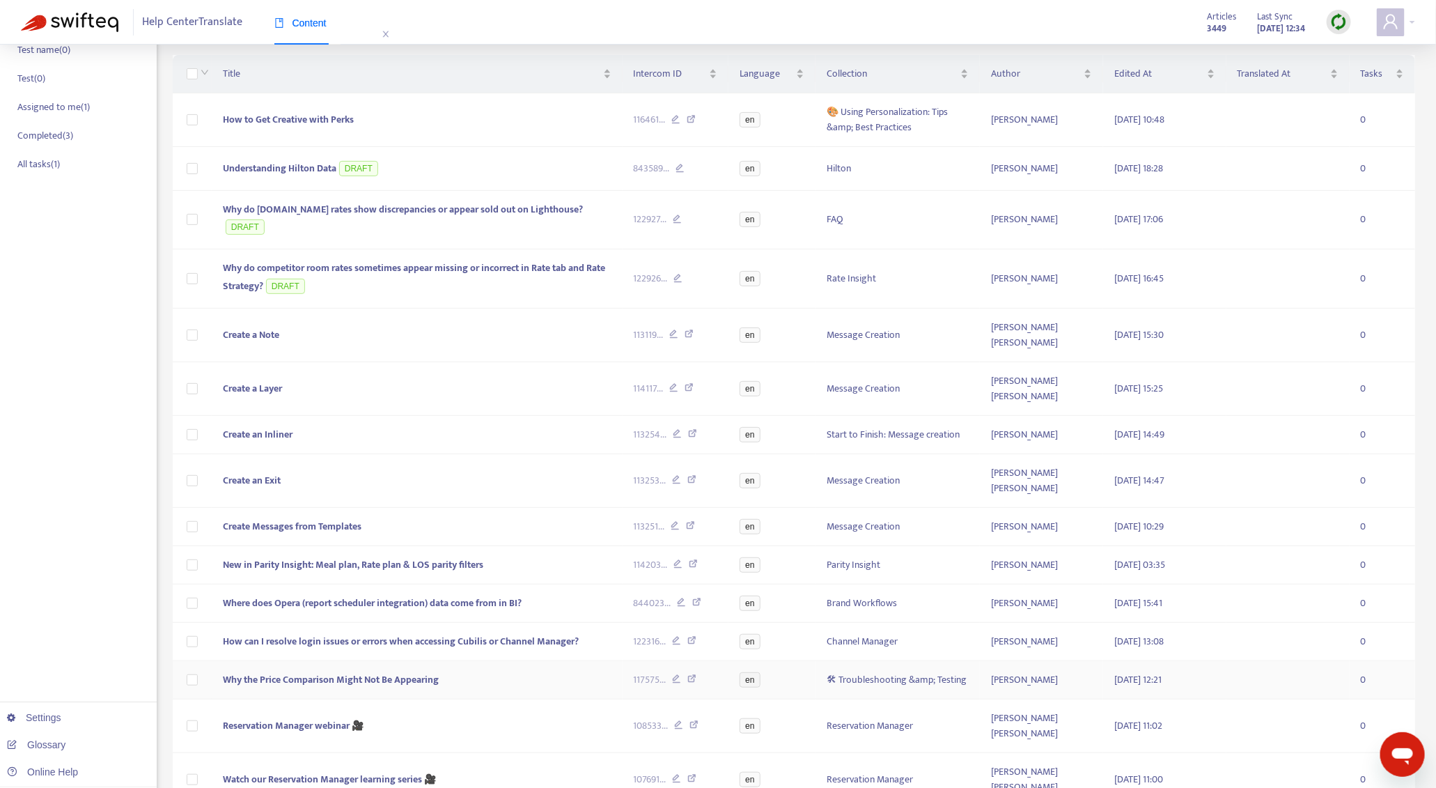
click at [381, 671] on span "Why the Price Comparison Might Not Be Appearing" at bounding box center [331, 679] width 216 height 16
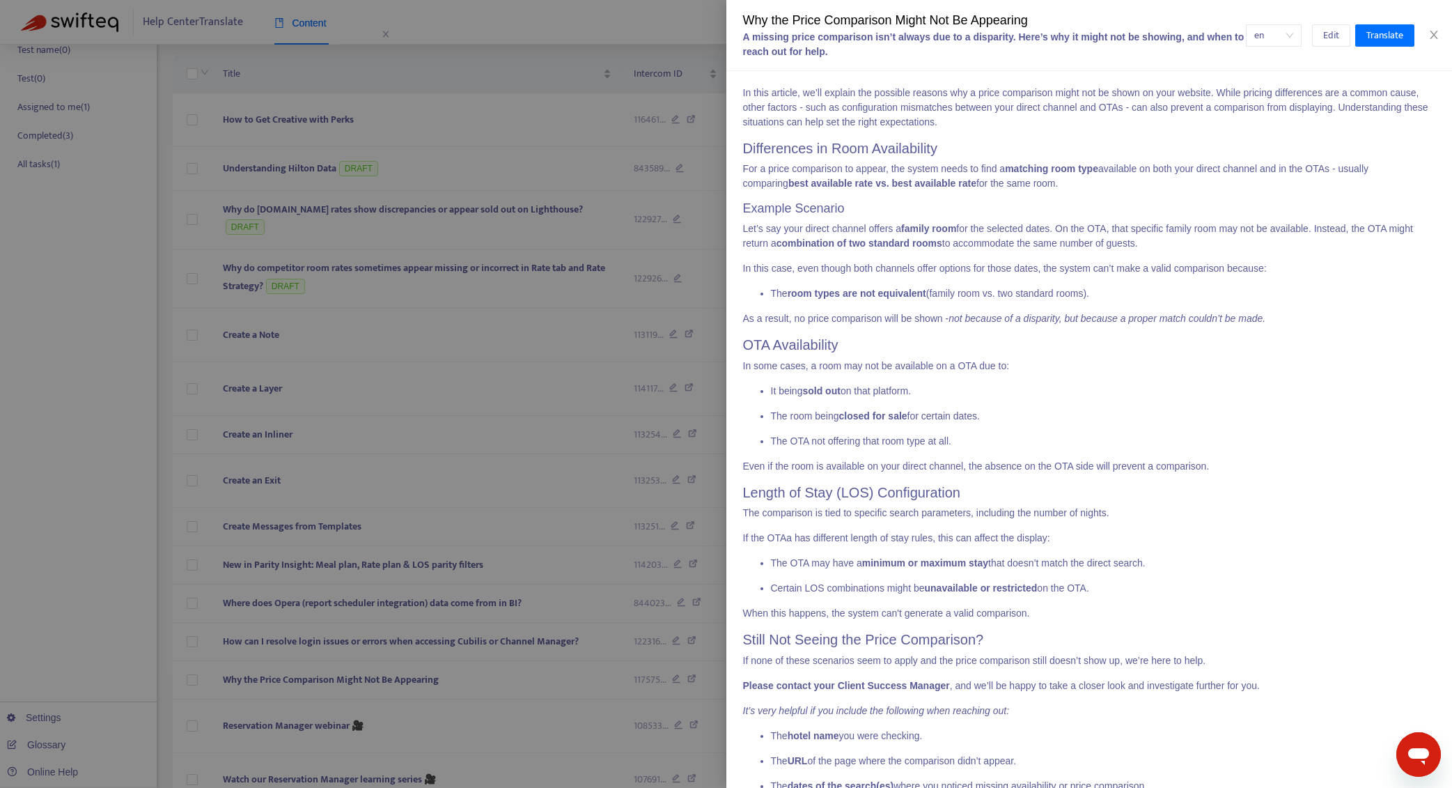
scroll to position [172, 0]
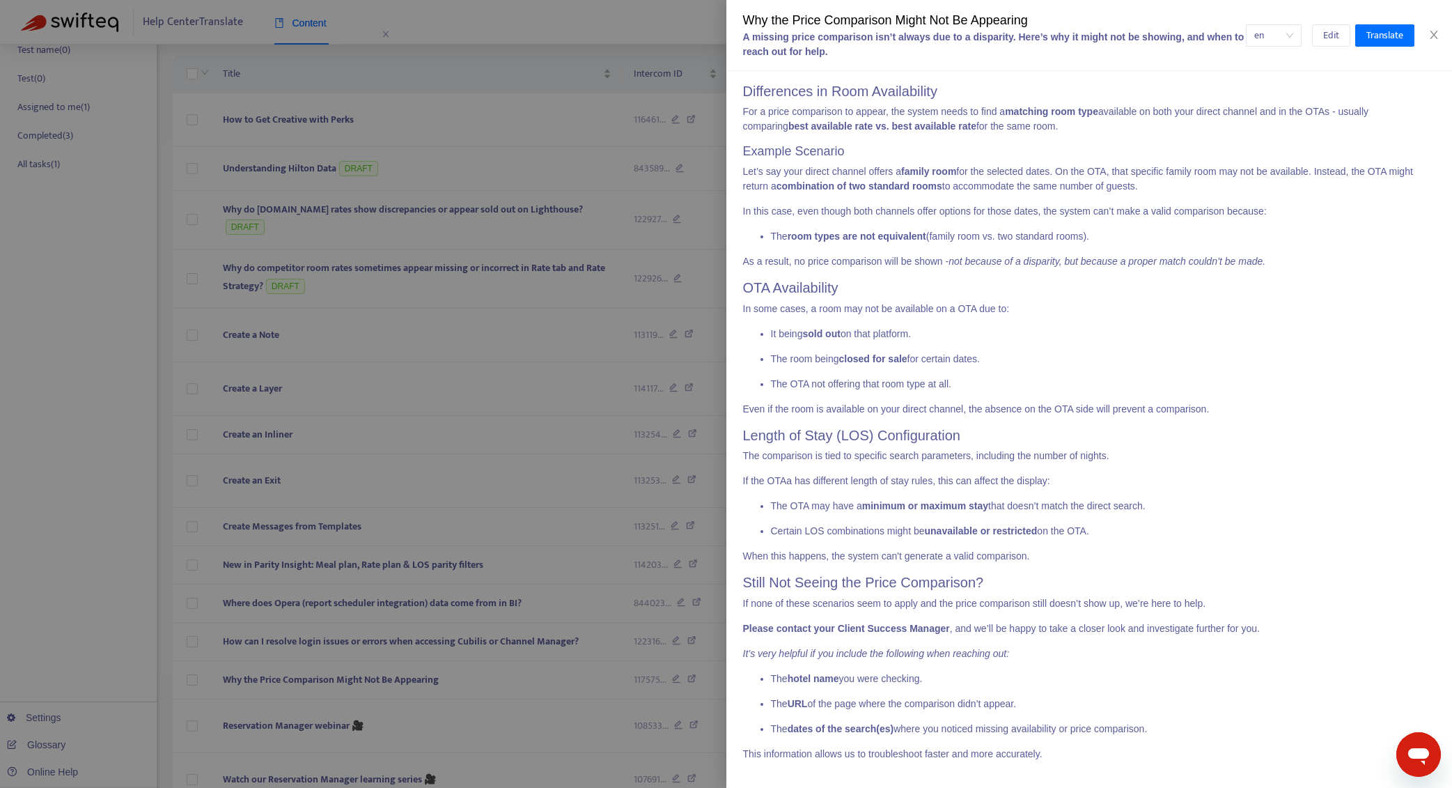
click at [291, 651] on div at bounding box center [726, 394] width 1452 height 788
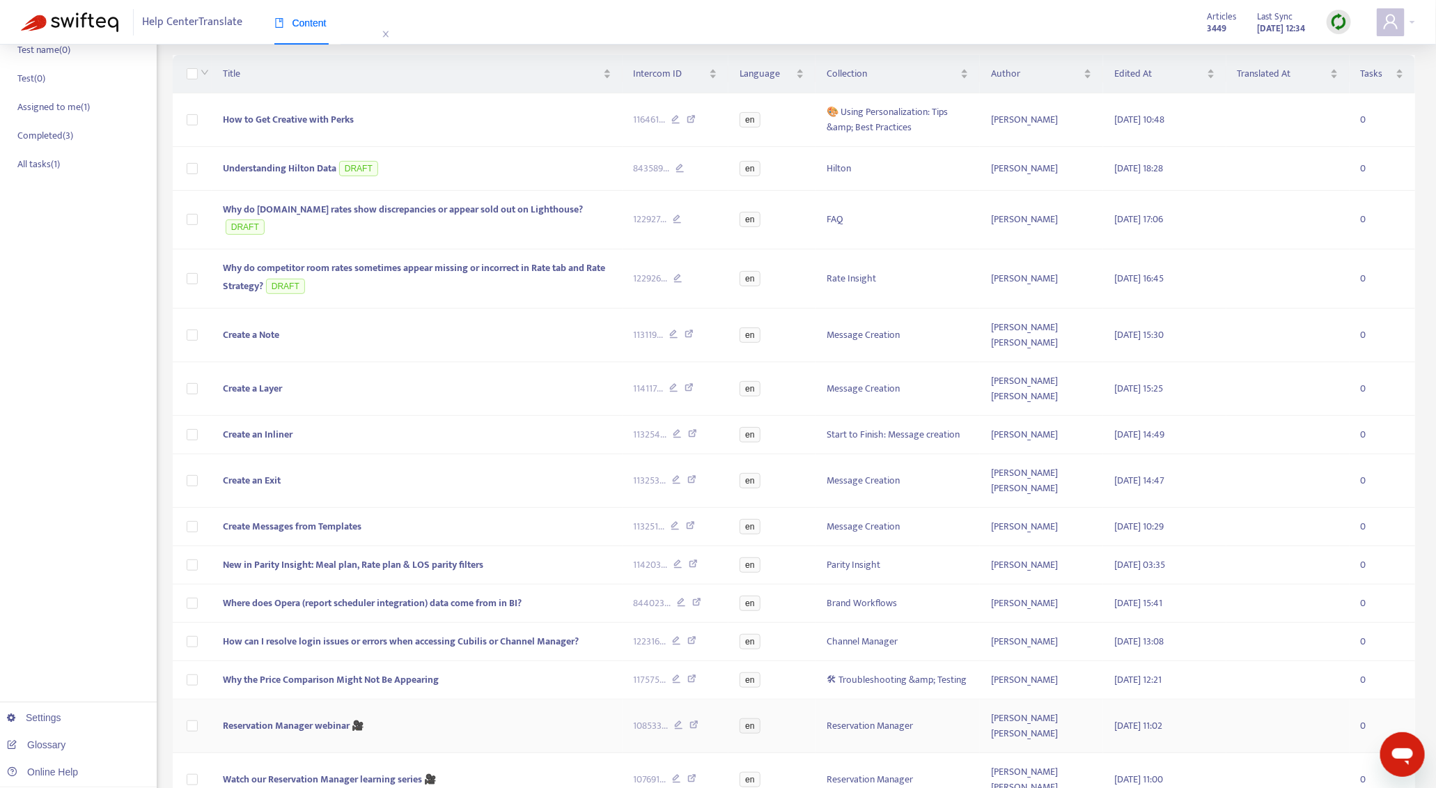
click at [268, 717] on span "Reservation Manager webinar 🎥" at bounding box center [293, 725] width 141 height 16
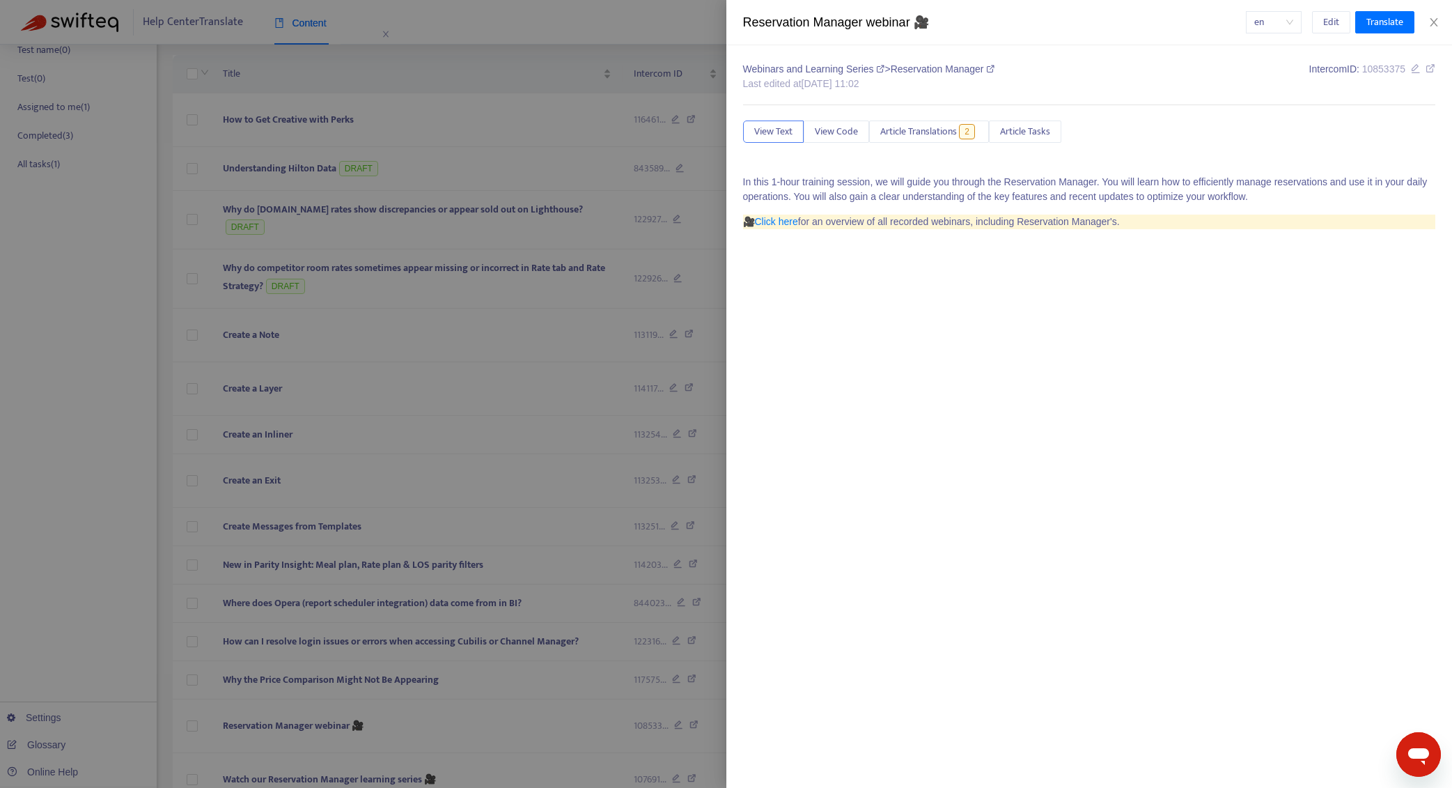
click at [391, 693] on div at bounding box center [726, 394] width 1452 height 788
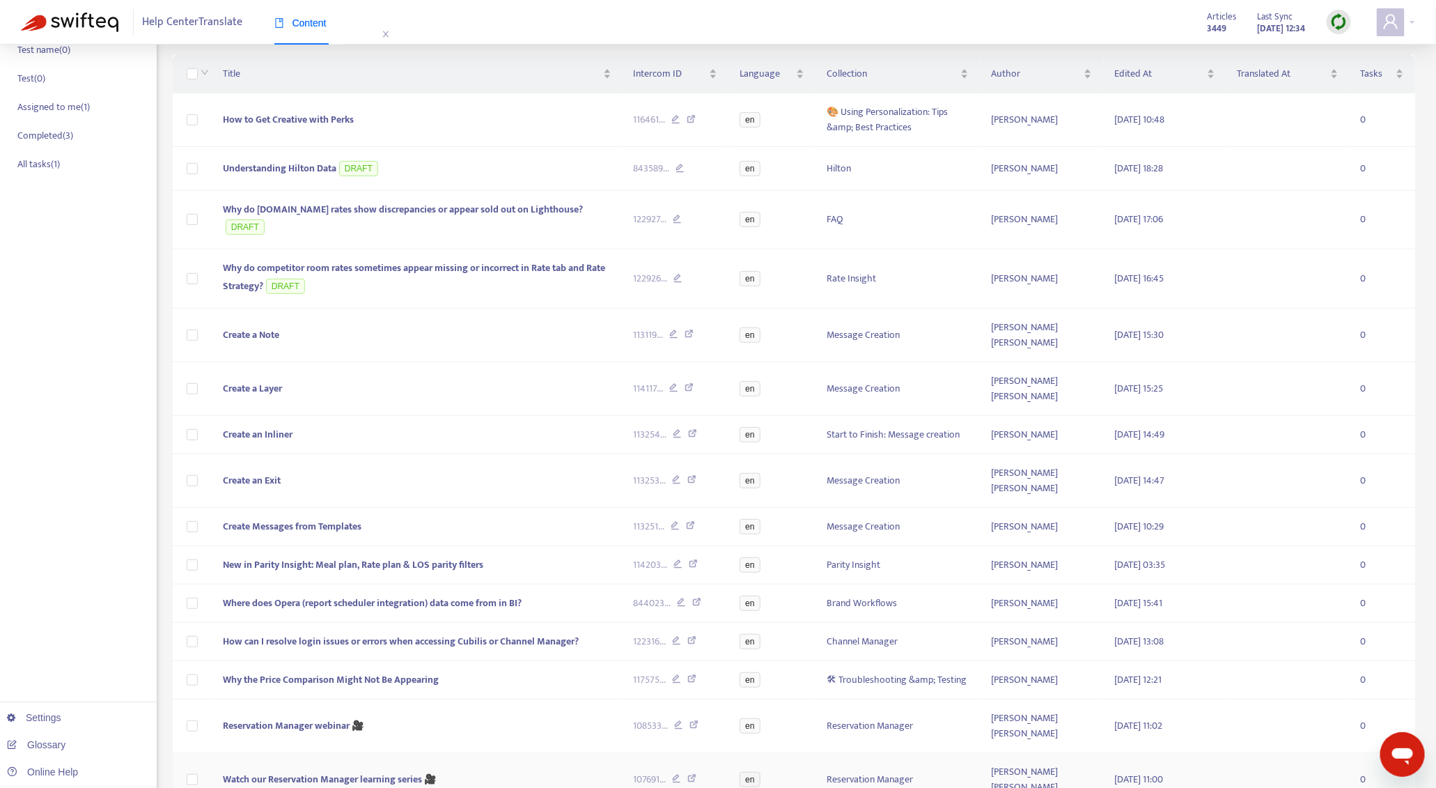
click at [389, 771] on span "Watch our Reservation Manager learning series 🎥" at bounding box center [329, 779] width 213 height 16
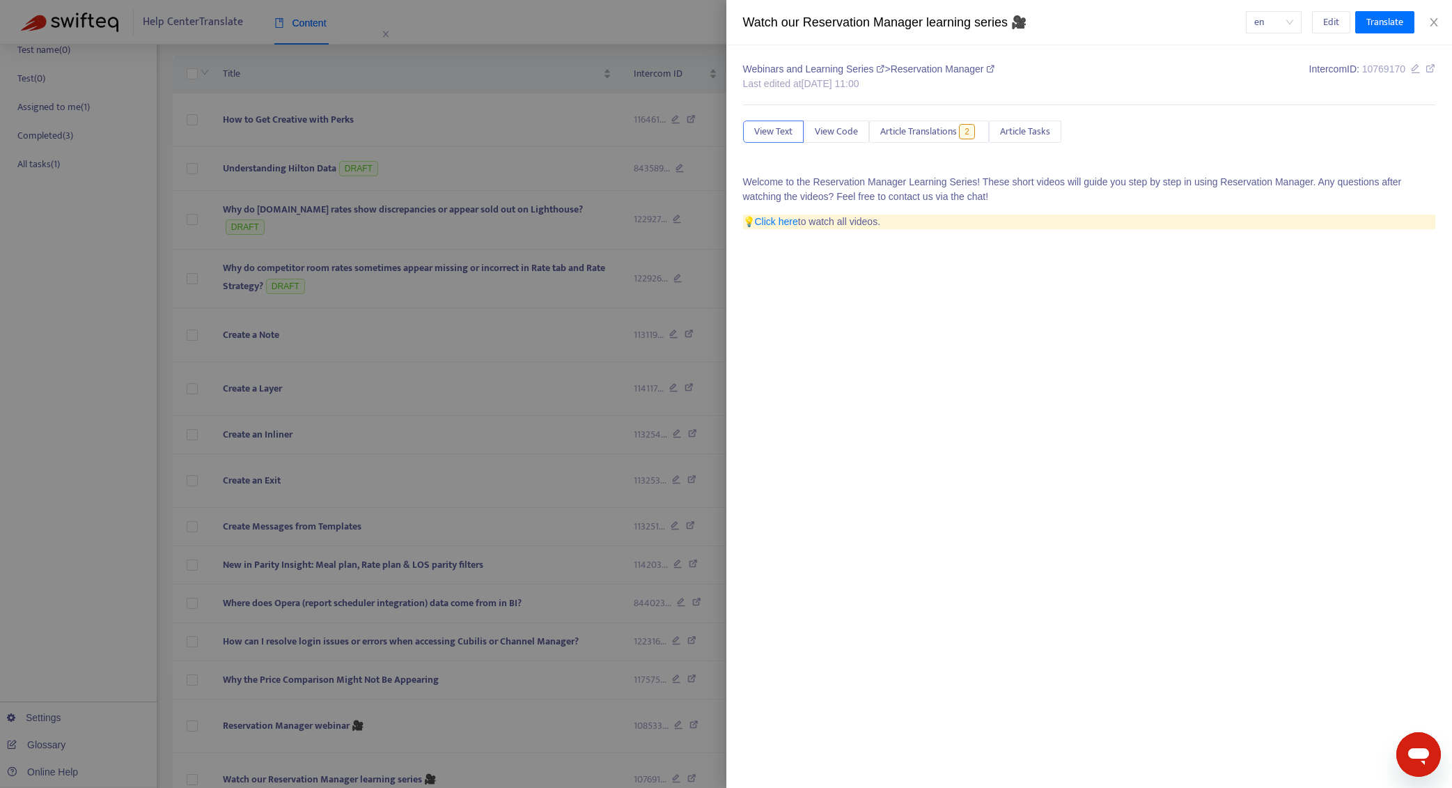
click at [460, 554] on div at bounding box center [726, 394] width 1452 height 788
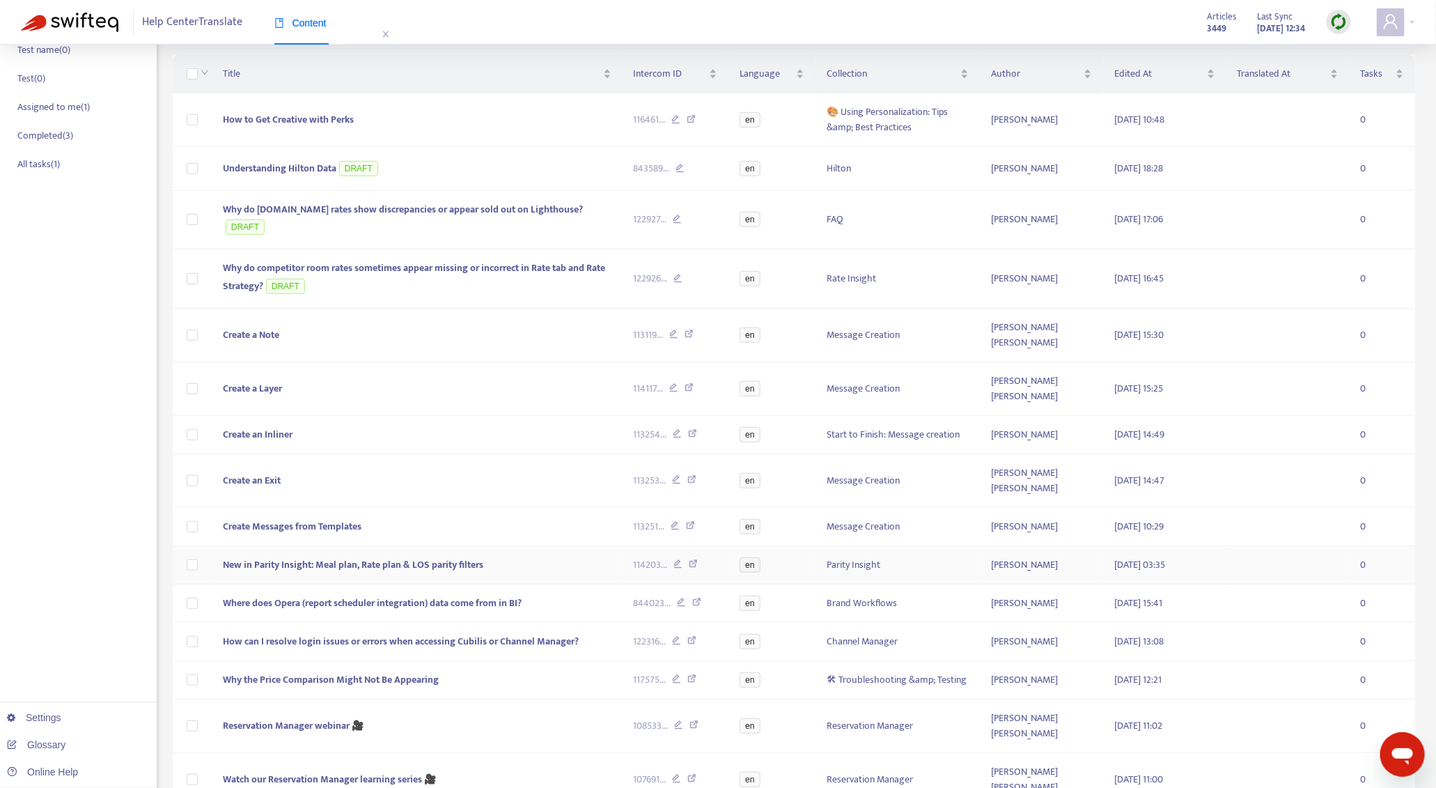
click at [427, 546] on td "New in Parity Insight: Meal plan, Rate plan & LOS parity filters" at bounding box center [417, 565] width 411 height 38
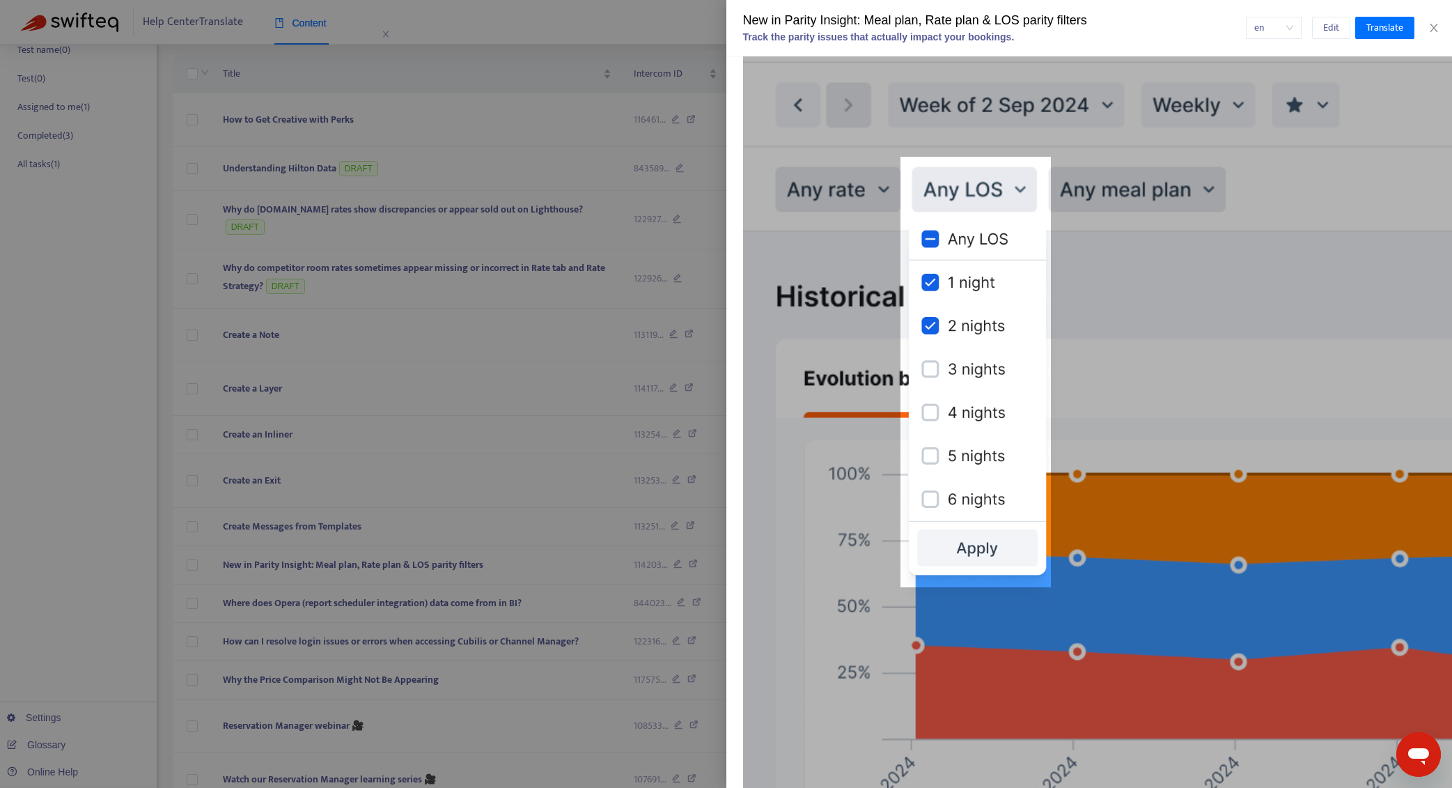
scroll to position [4401, 0]
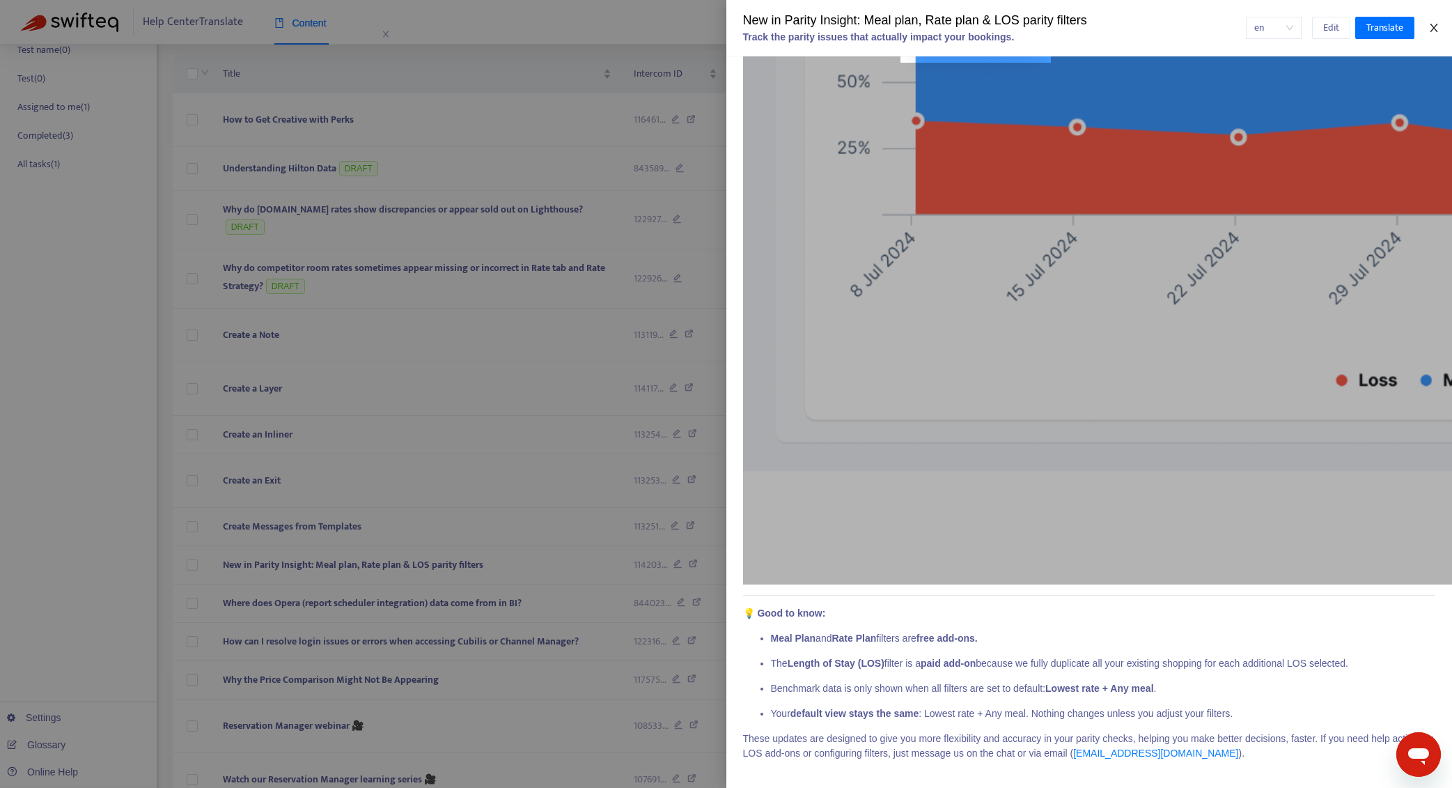
click at [1428, 27] on icon "close" at bounding box center [1433, 27] width 11 height 11
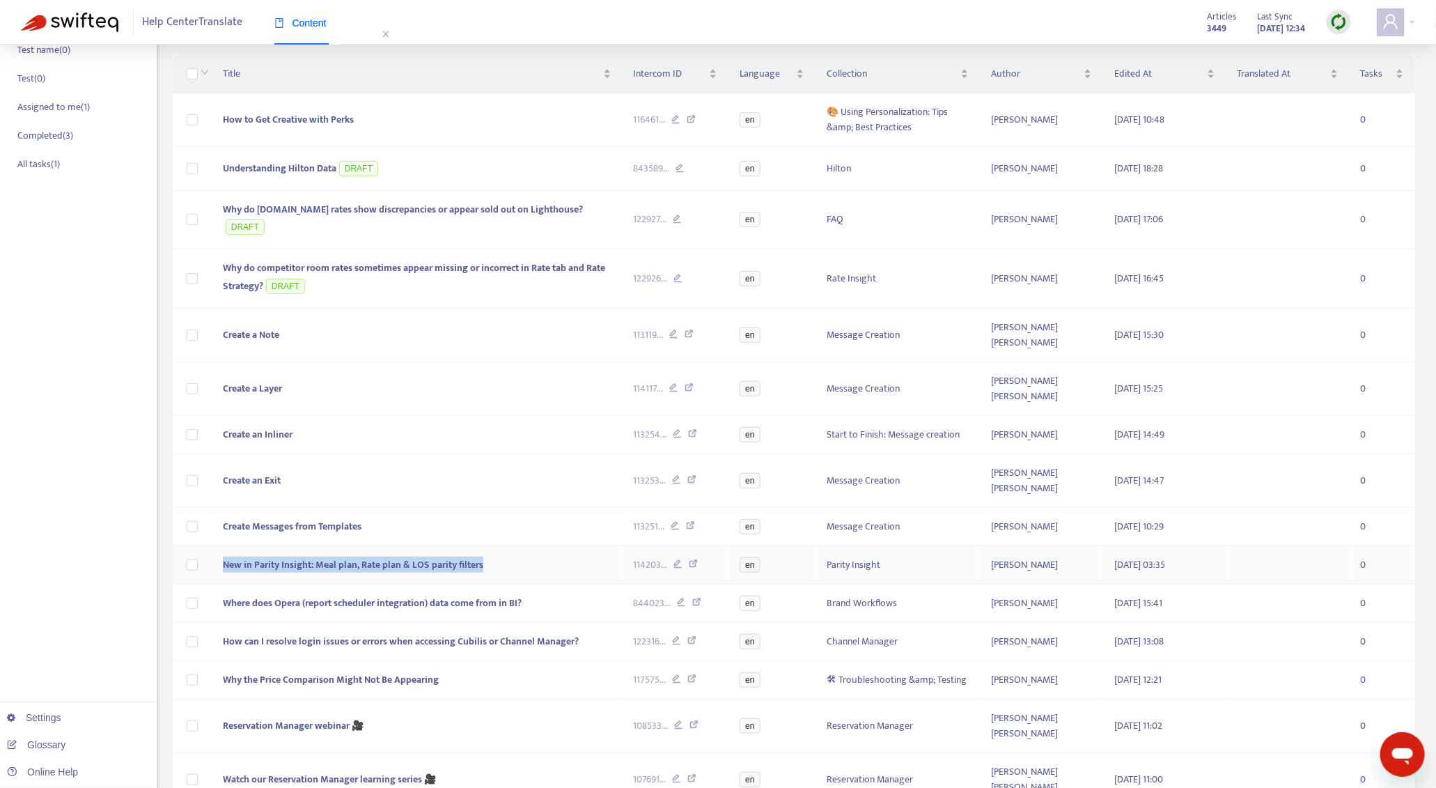
drag, startPoint x: 503, startPoint y: 497, endPoint x: 226, endPoint y: 504, distance: 277.3
click at [226, 546] on td "New in Parity Insight: Meal plan, Rate plan & LOS parity filters" at bounding box center [417, 565] width 411 height 38
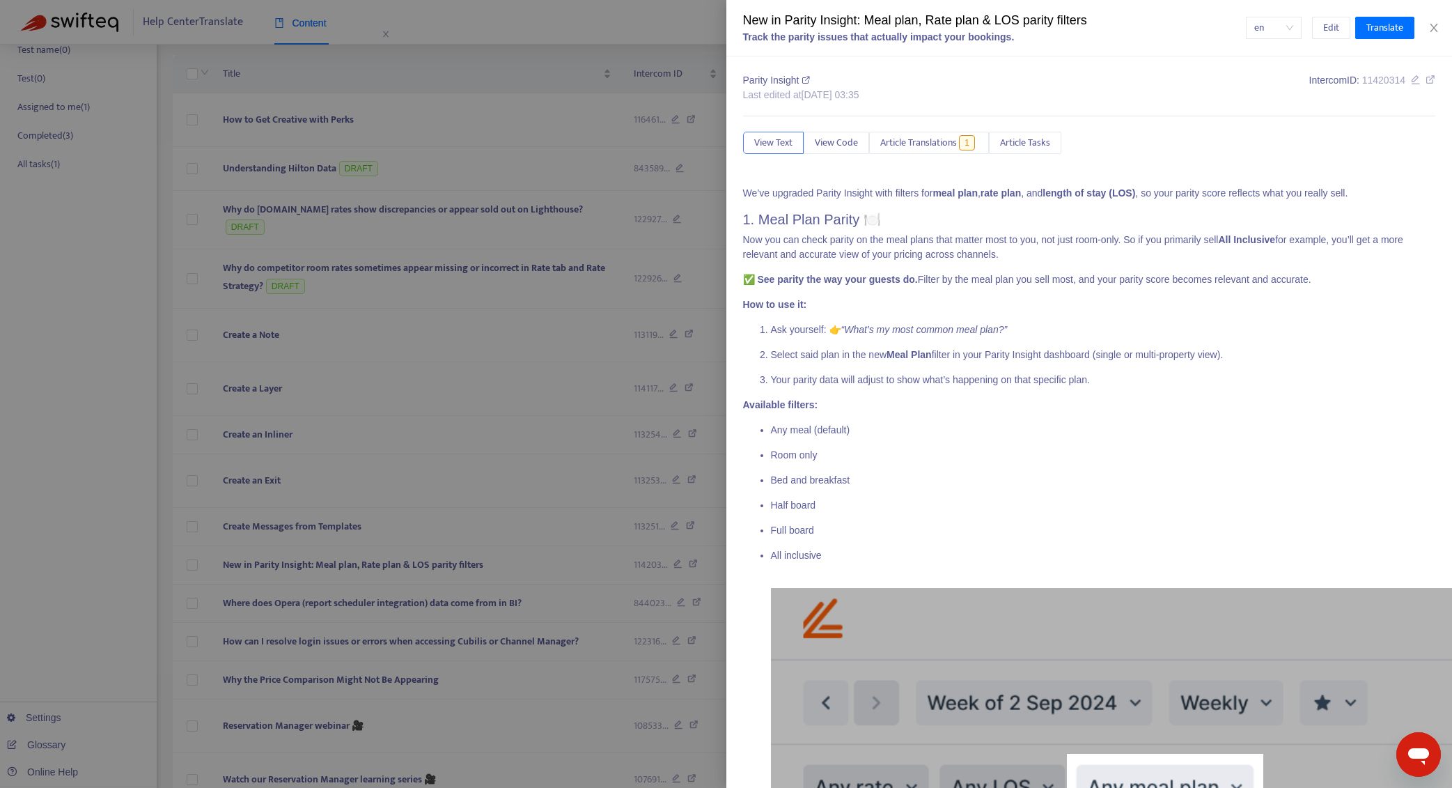
click at [871, 17] on div "New in Parity Insight: Meal plan, Rate plan & LOS parity filters" at bounding box center [994, 20] width 503 height 19
copy div "New in Parity Insight: Meal plan, Rate plan & LOS parity filters"
click at [400, 407] on div at bounding box center [726, 394] width 1452 height 788
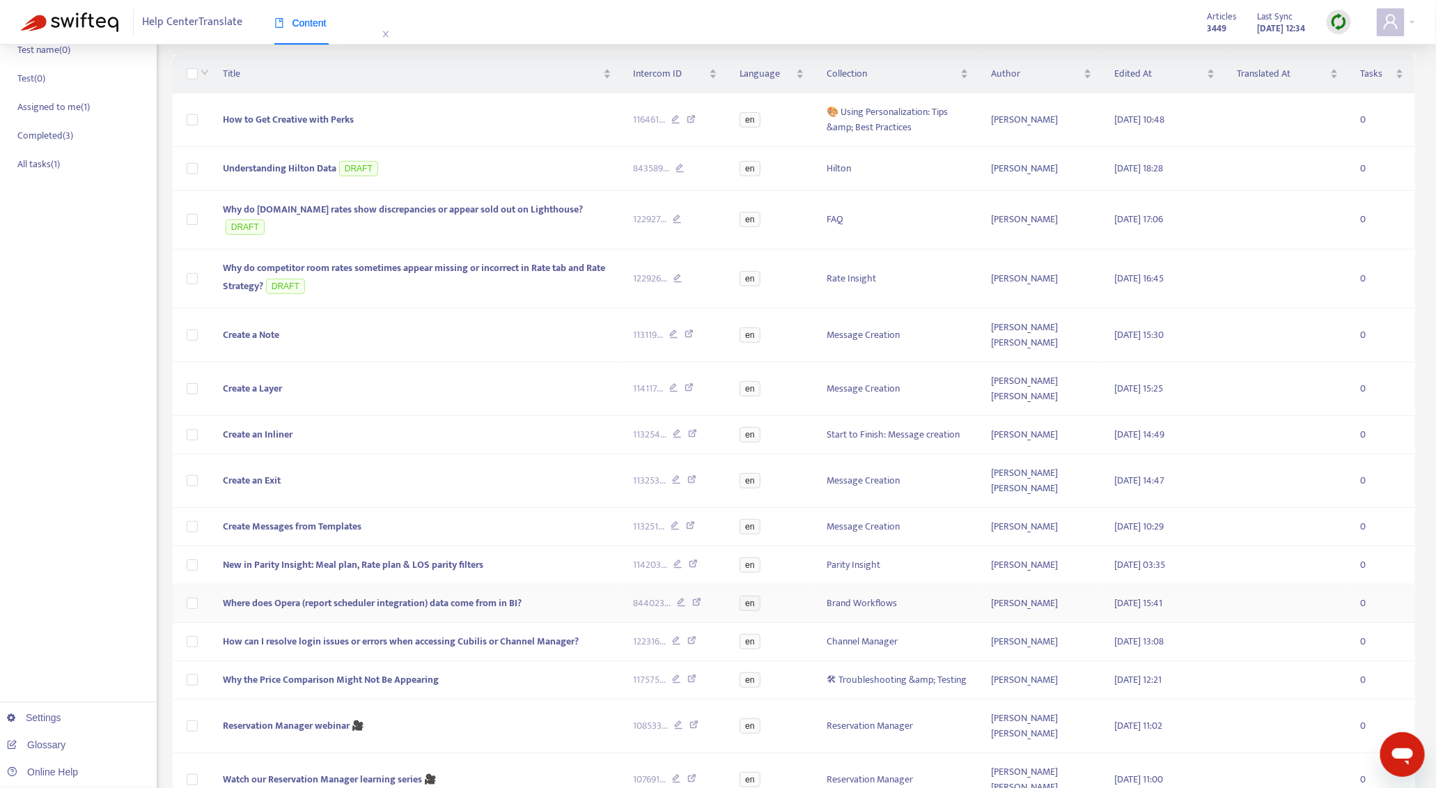
click at [439, 595] on span "Where does Opera (report scheduler integration) data come from in BI?" at bounding box center [372, 603] width 299 height 16
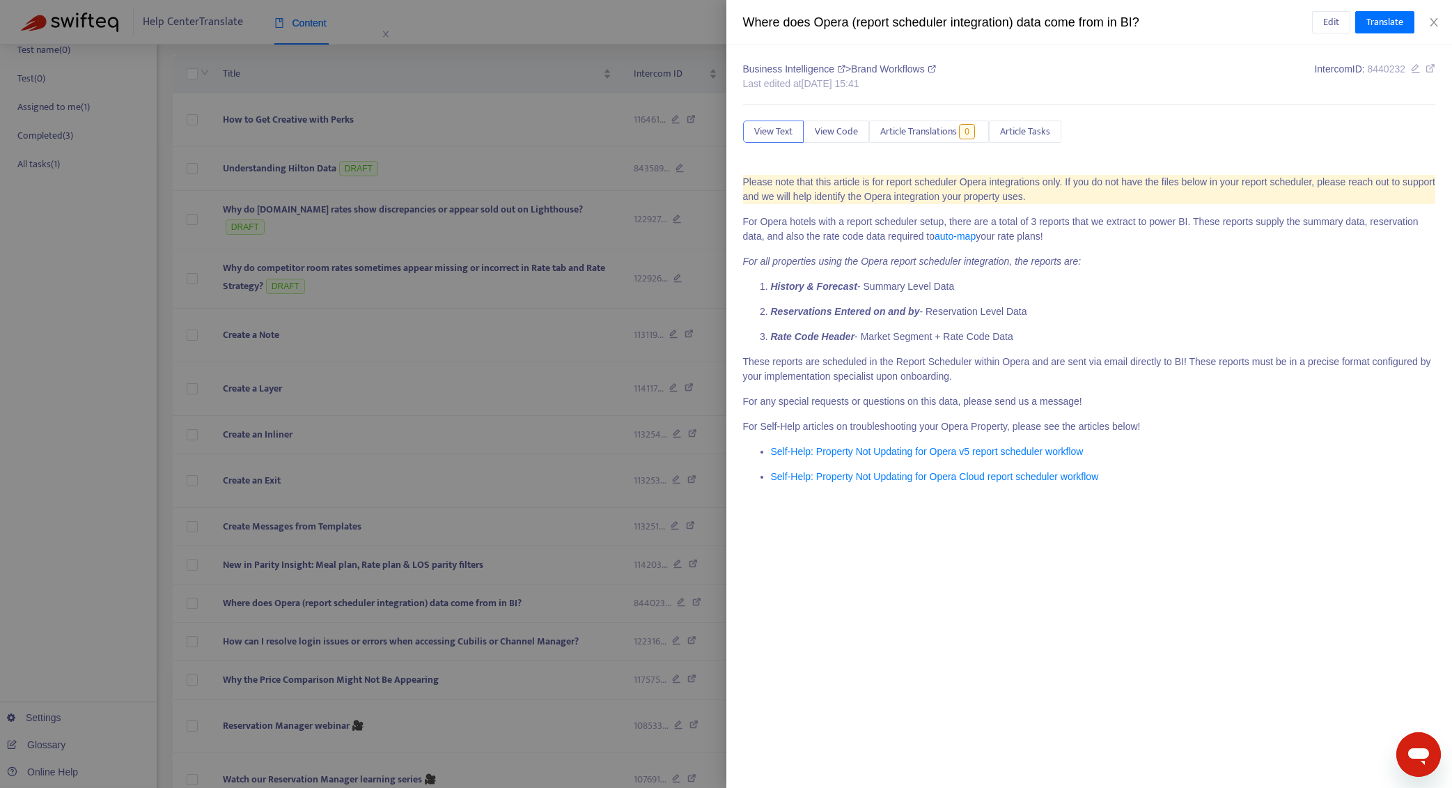
click at [403, 458] on div at bounding box center [726, 394] width 1452 height 788
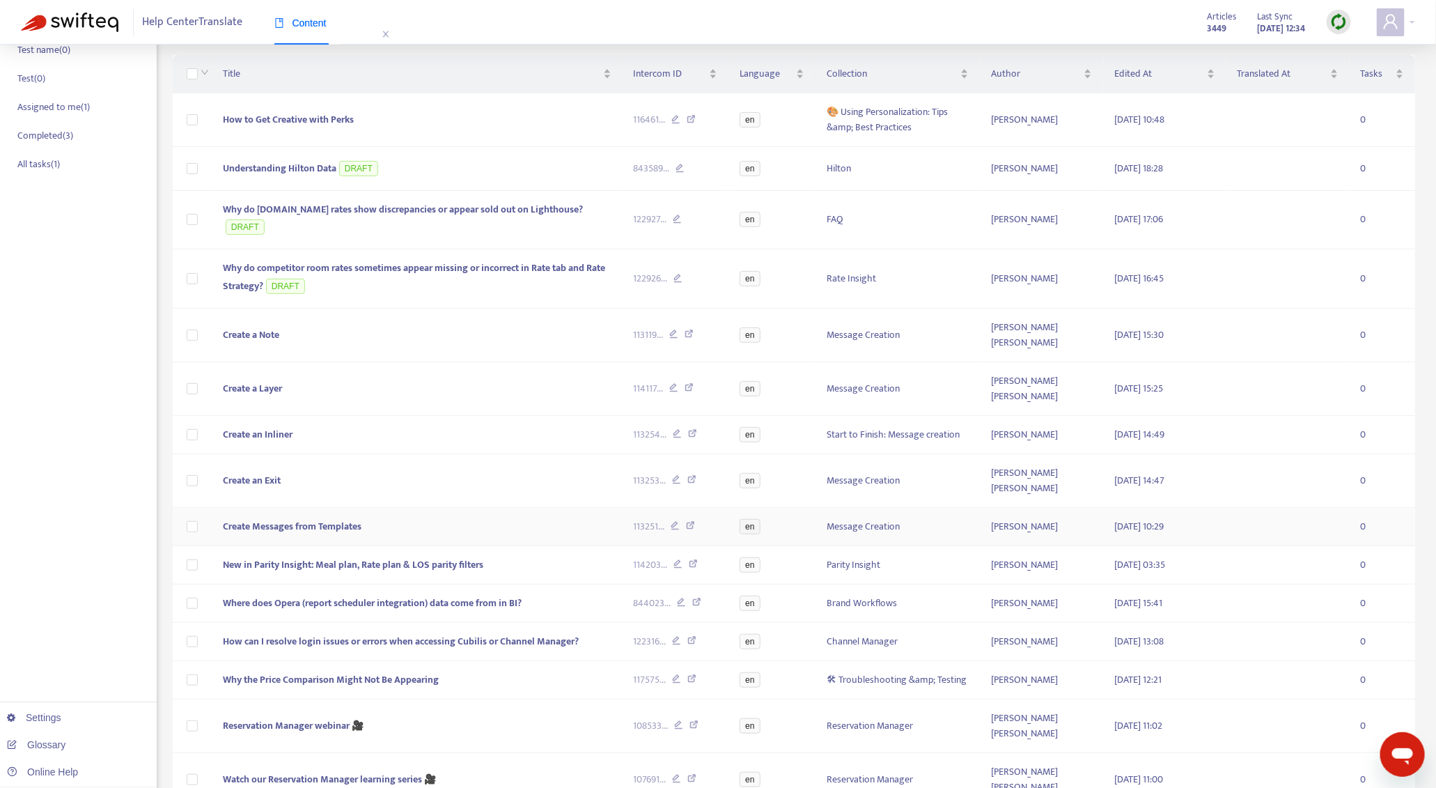
click at [399, 508] on td "Create Messages from Templates" at bounding box center [417, 527] width 411 height 38
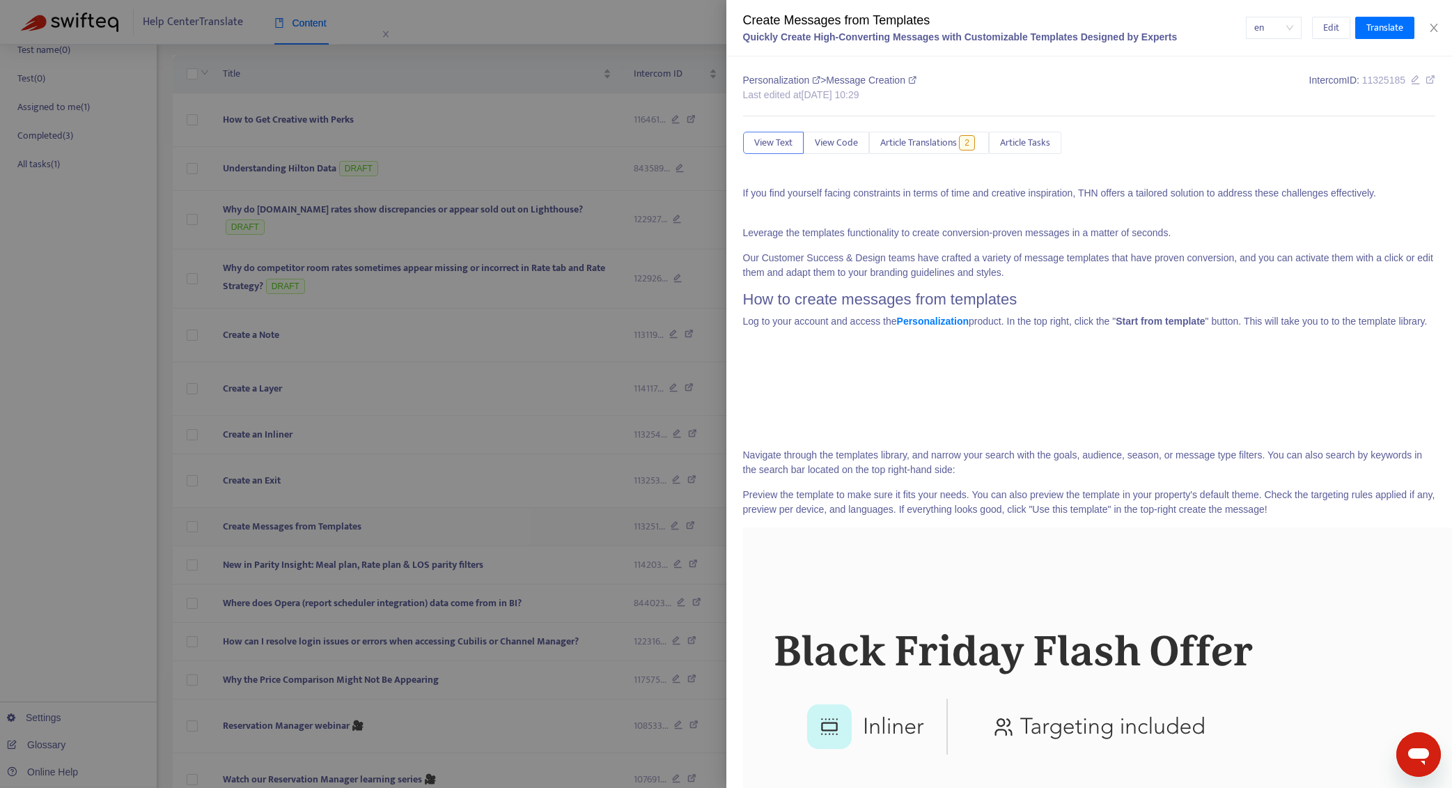
click at [399, 452] on div at bounding box center [726, 394] width 1452 height 788
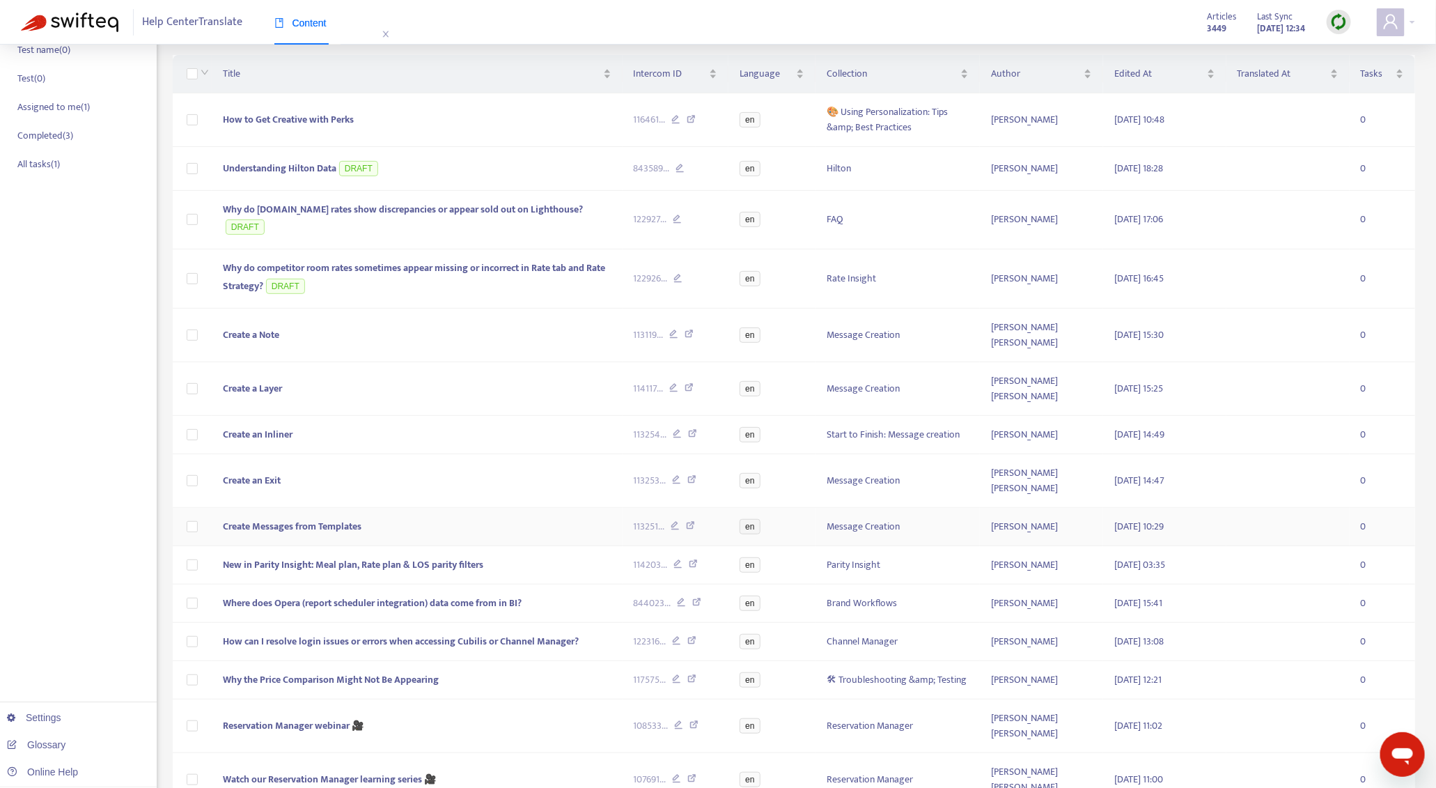
click at [404, 508] on td "Create Messages from Templates" at bounding box center [417, 527] width 411 height 38
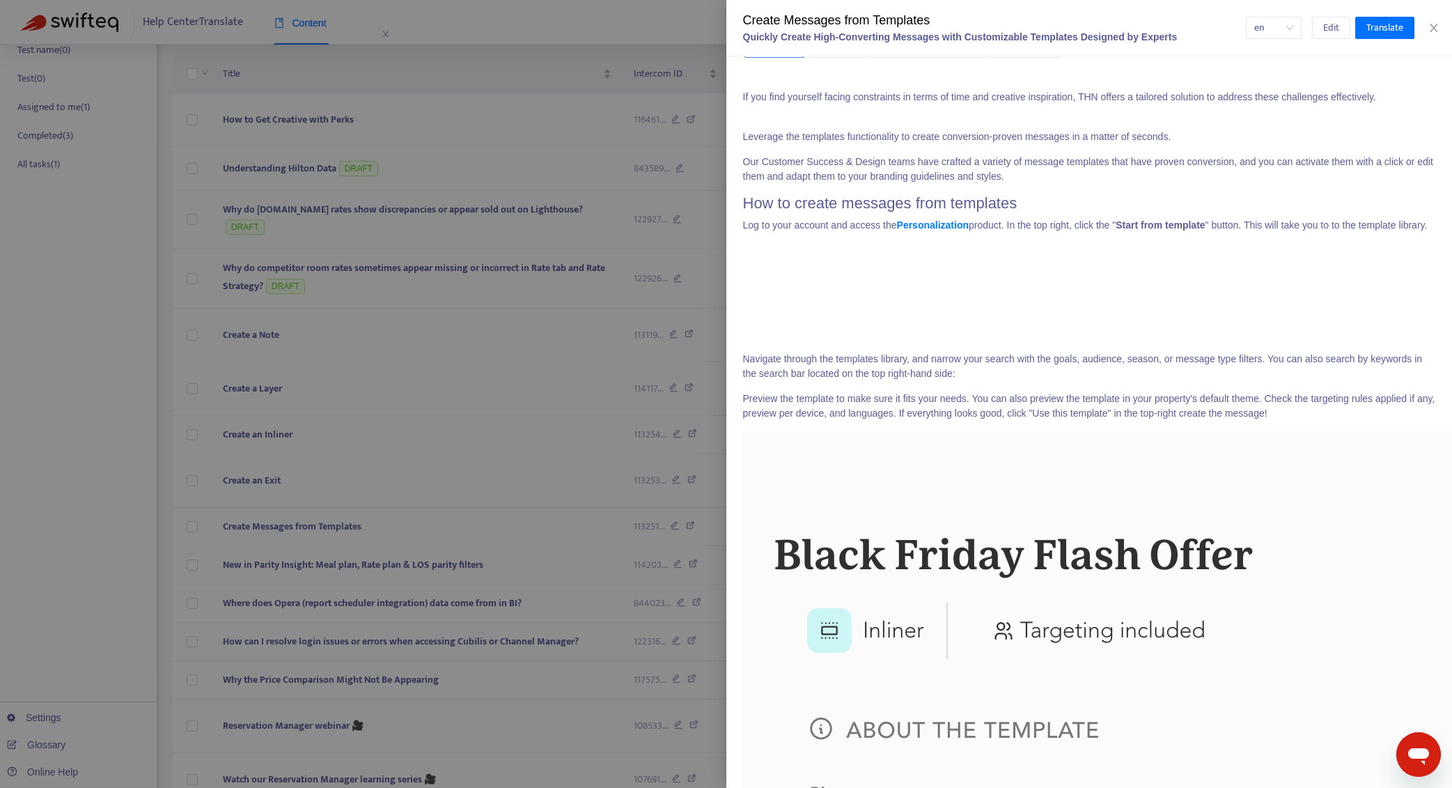
scroll to position [0, 0]
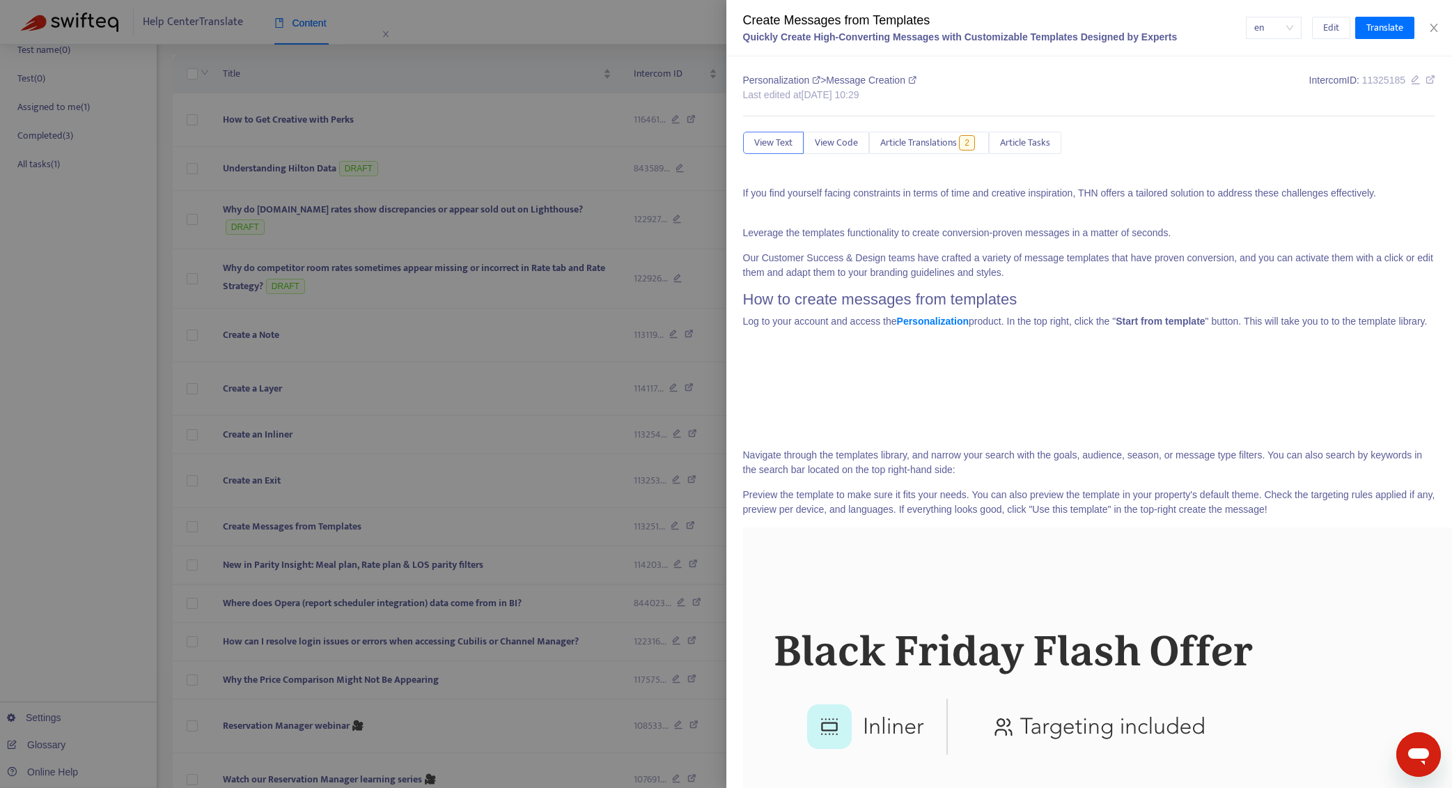
click at [373, 446] on div at bounding box center [726, 394] width 1452 height 788
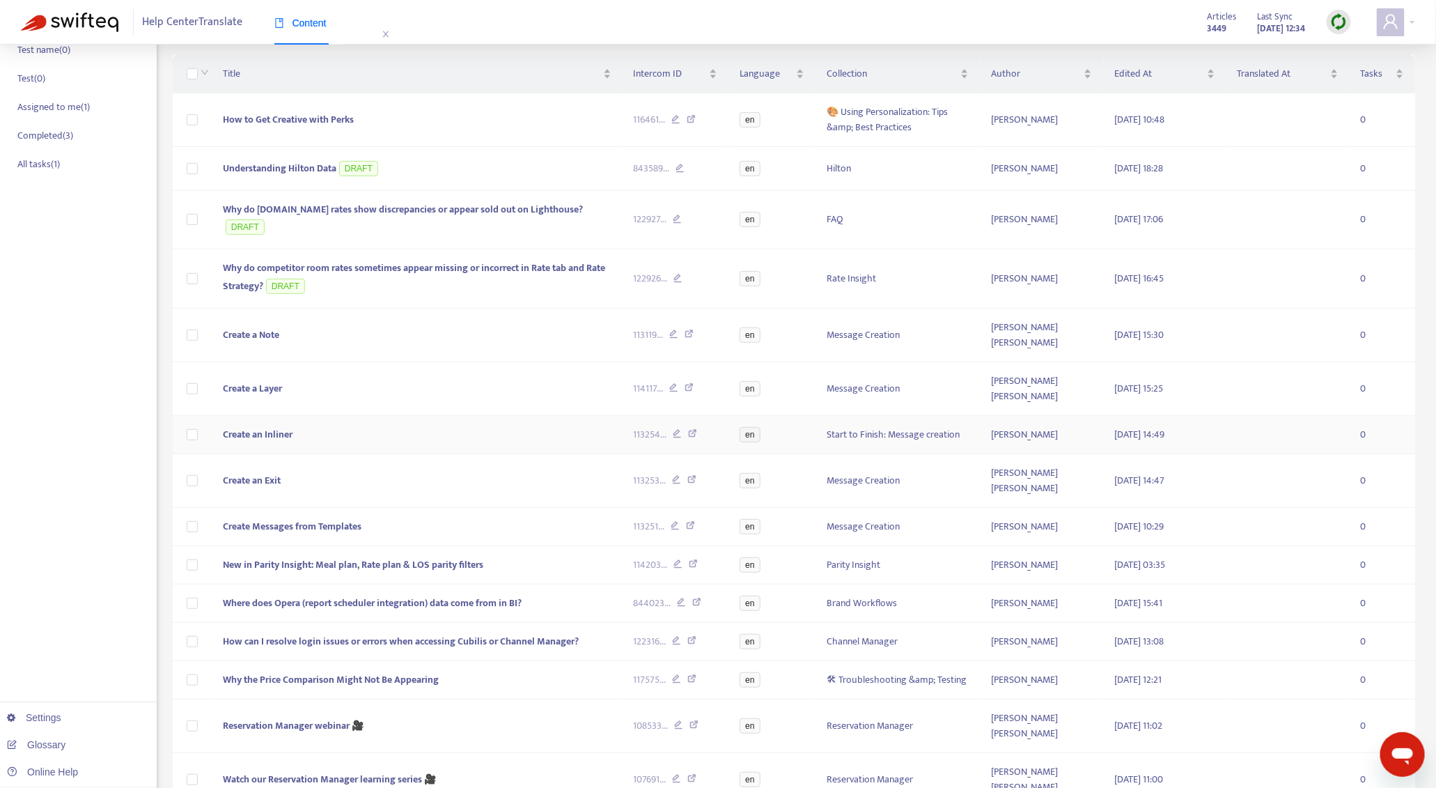
click at [383, 416] on td "Create an Inliner" at bounding box center [417, 435] width 411 height 38
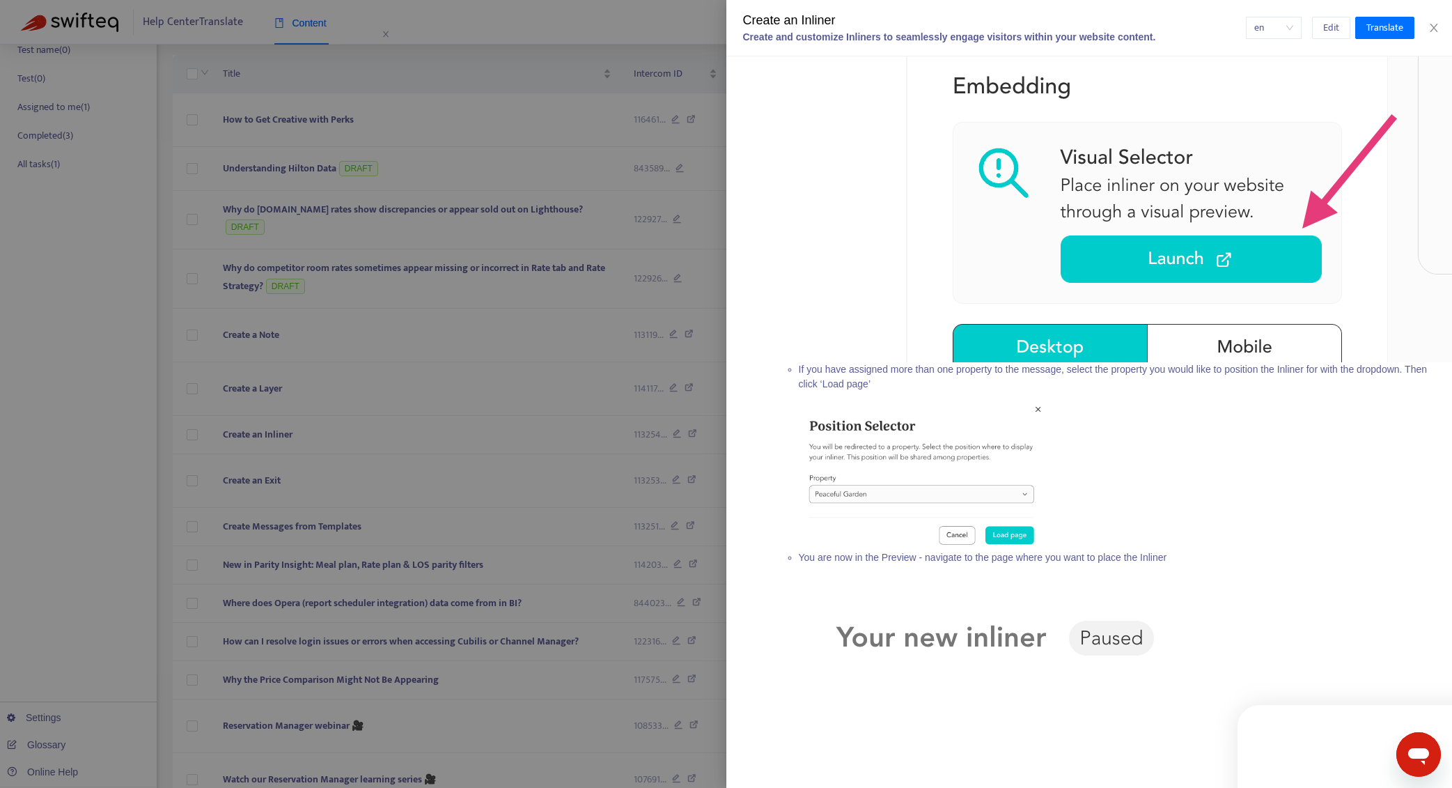
scroll to position [3751, 0]
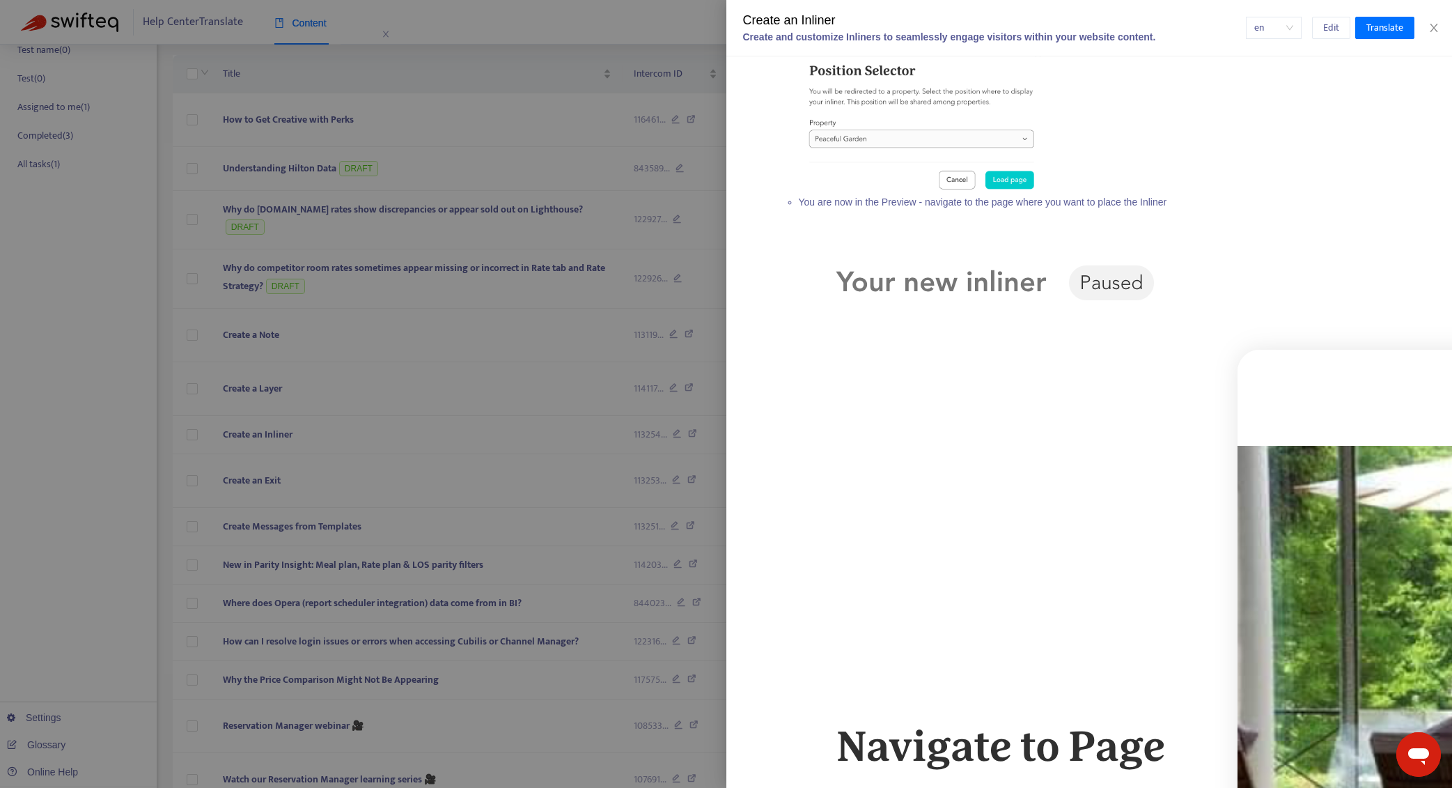
click at [426, 385] on div at bounding box center [726, 394] width 1452 height 788
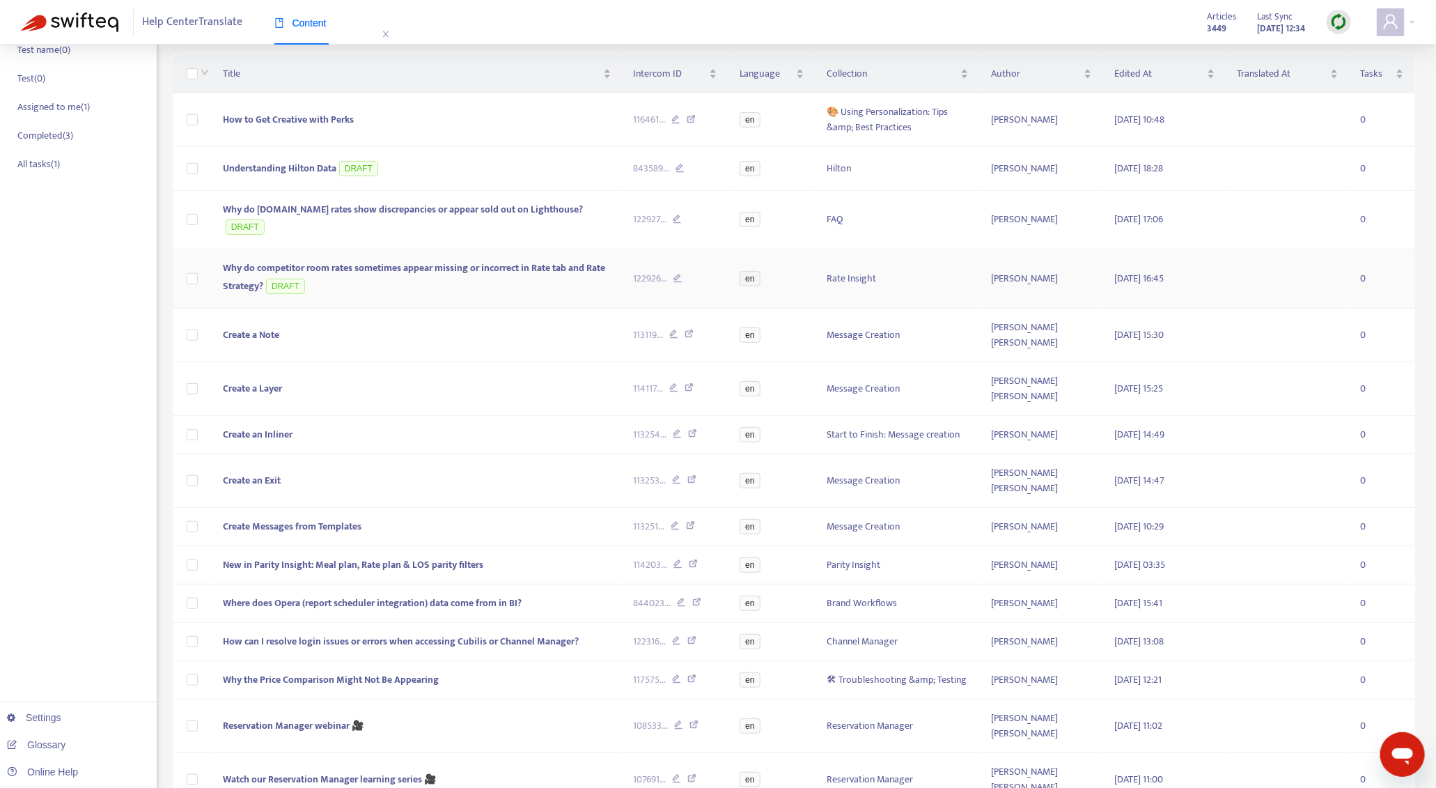
click at [373, 268] on td "Why do competitor room rates sometimes appear missing or incorrect in Rate tab …" at bounding box center [417, 278] width 411 height 59
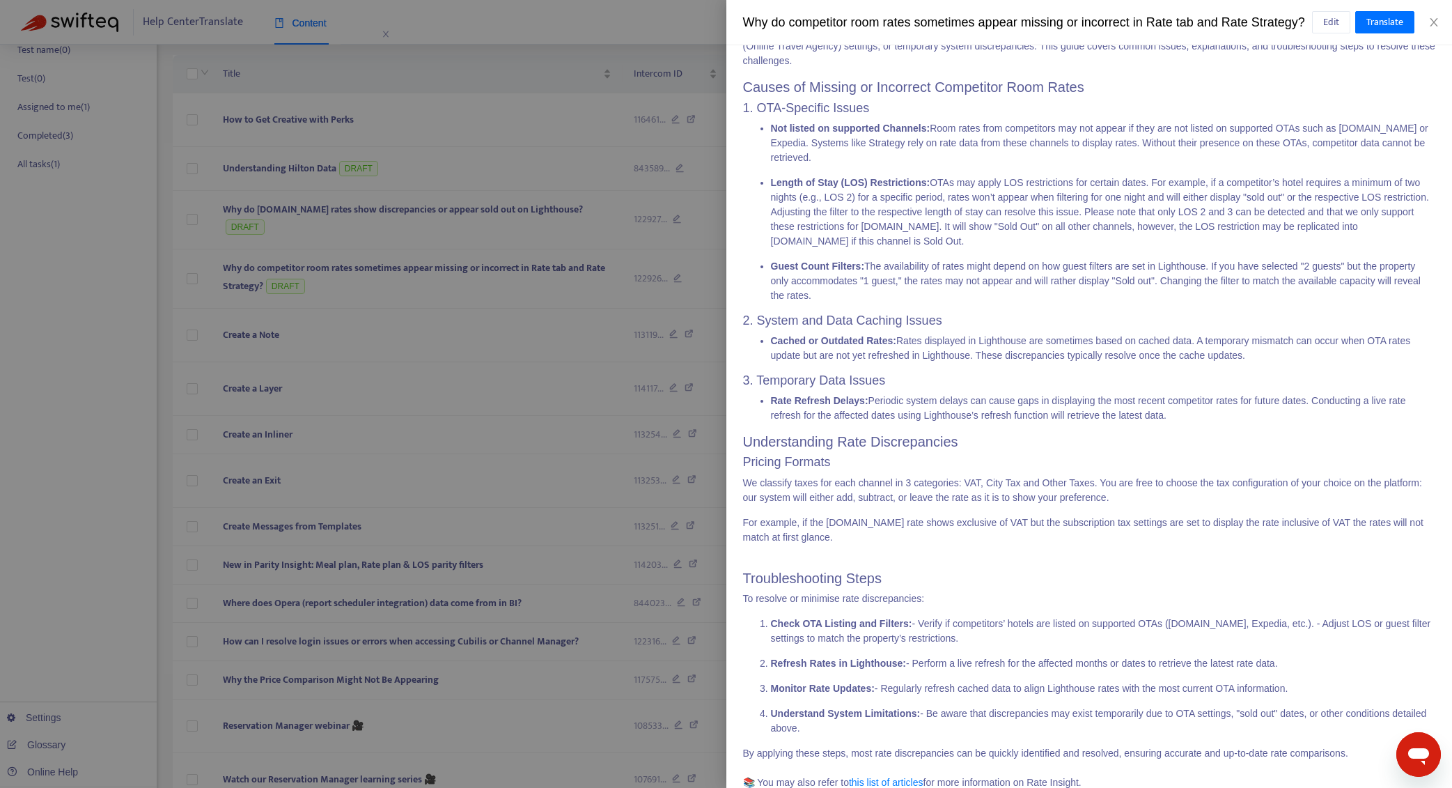
scroll to position [225, 0]
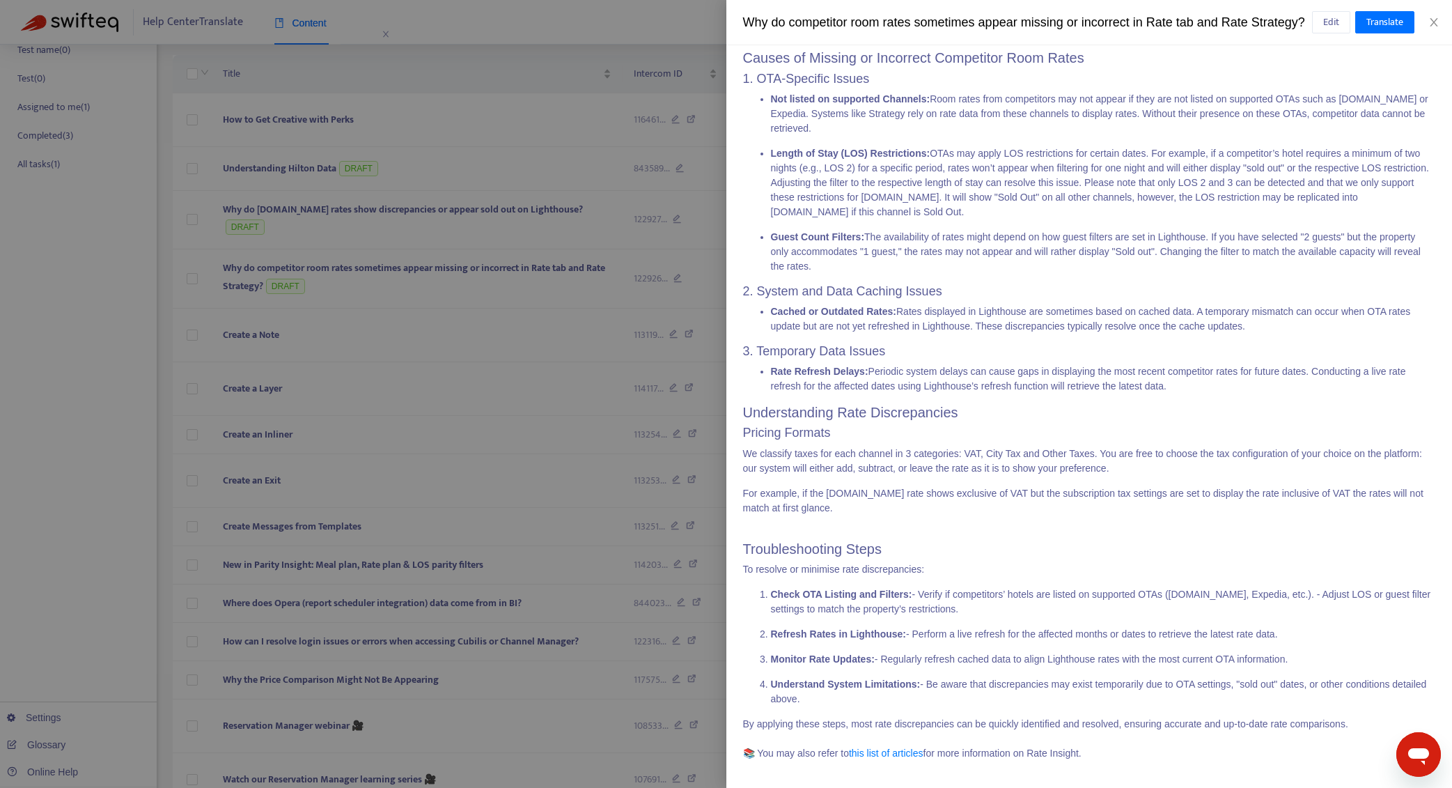
click at [439, 281] on div at bounding box center [726, 394] width 1452 height 788
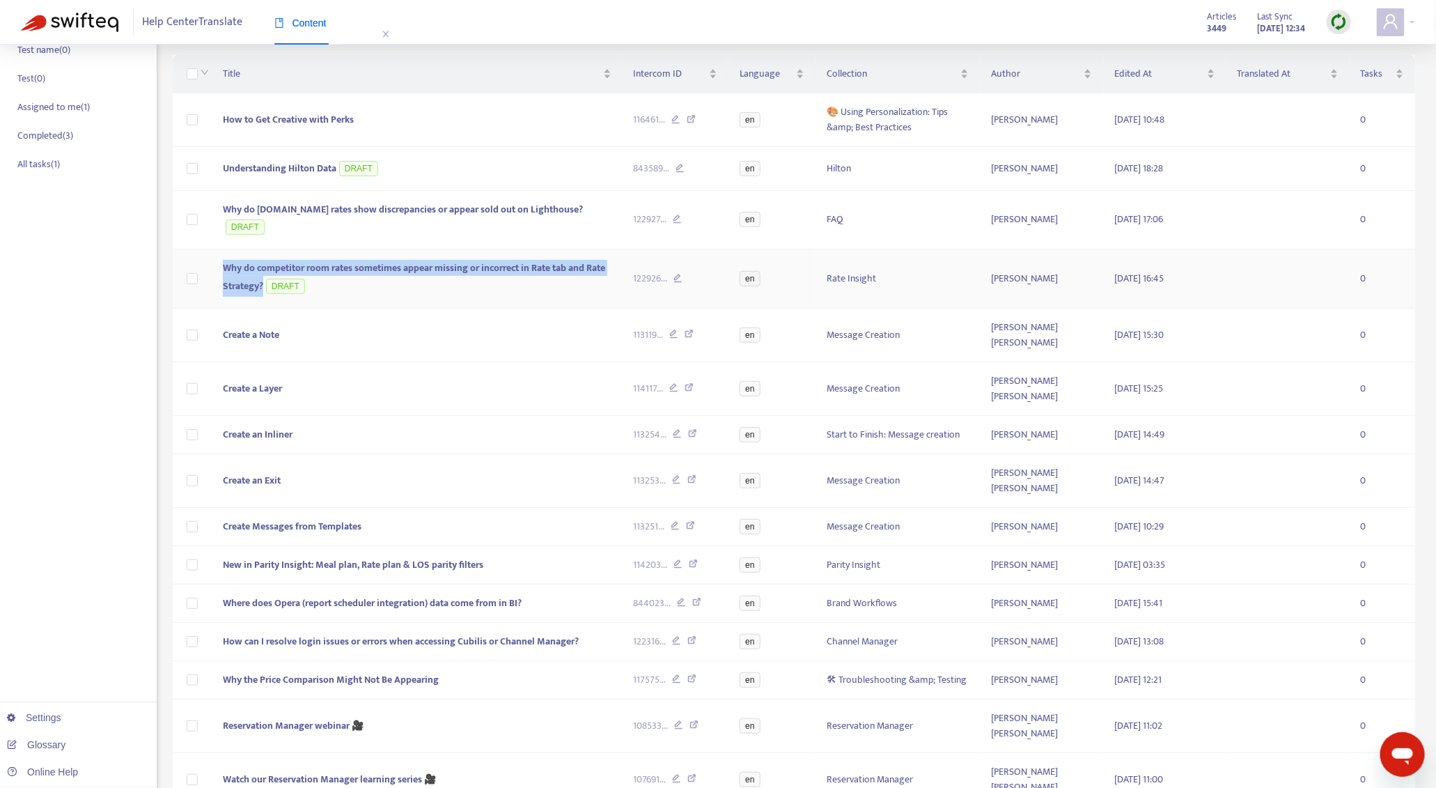
drag, startPoint x: 265, startPoint y: 270, endPoint x: 218, endPoint y: 252, distance: 50.5
click at [218, 252] on td "Why do competitor room rates sometimes appear missing or incorrect in Rate tab …" at bounding box center [417, 278] width 411 height 59
copy span "Why do competitor room rates sometimes appear missing or incorrect in Rate tab …"
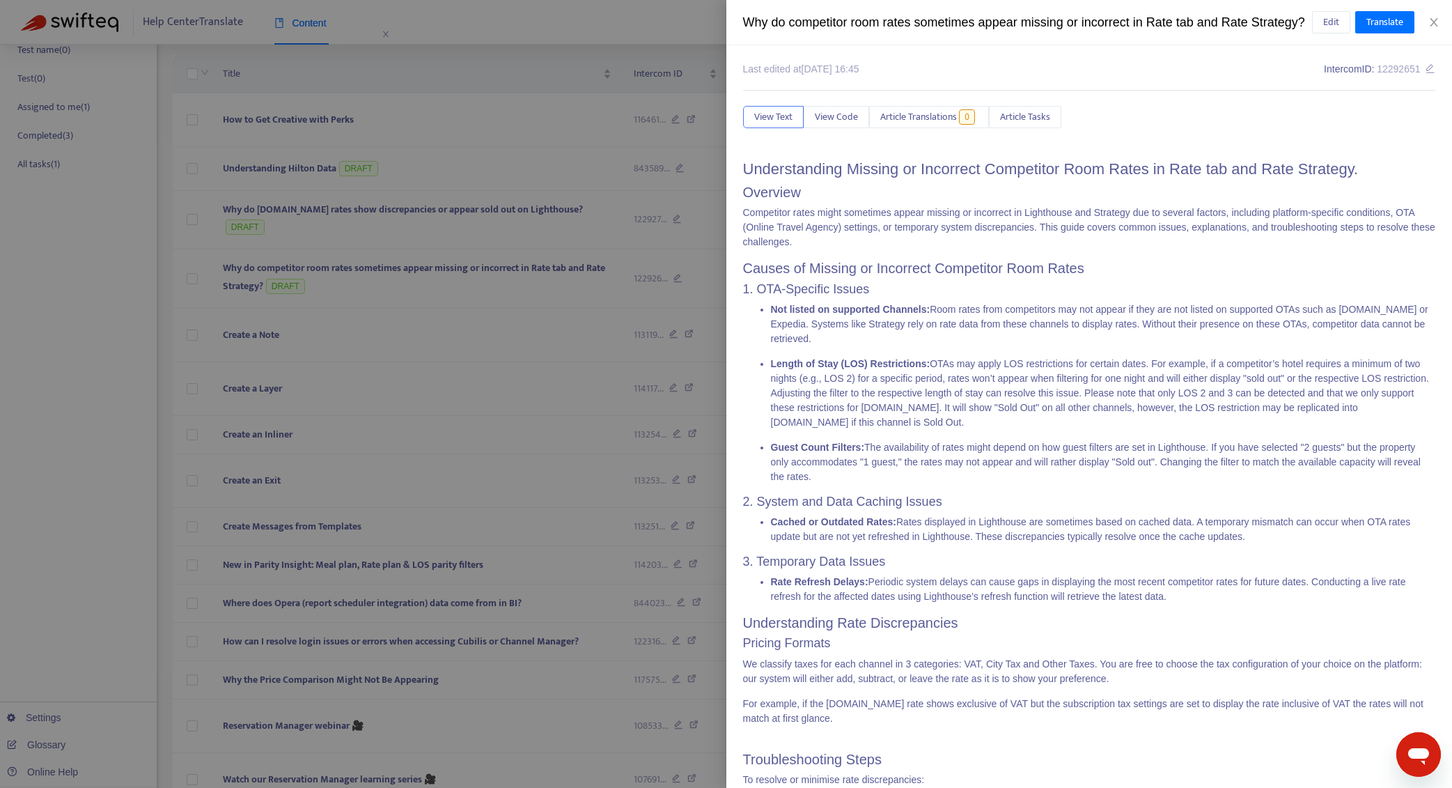
click at [457, 216] on div at bounding box center [726, 394] width 1452 height 788
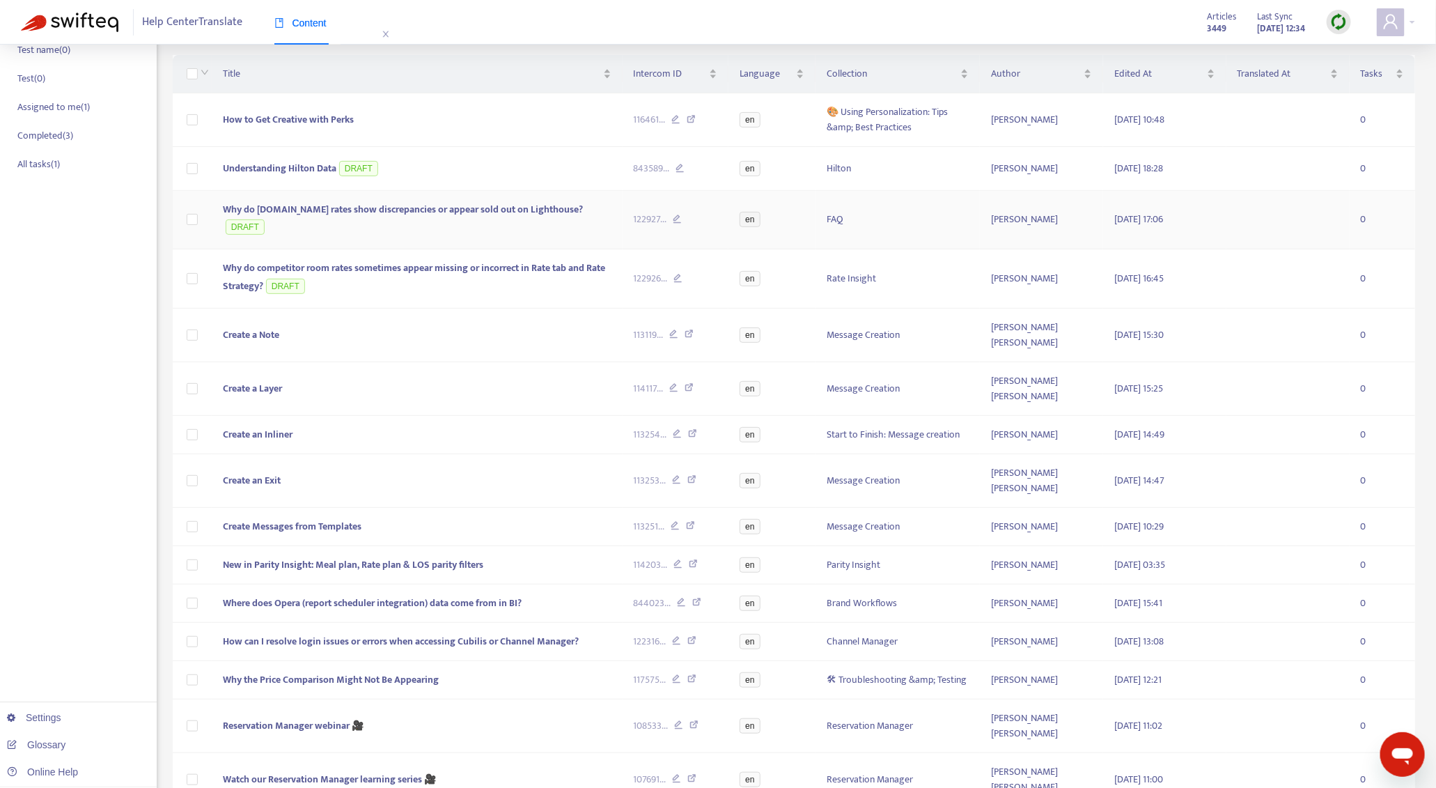
click at [447, 222] on td "Why do [DOMAIN_NAME] rates show discrepancies or appear sold out on Lighthouse?…" at bounding box center [417, 220] width 411 height 59
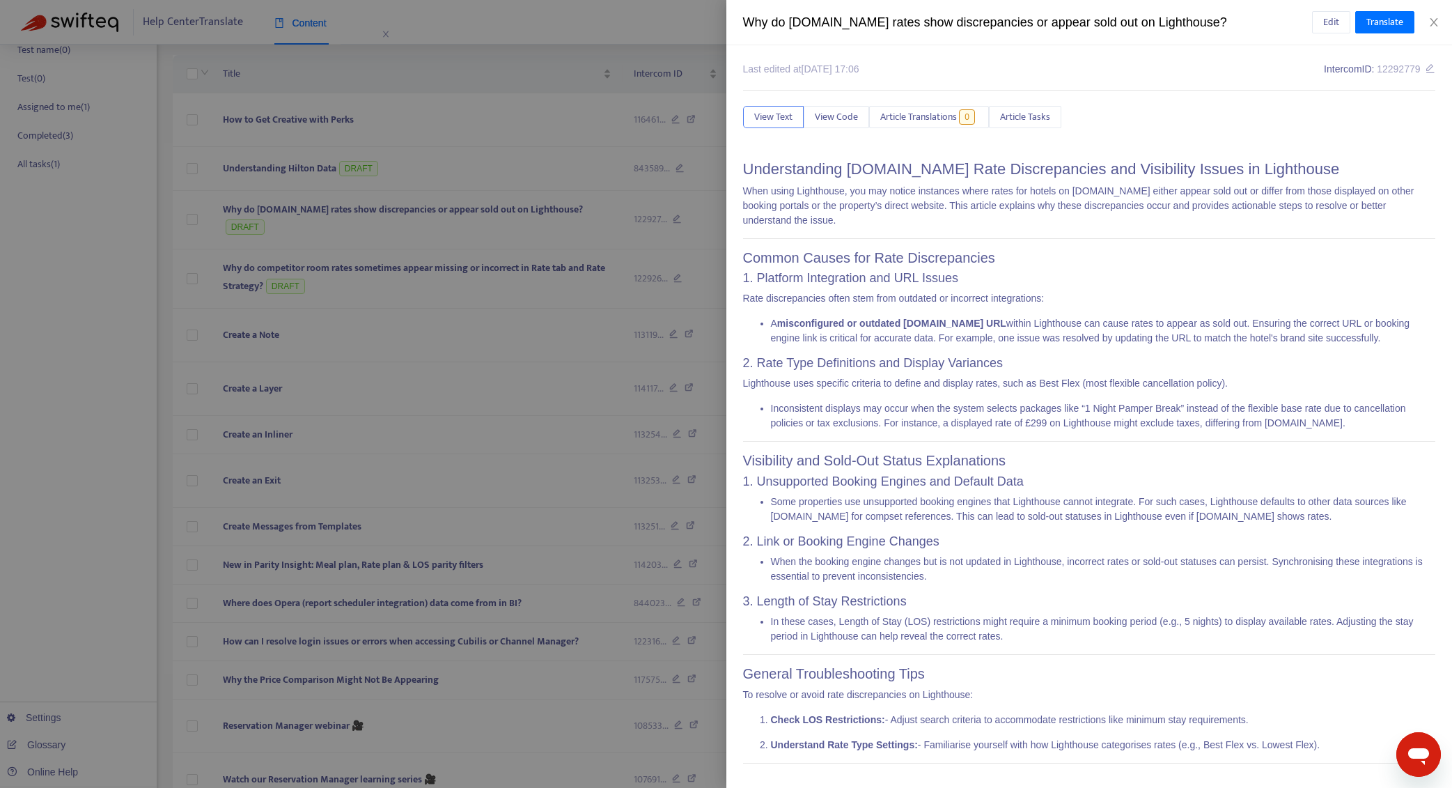
scroll to position [1, 0]
click at [558, 219] on div at bounding box center [726, 394] width 1452 height 788
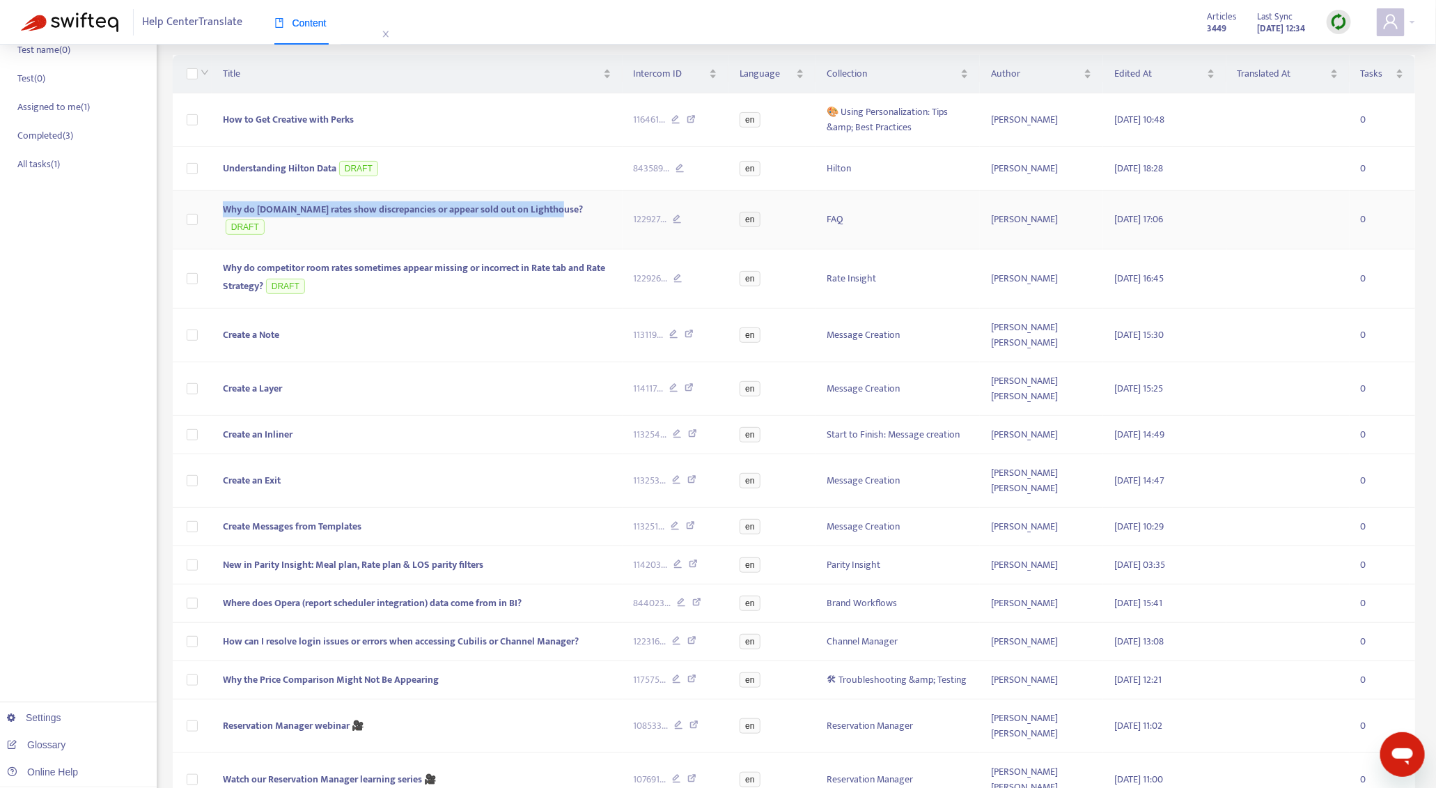
drag, startPoint x: 561, startPoint y: 212, endPoint x: 224, endPoint y: 210, distance: 337.8
click at [224, 210] on span "Why do [DOMAIN_NAME] rates show discrepancies or appear sold out on Lighthouse?…" at bounding box center [403, 218] width 360 height 34
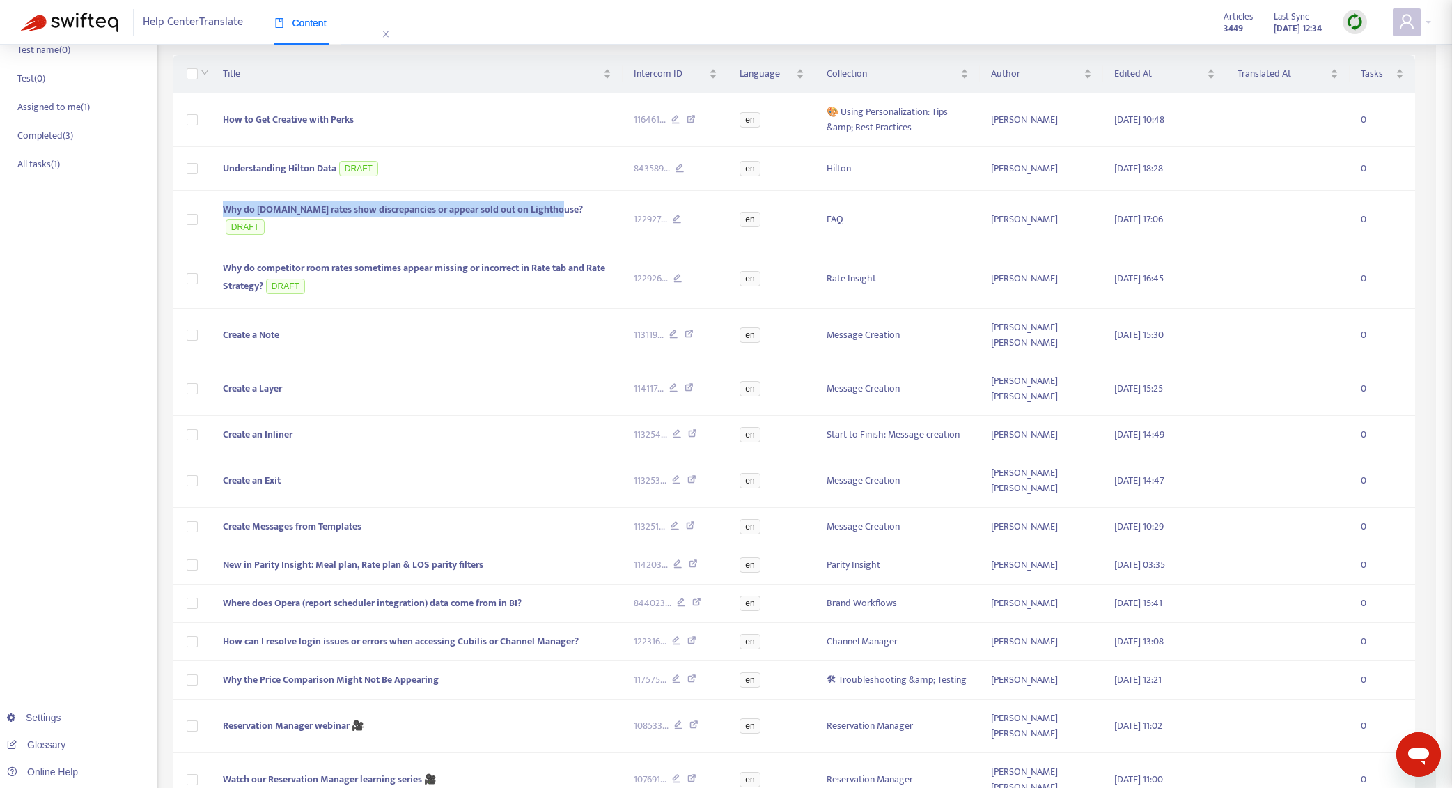
copy span "Why do [DOMAIN_NAME] rates show discrepancies or appear sold out on Lighthouse?"
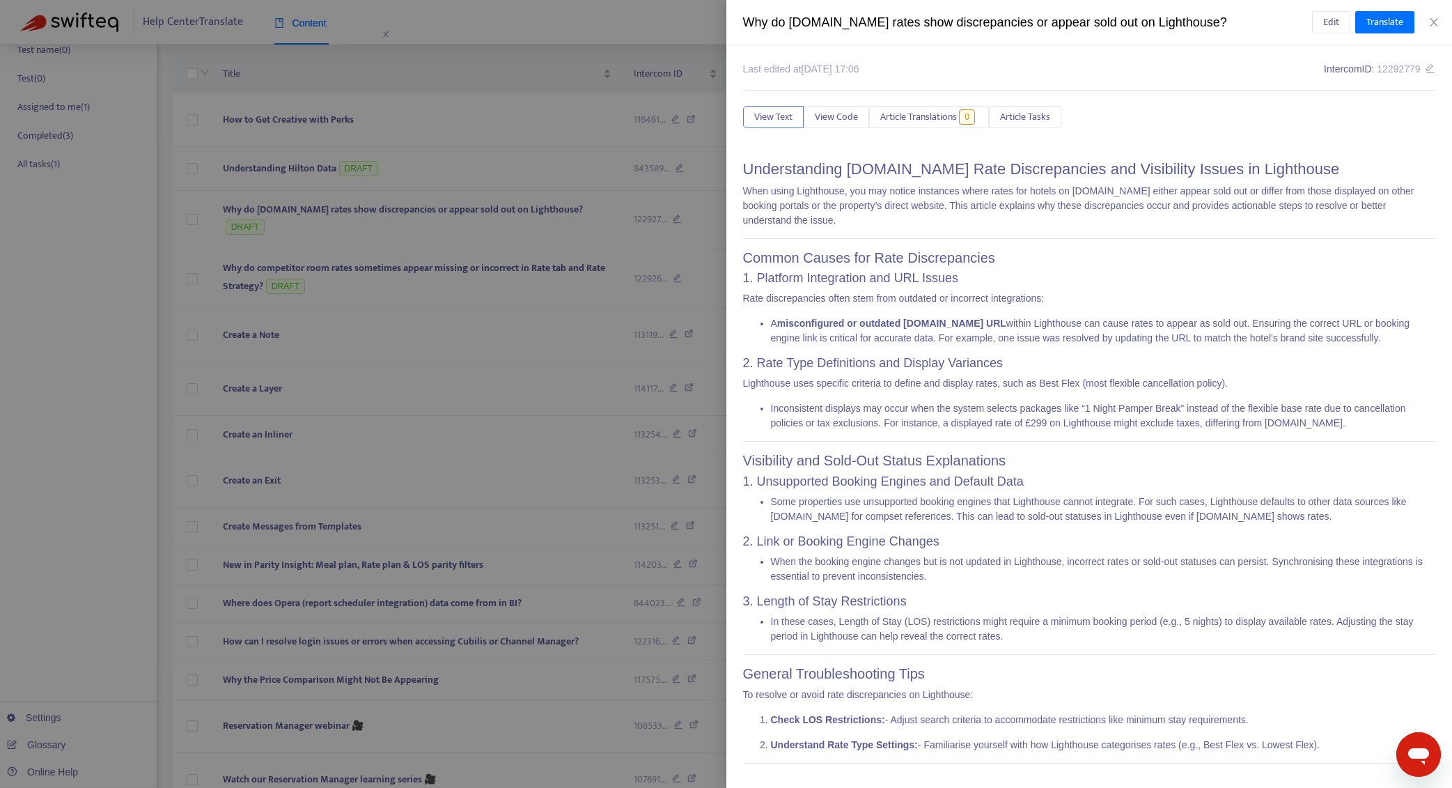
click at [446, 223] on div at bounding box center [726, 394] width 1452 height 788
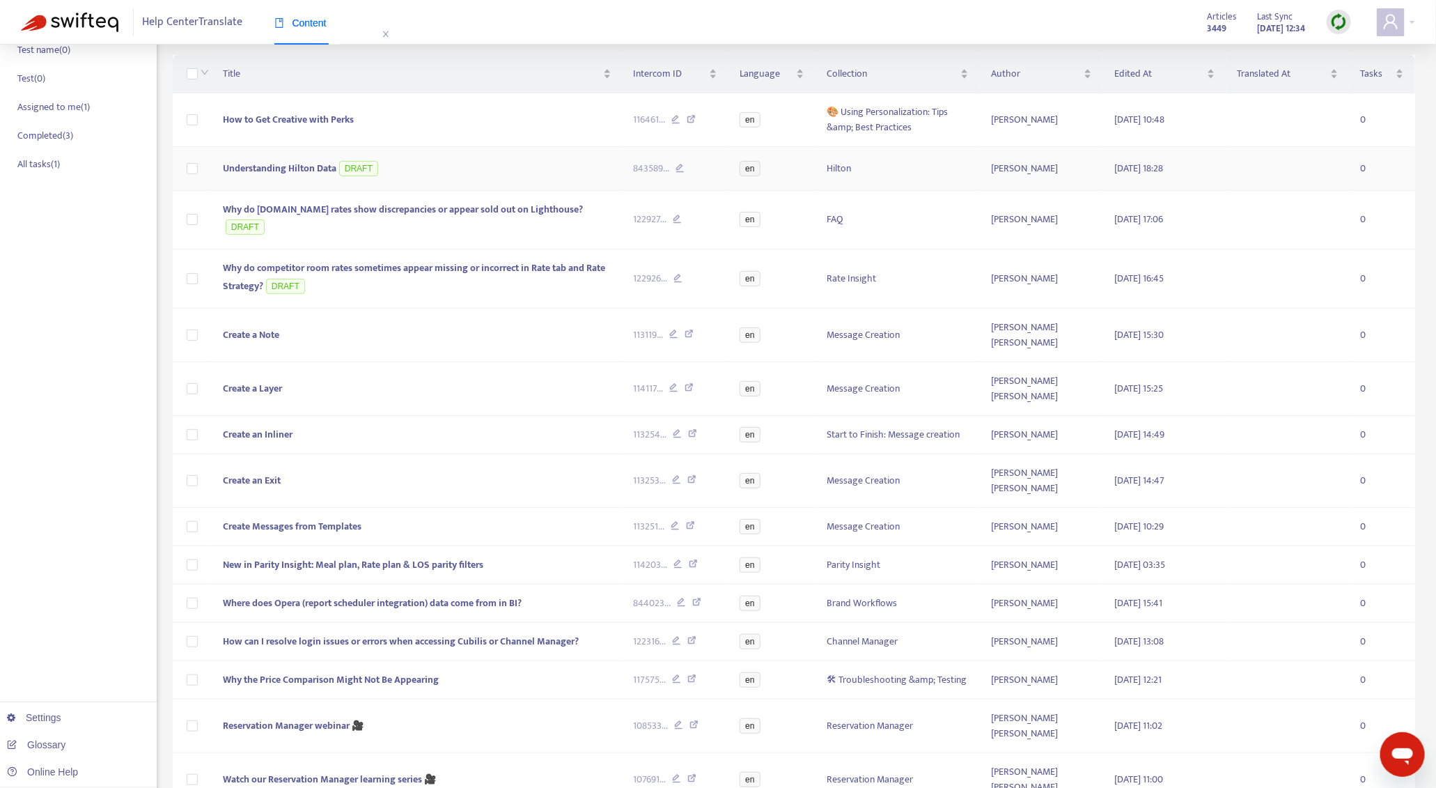
click at [449, 176] on td "Understanding Hilton Data DRAFT" at bounding box center [417, 169] width 411 height 44
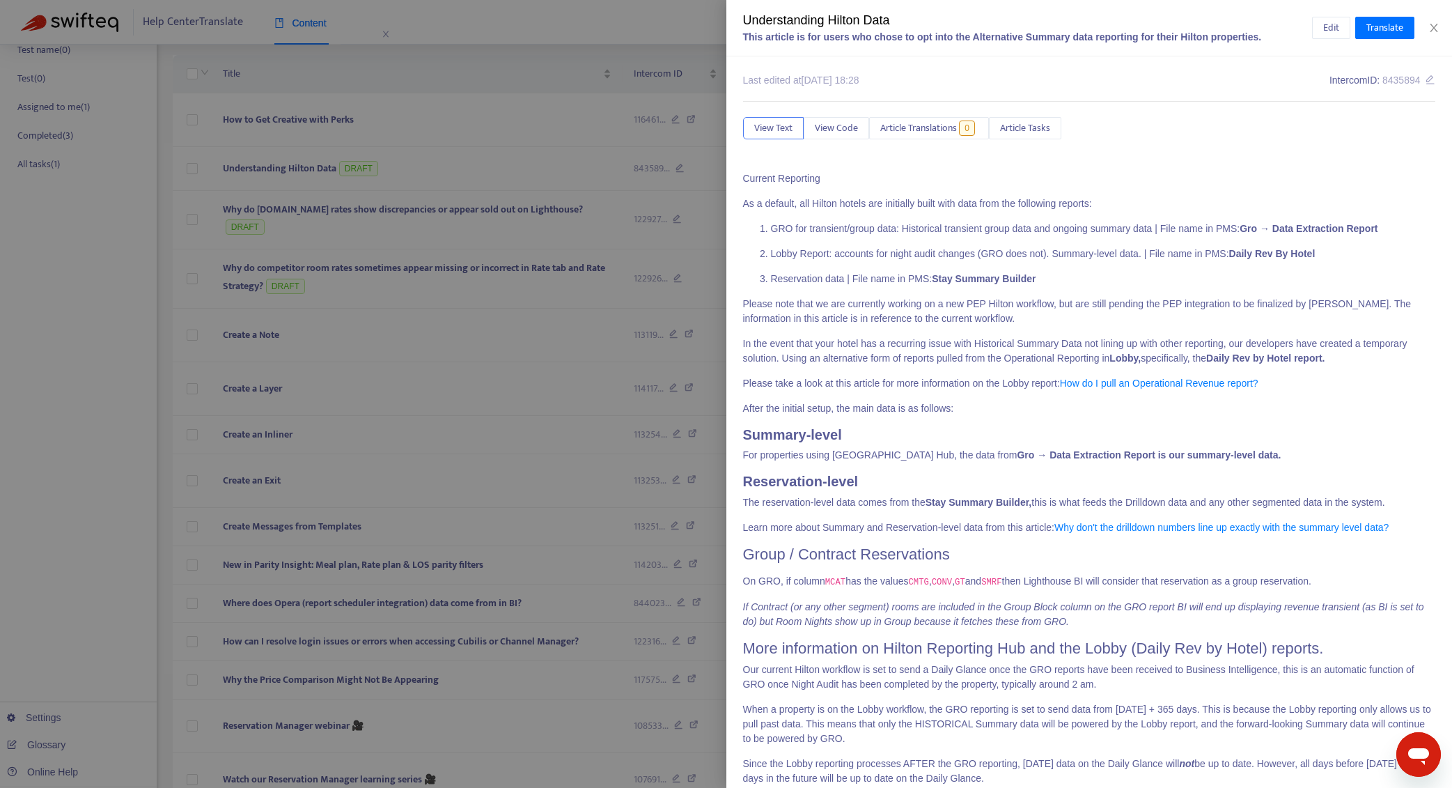
scroll to position [50, 0]
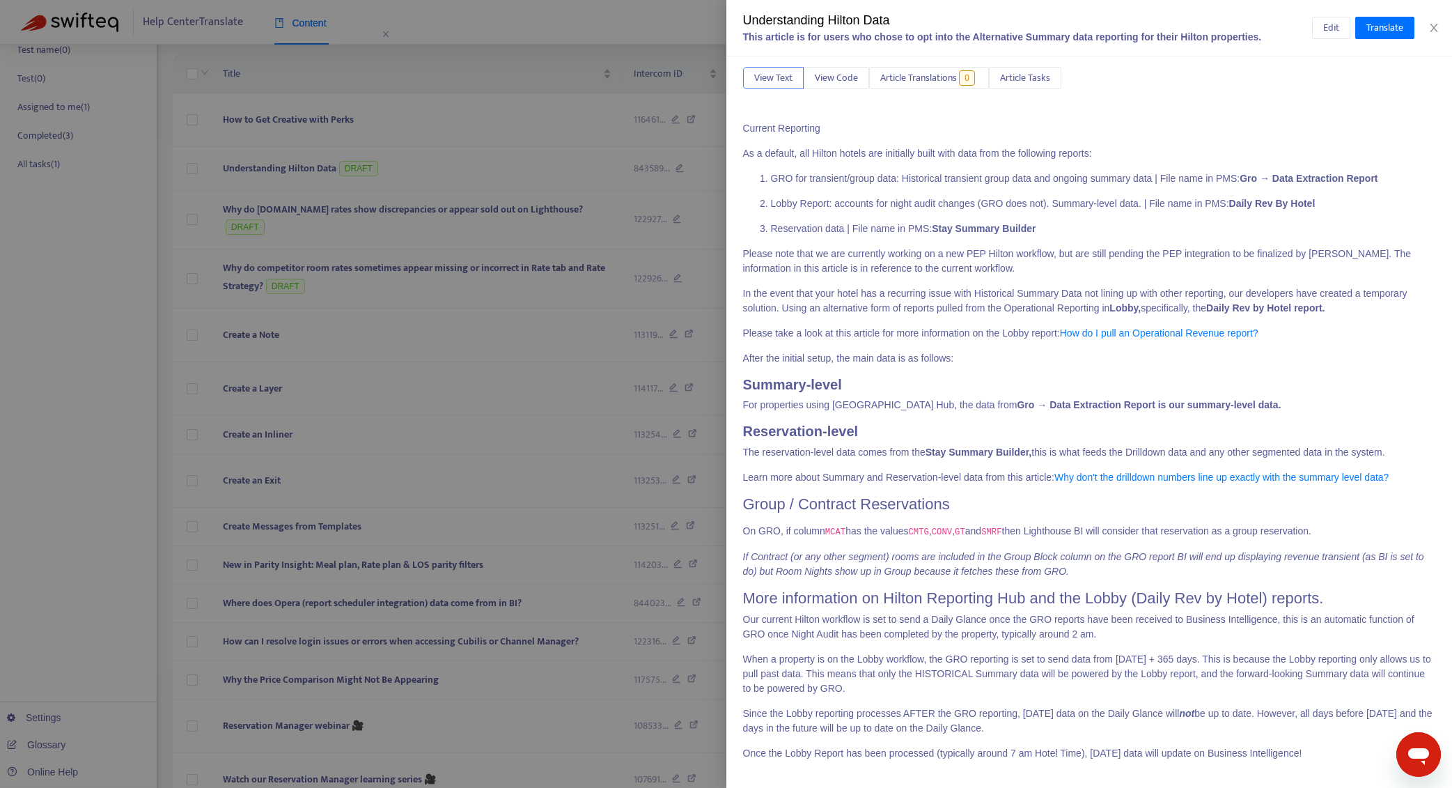
click at [439, 124] on div at bounding box center [726, 394] width 1452 height 788
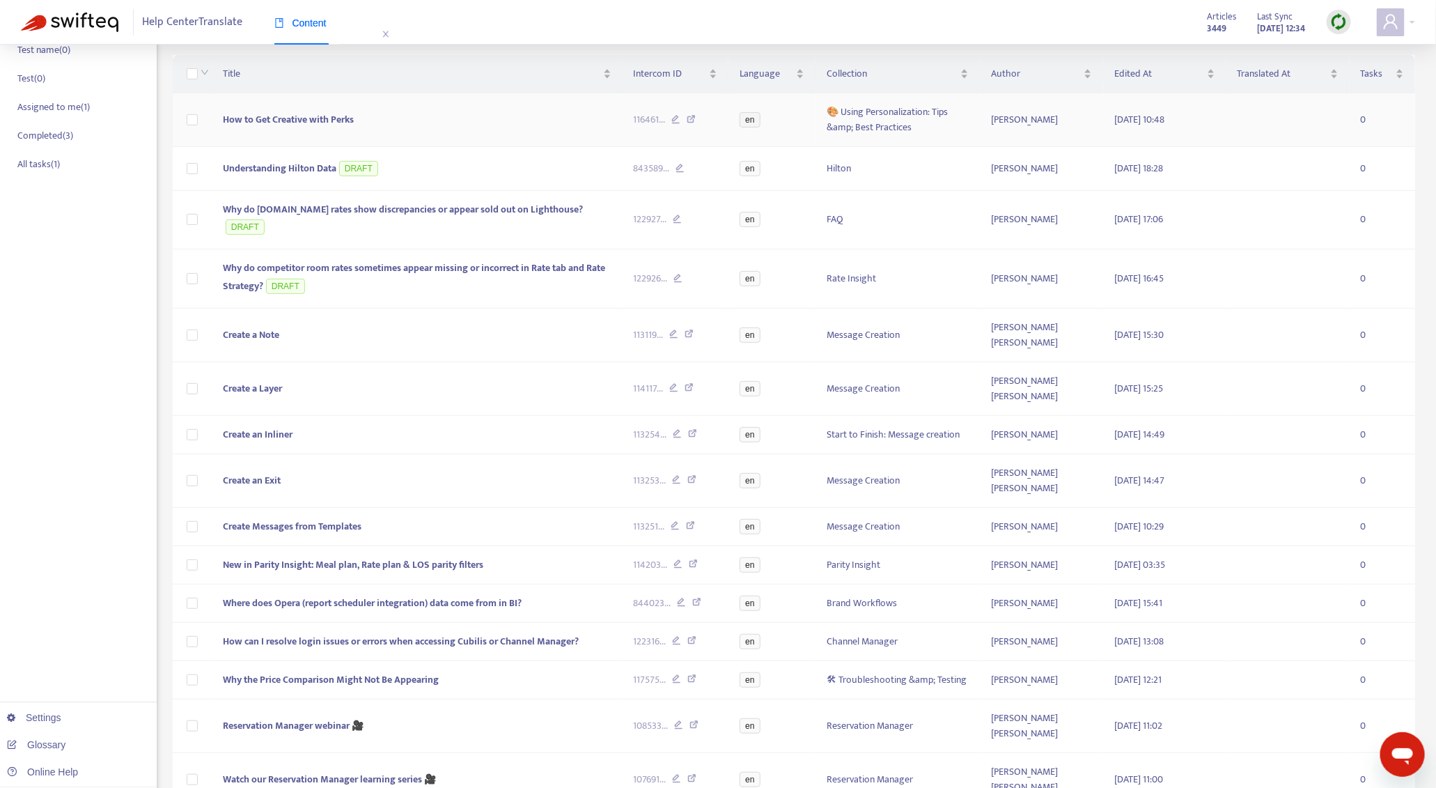
click at [430, 120] on td "How to Get Creative with Perks" at bounding box center [417, 120] width 411 height 54
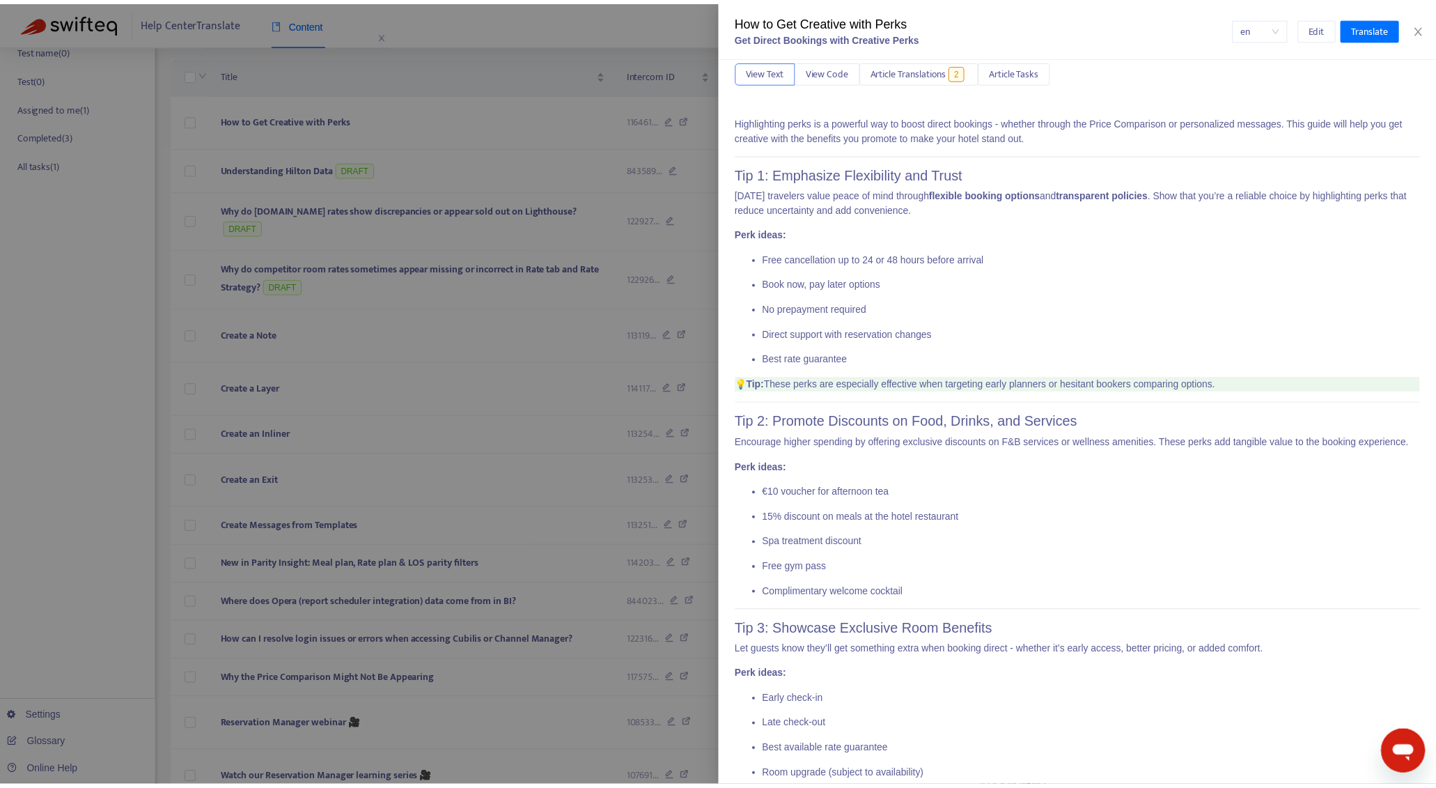
scroll to position [0, 0]
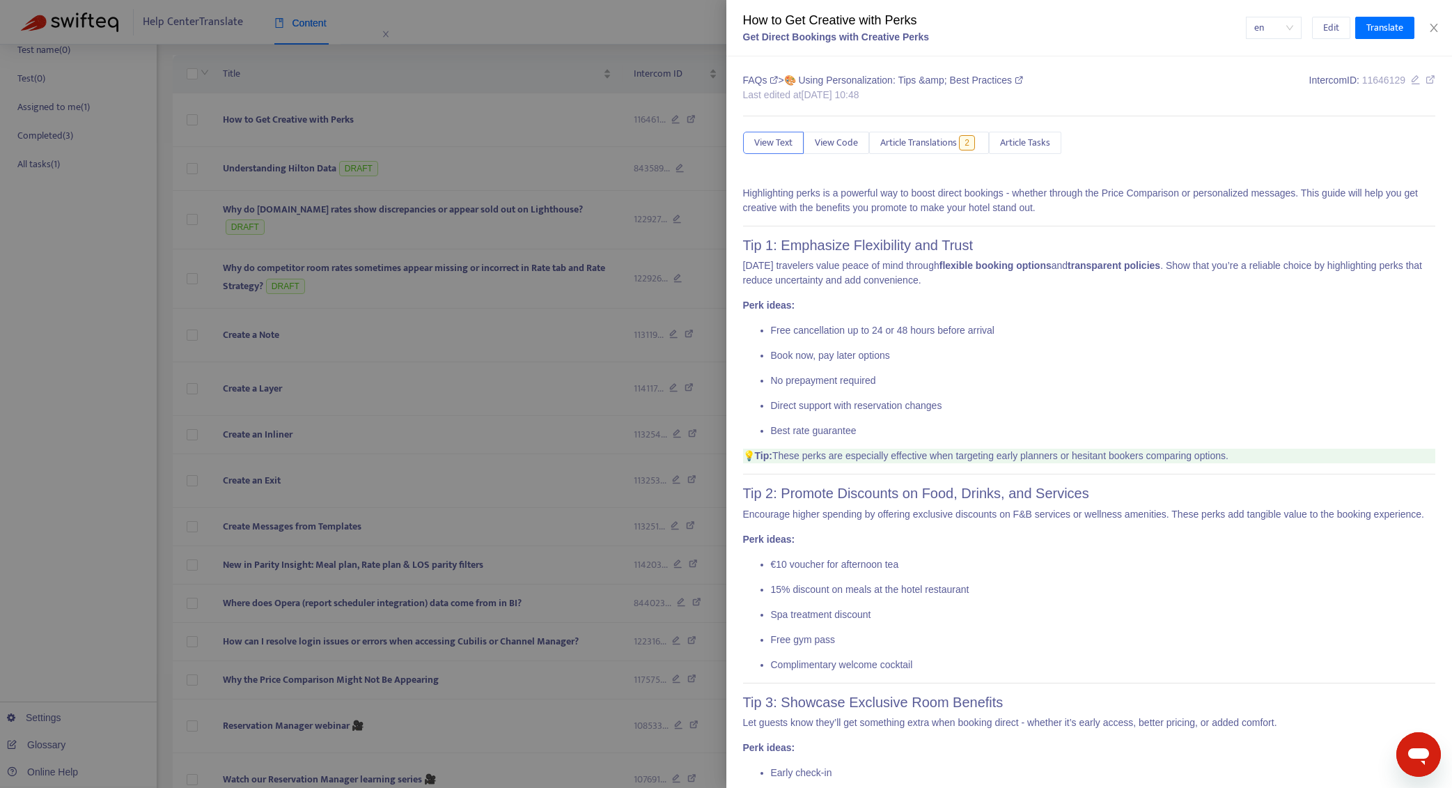
click at [598, 526] on div at bounding box center [726, 394] width 1452 height 788
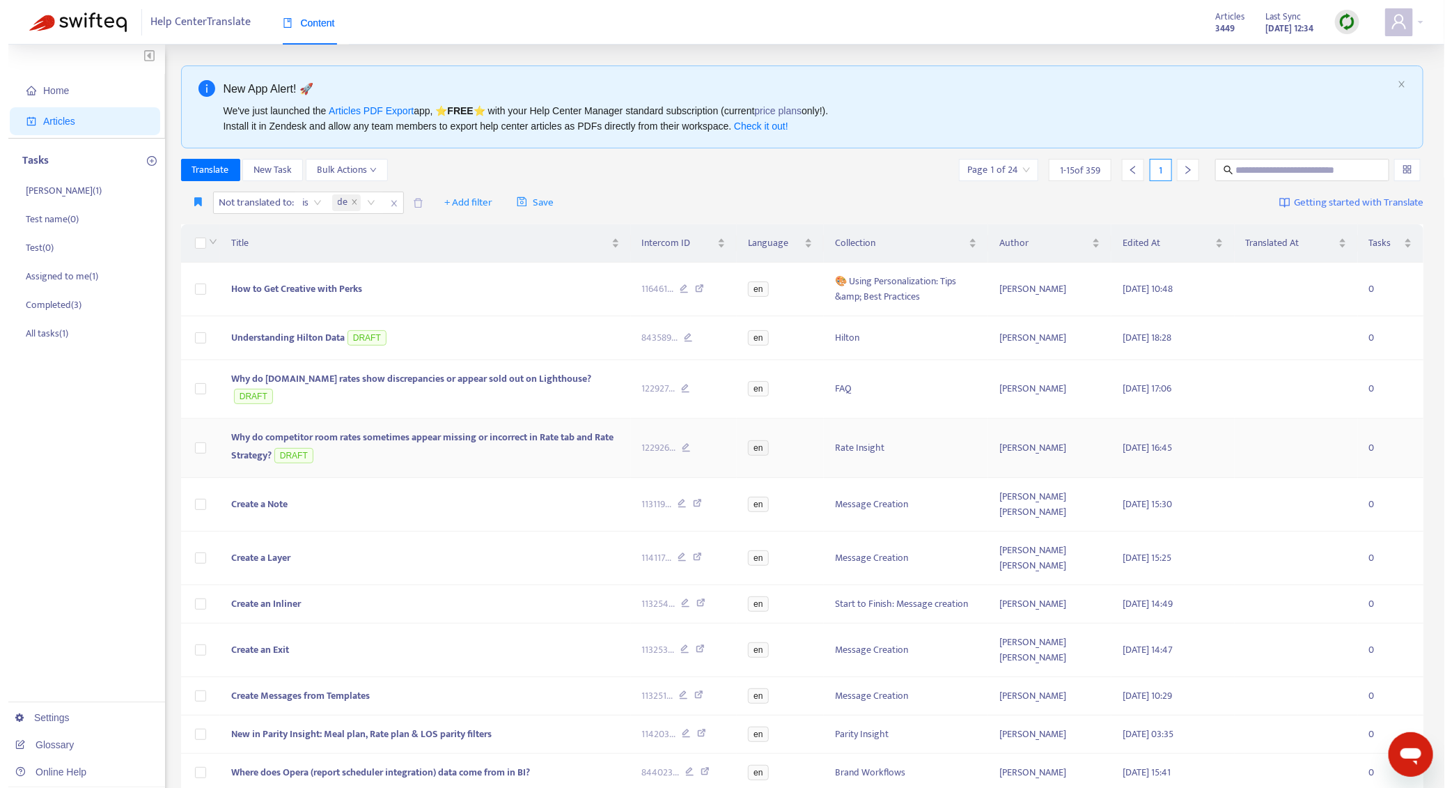
scroll to position [169, 0]
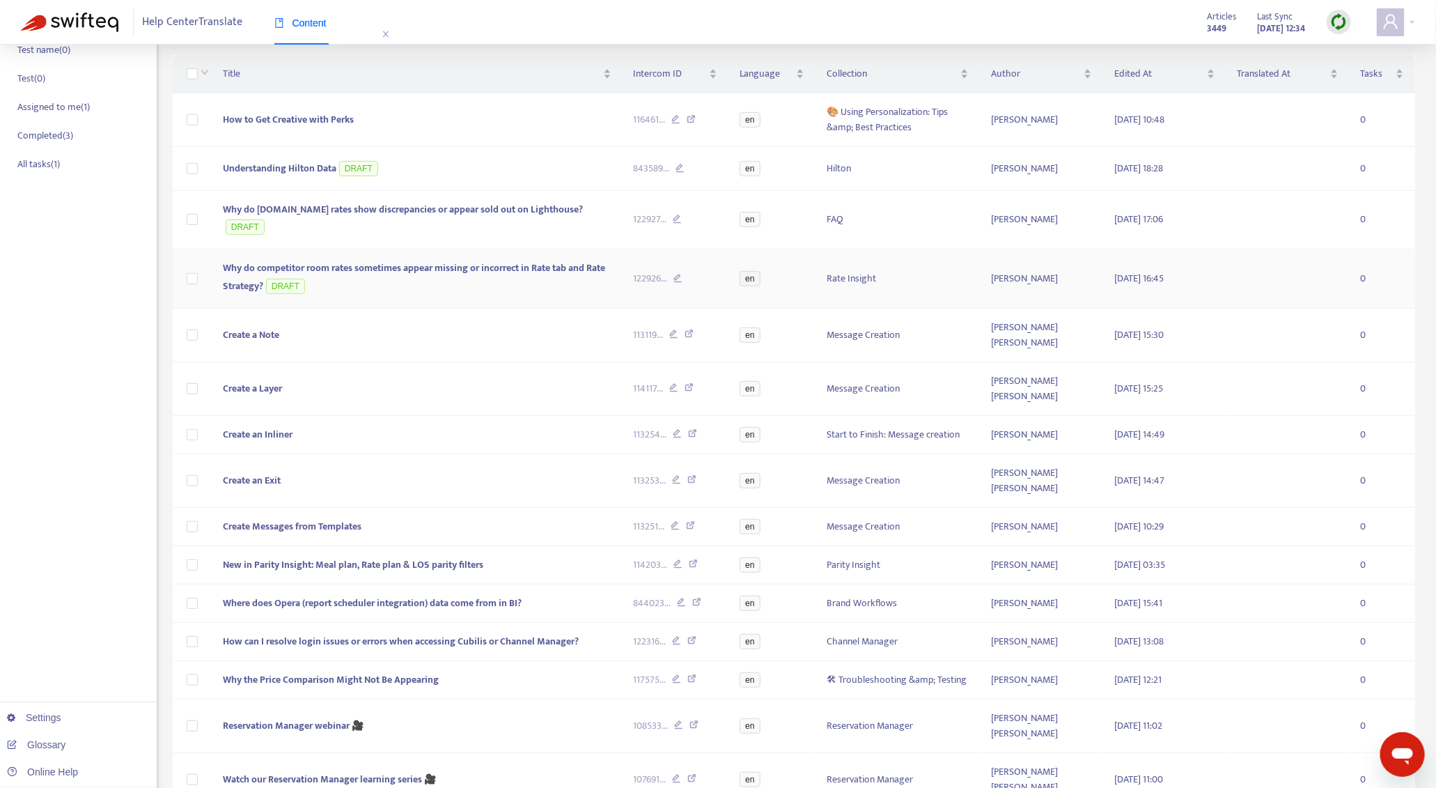
click at [449, 260] on span "Why do competitor room rates sometimes appear missing or incorrect in Rate tab …" at bounding box center [414, 277] width 382 height 34
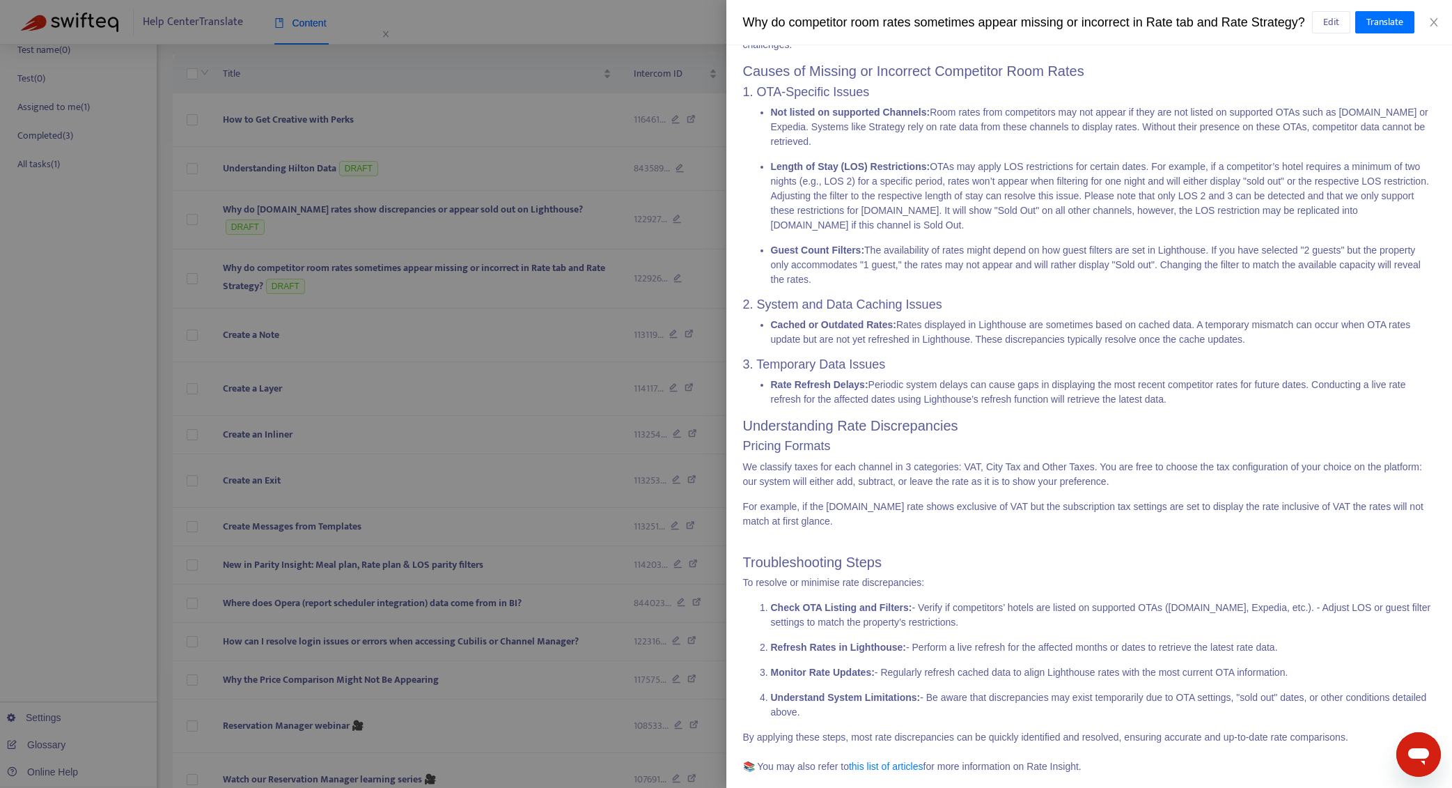
scroll to position [225, 0]
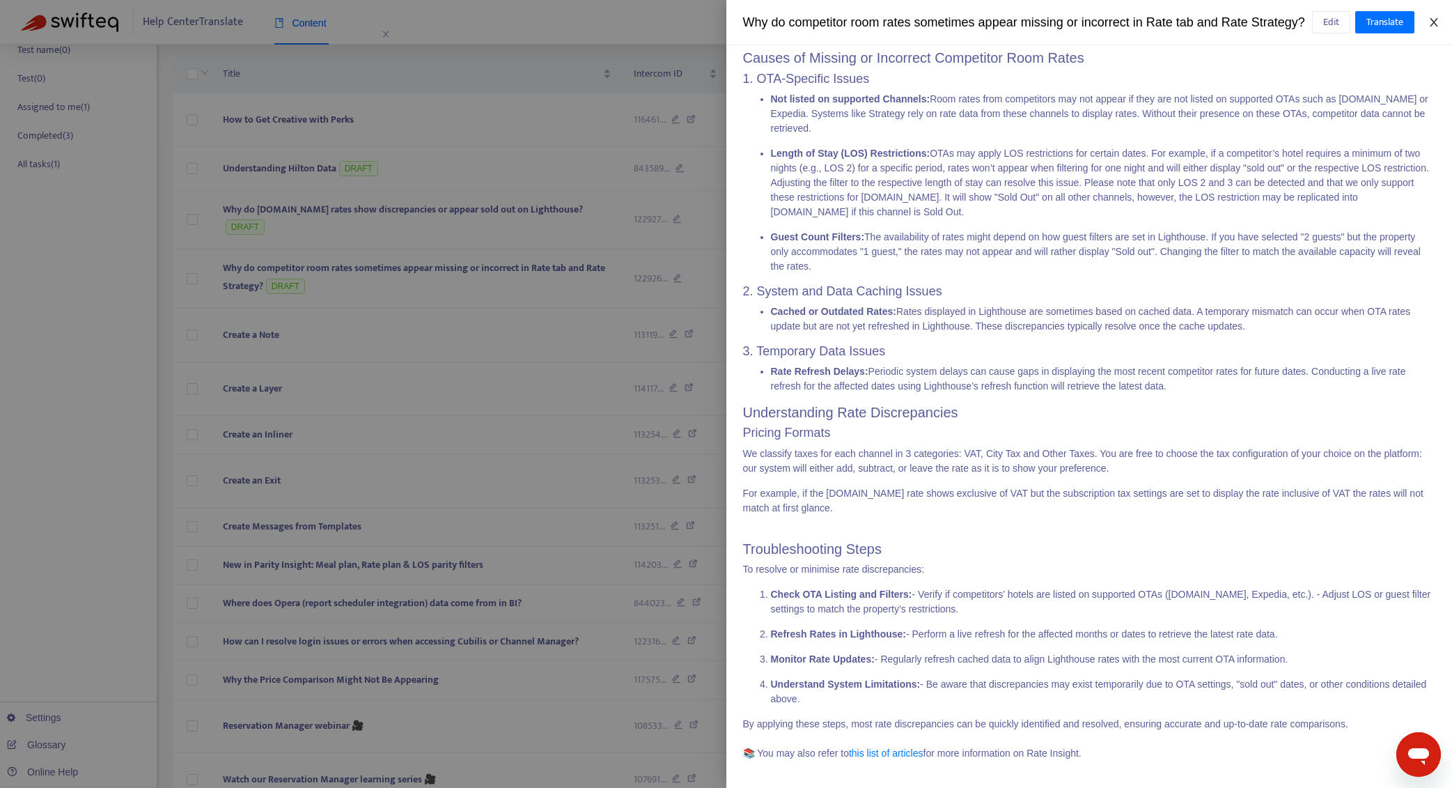
click at [1437, 28] on icon "close" at bounding box center [1433, 22] width 11 height 11
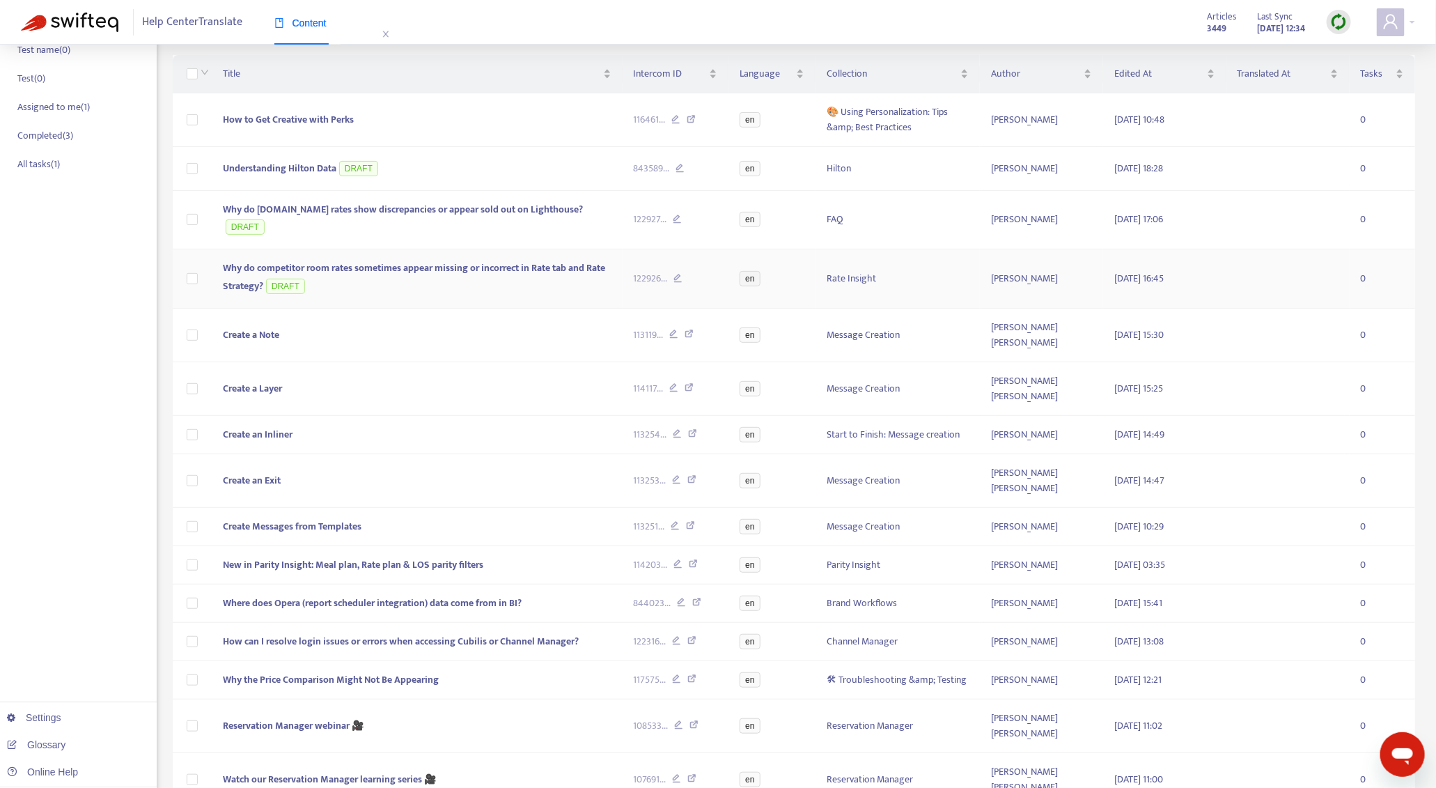
click at [536, 260] on span "Why do competitor room rates sometimes appear missing or incorrect in Rate tab …" at bounding box center [414, 277] width 382 height 34
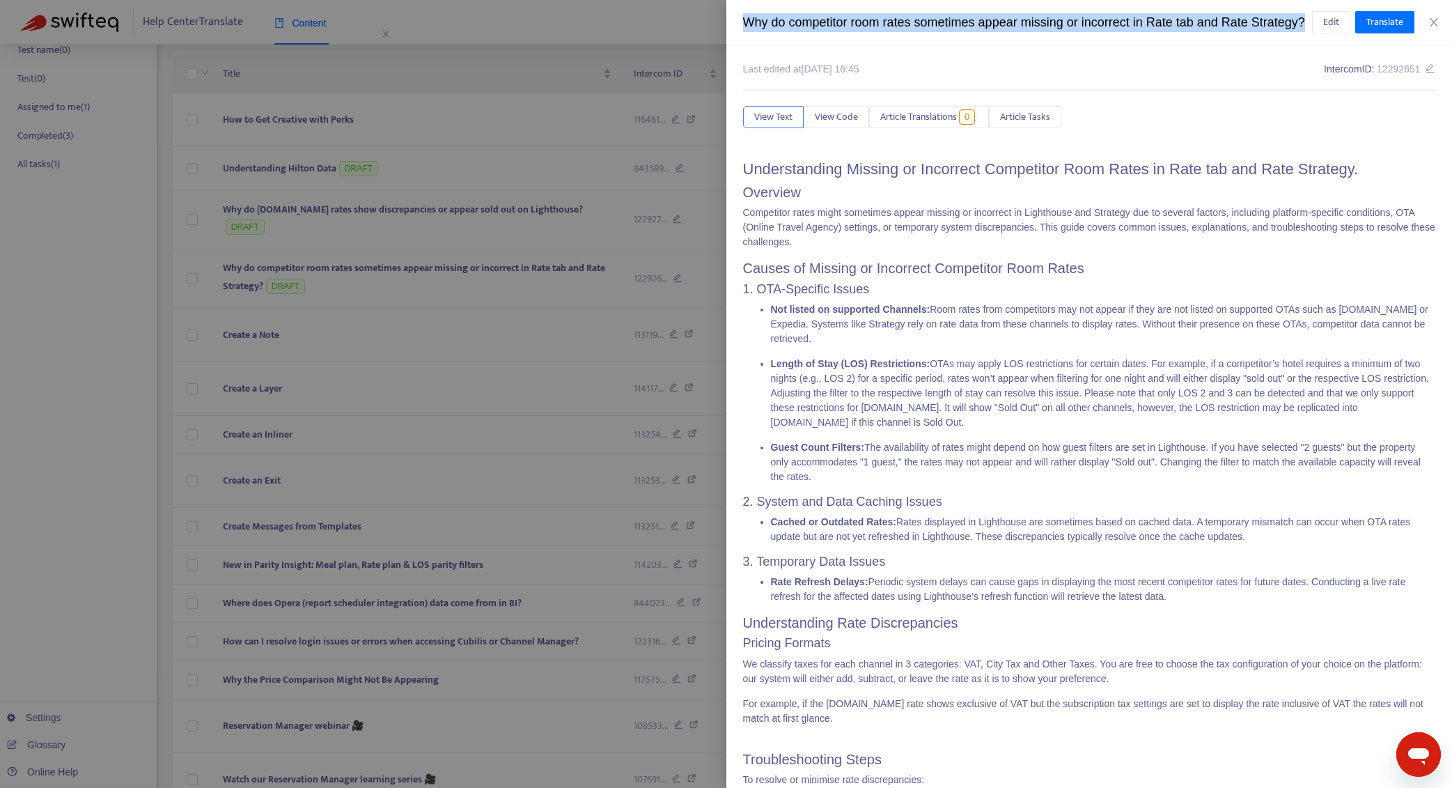
drag, startPoint x: 851, startPoint y: 37, endPoint x: 735, endPoint y: 20, distance: 116.9
click at [735, 20] on div "Why do competitor room rates sometimes appear missing or incorrect in Rate tab …" at bounding box center [1089, 22] width 726 height 45
copy div "Why do competitor room rates sometimes appear missing or incorrect in Rate tab …"
click at [1438, 24] on icon "close" at bounding box center [1433, 22] width 11 height 11
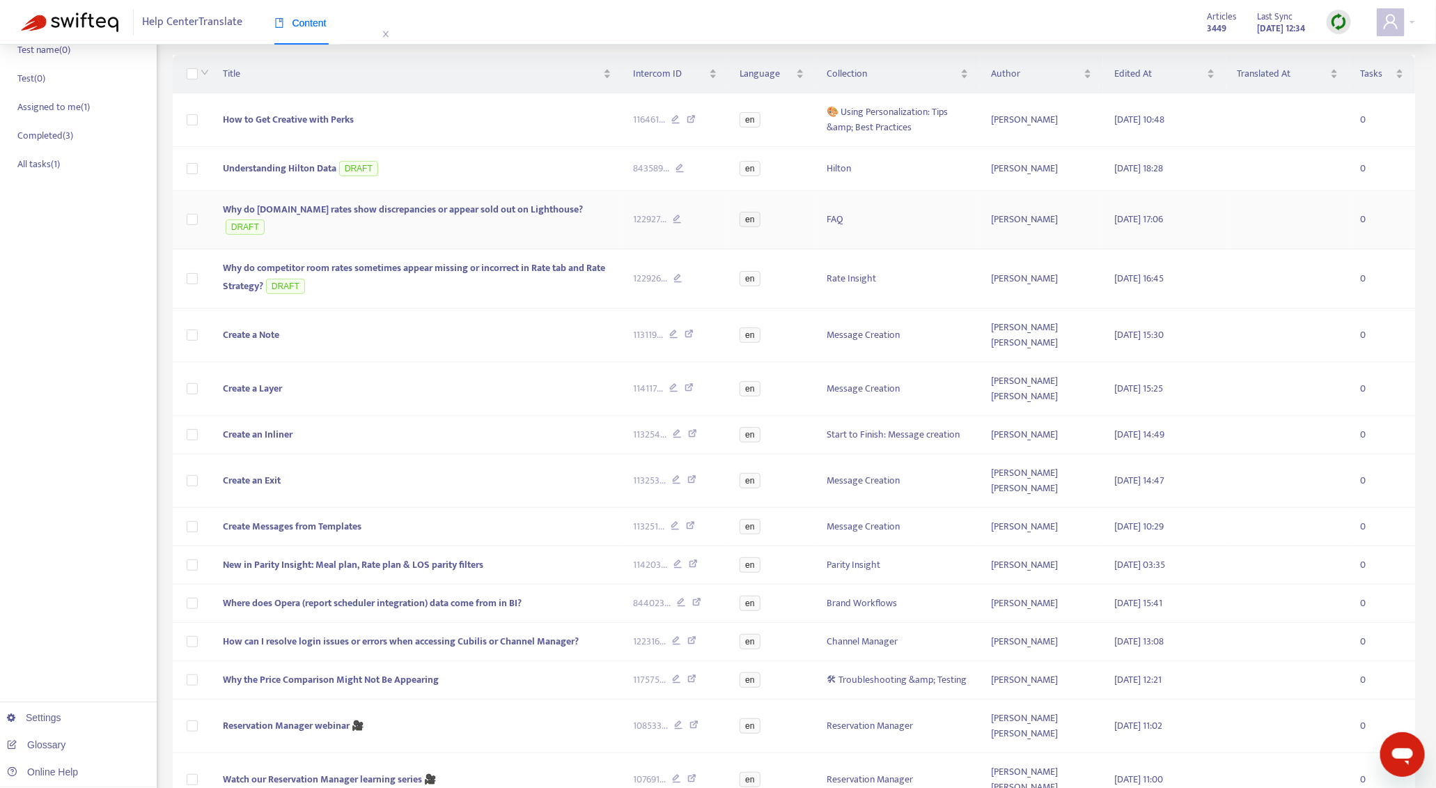
click at [475, 214] on span "Why do [DOMAIN_NAME] rates show discrepancies or appear sold out on Lighthouse?" at bounding box center [403, 209] width 360 height 16
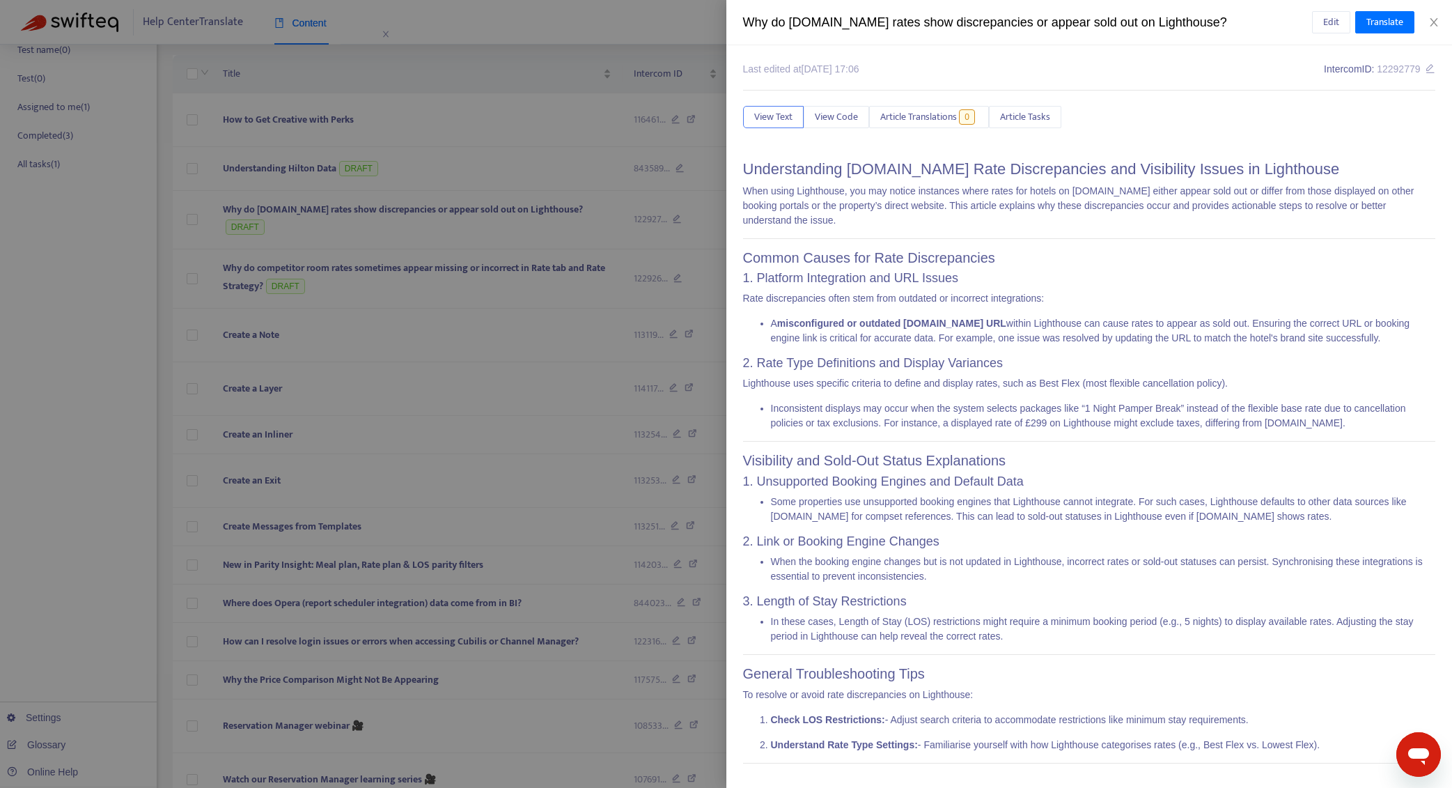
scroll to position [1, 0]
click at [536, 423] on div at bounding box center [726, 394] width 1452 height 788
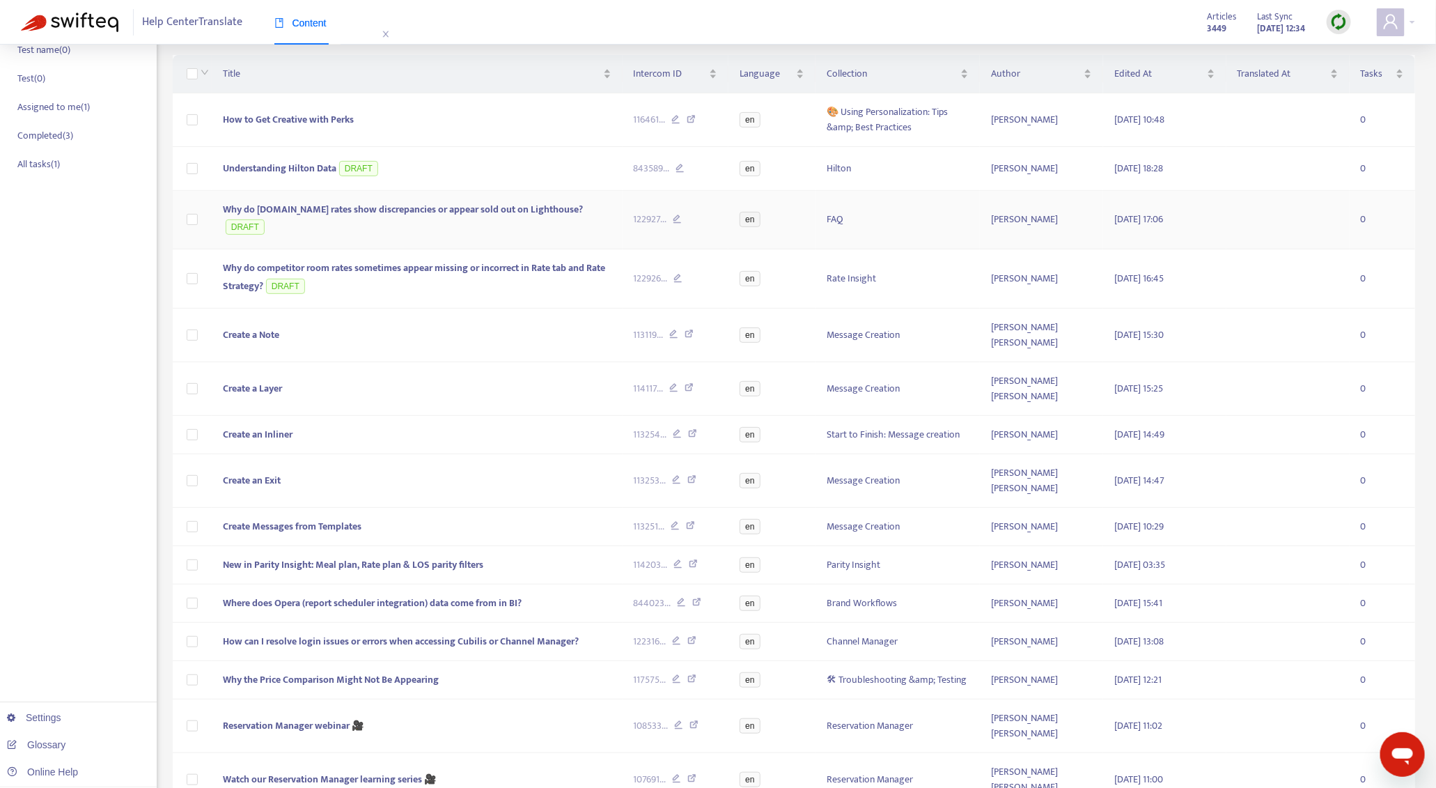
click at [486, 205] on span "Why do [DOMAIN_NAME] rates show discrepancies or appear sold out on Lighthouse?" at bounding box center [403, 209] width 360 height 16
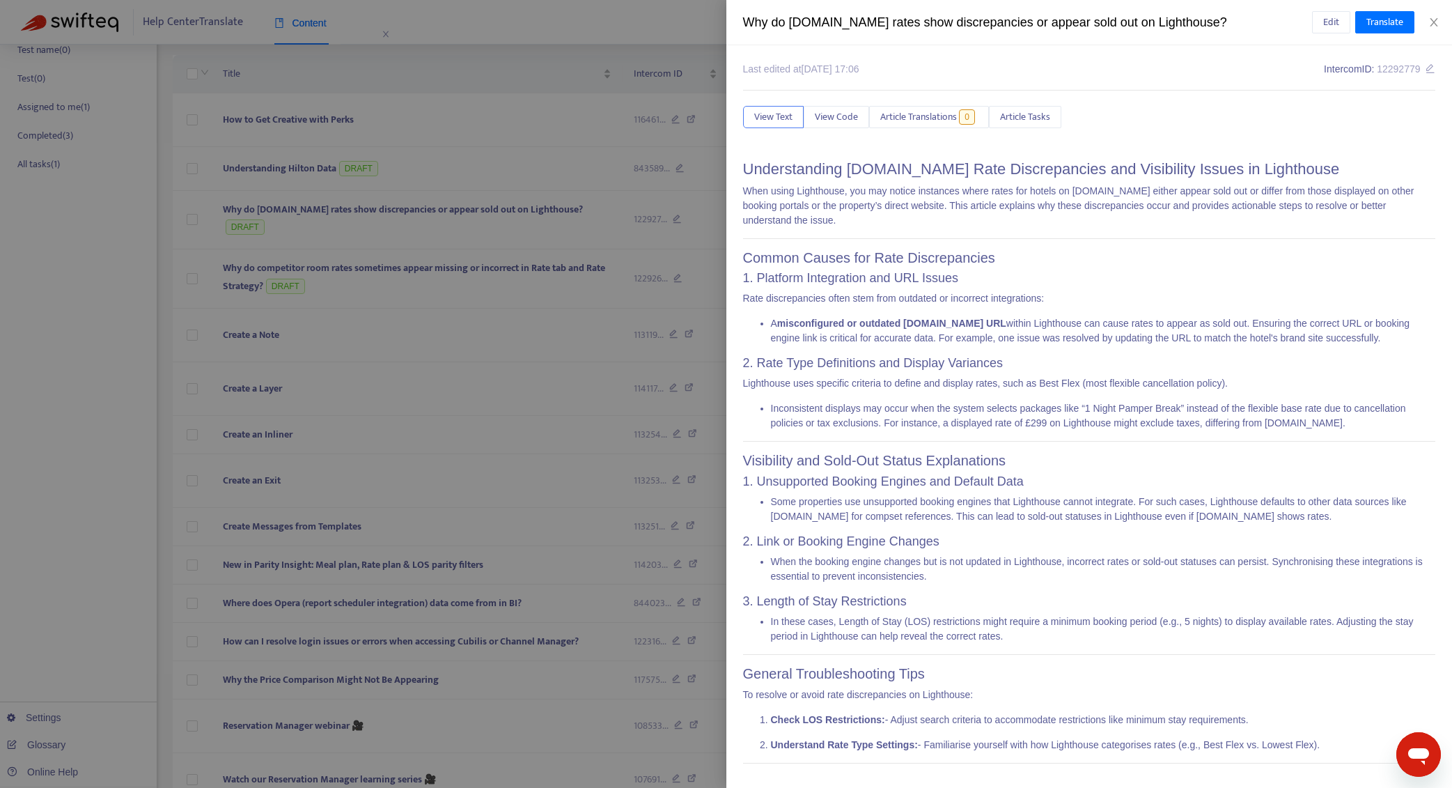
click at [885, 17] on div "Why do [DOMAIN_NAME] rates show discrepancies or appear sold out on Lighthouse?" at bounding box center [1027, 22] width 569 height 19
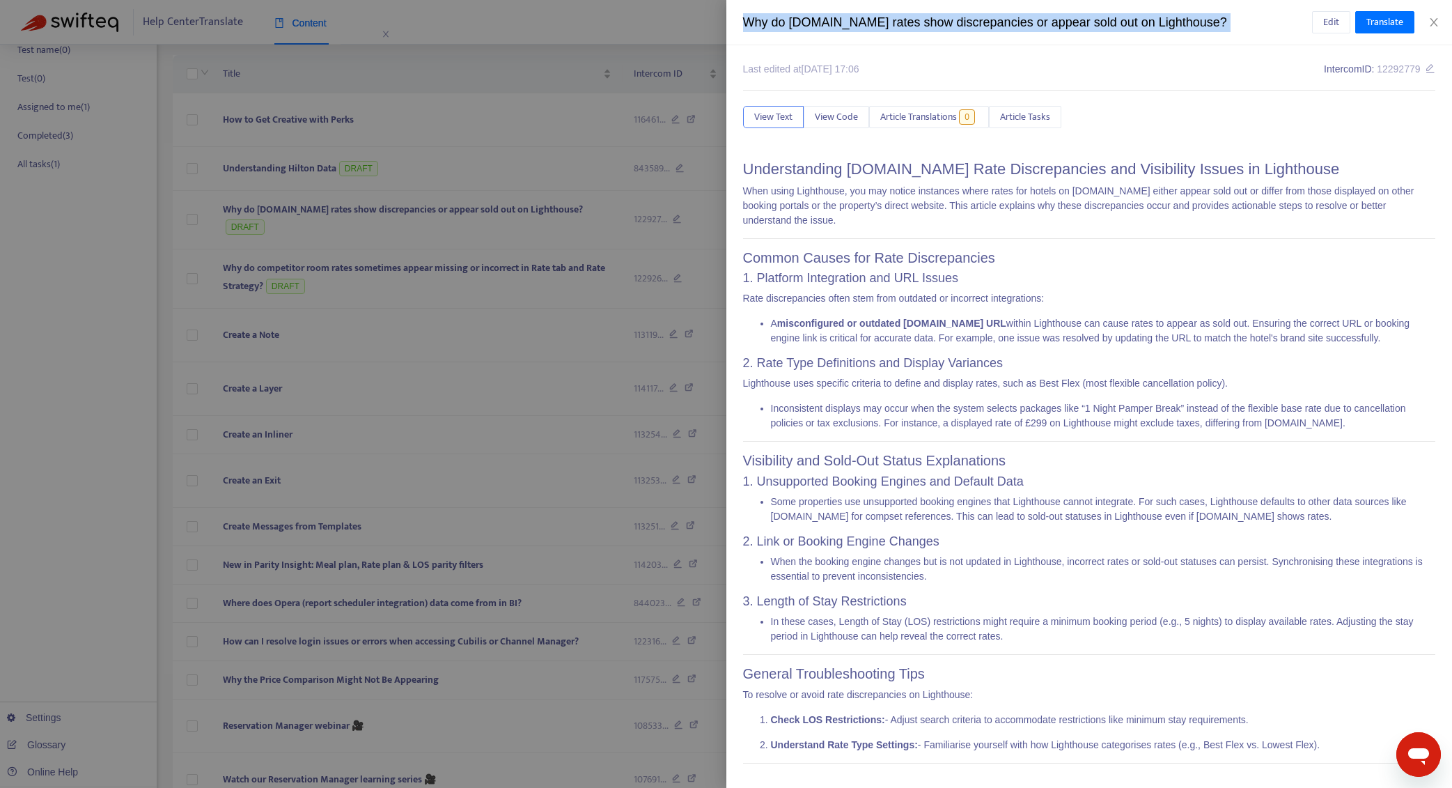
click at [885, 17] on div "Why do [DOMAIN_NAME] rates show discrepancies or appear sold out on Lighthouse?" at bounding box center [1027, 22] width 569 height 19
copy div "Why do [DOMAIN_NAME] rates show discrepancies or appear sold out on Lighthouse?…"
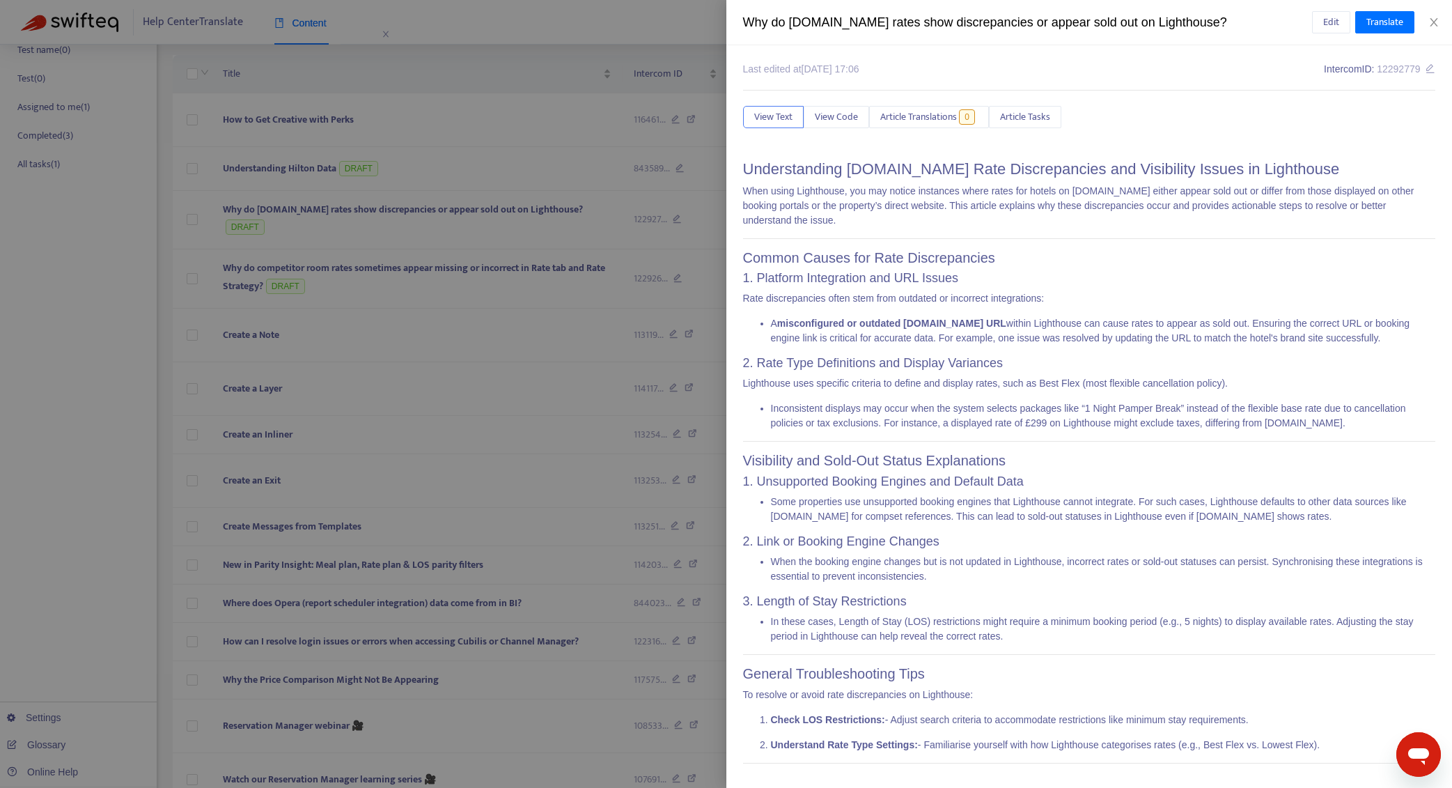
click at [427, 257] on div at bounding box center [726, 394] width 1452 height 788
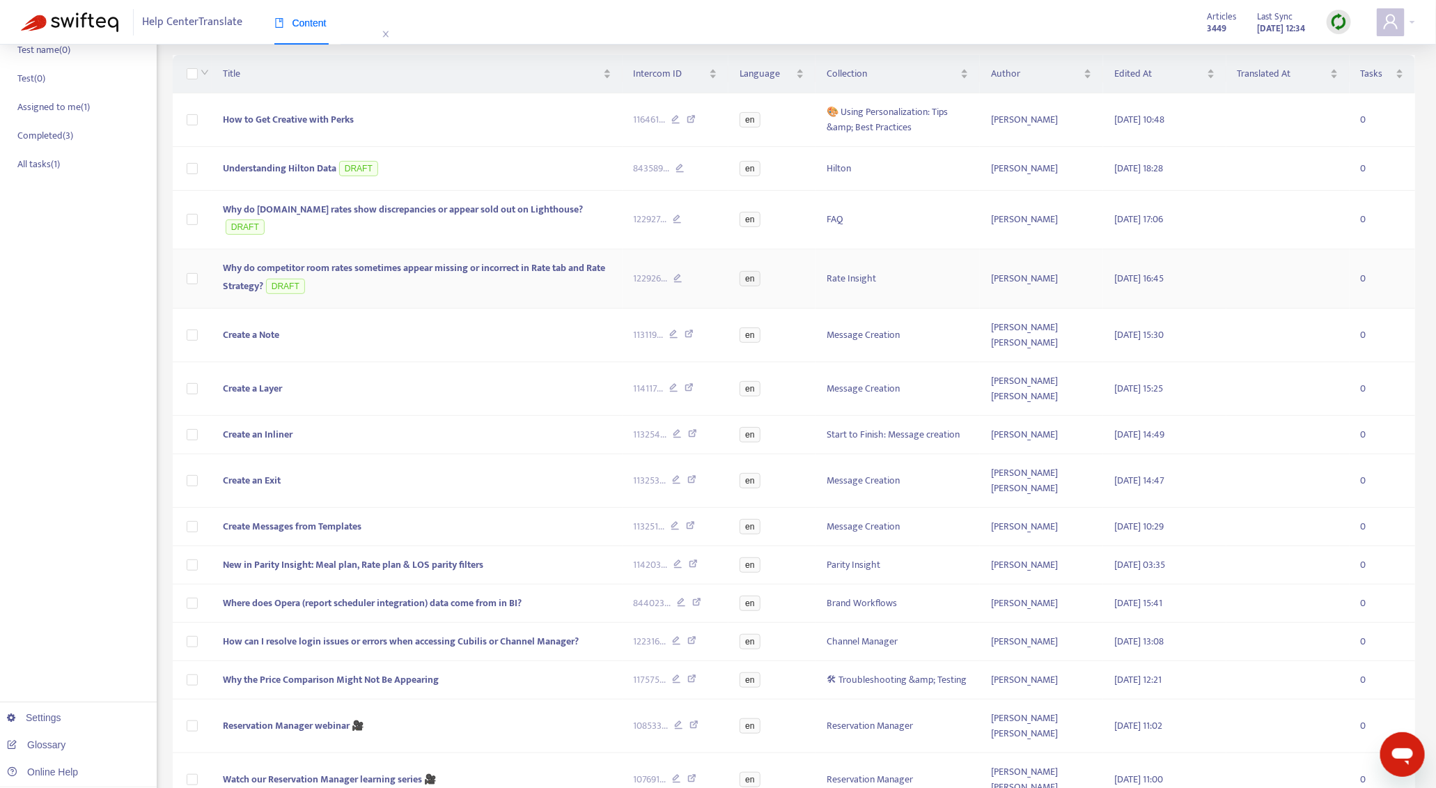
click at [524, 260] on span "Why do competitor room rates sometimes appear missing or incorrect in Rate tab …" at bounding box center [414, 277] width 382 height 34
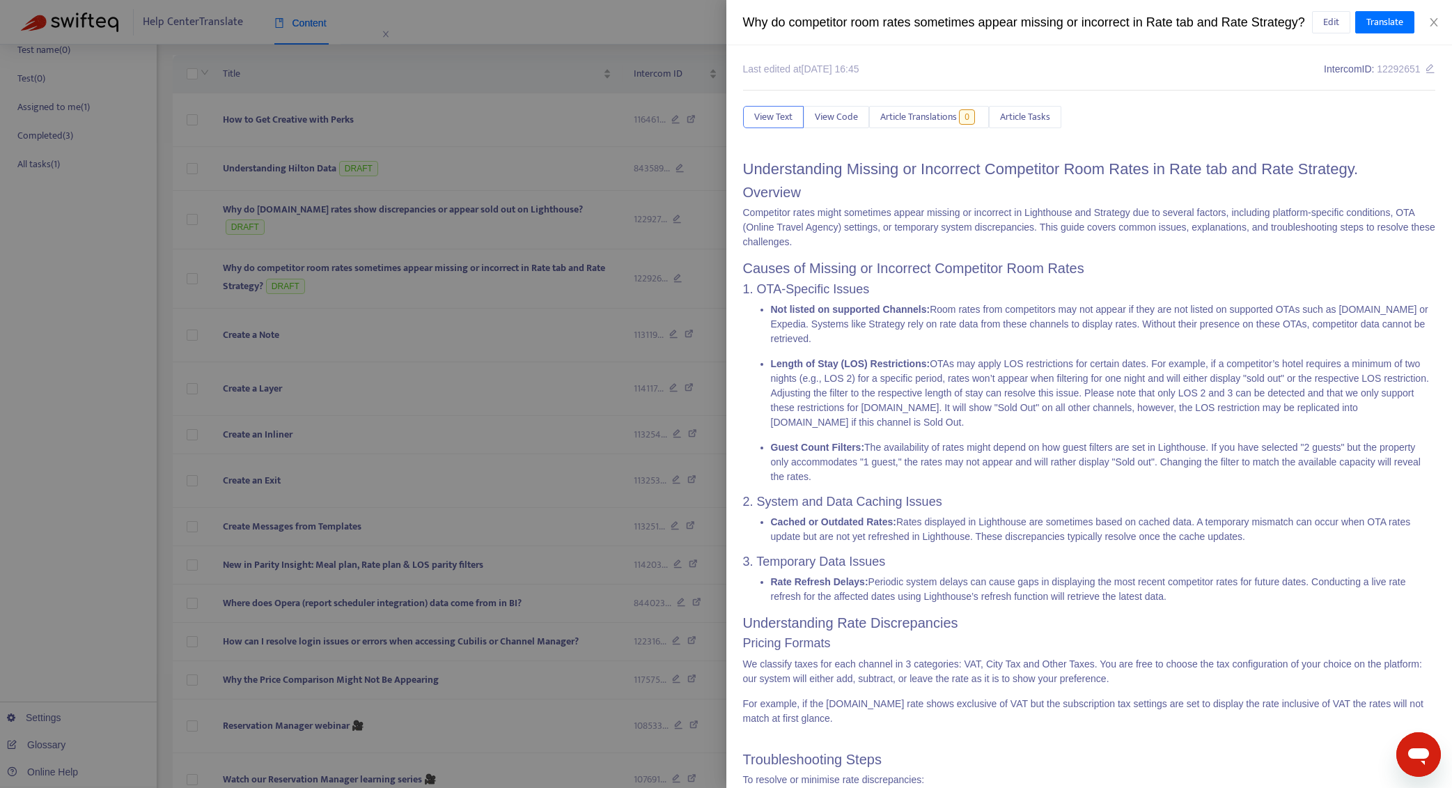
click at [893, 18] on div "Why do competitor room rates sometimes appear missing or incorrect in Rate tab …" at bounding box center [1027, 22] width 569 height 19
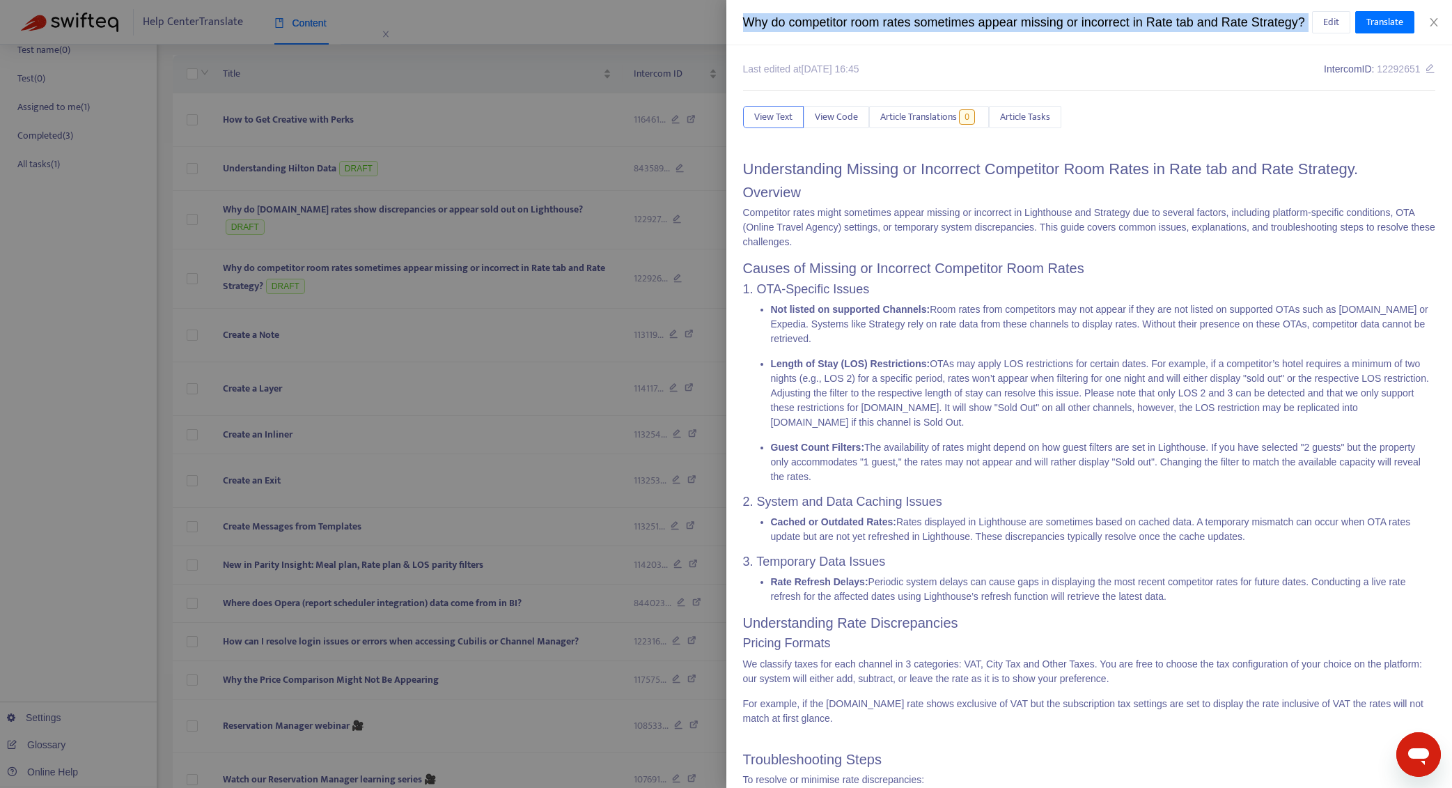
click at [893, 18] on div "Why do competitor room rates sometimes appear missing or incorrect in Rate tab …" at bounding box center [1027, 22] width 569 height 19
copy div "Why do competitor room rates sometimes appear missing or incorrect in Rate tab …"
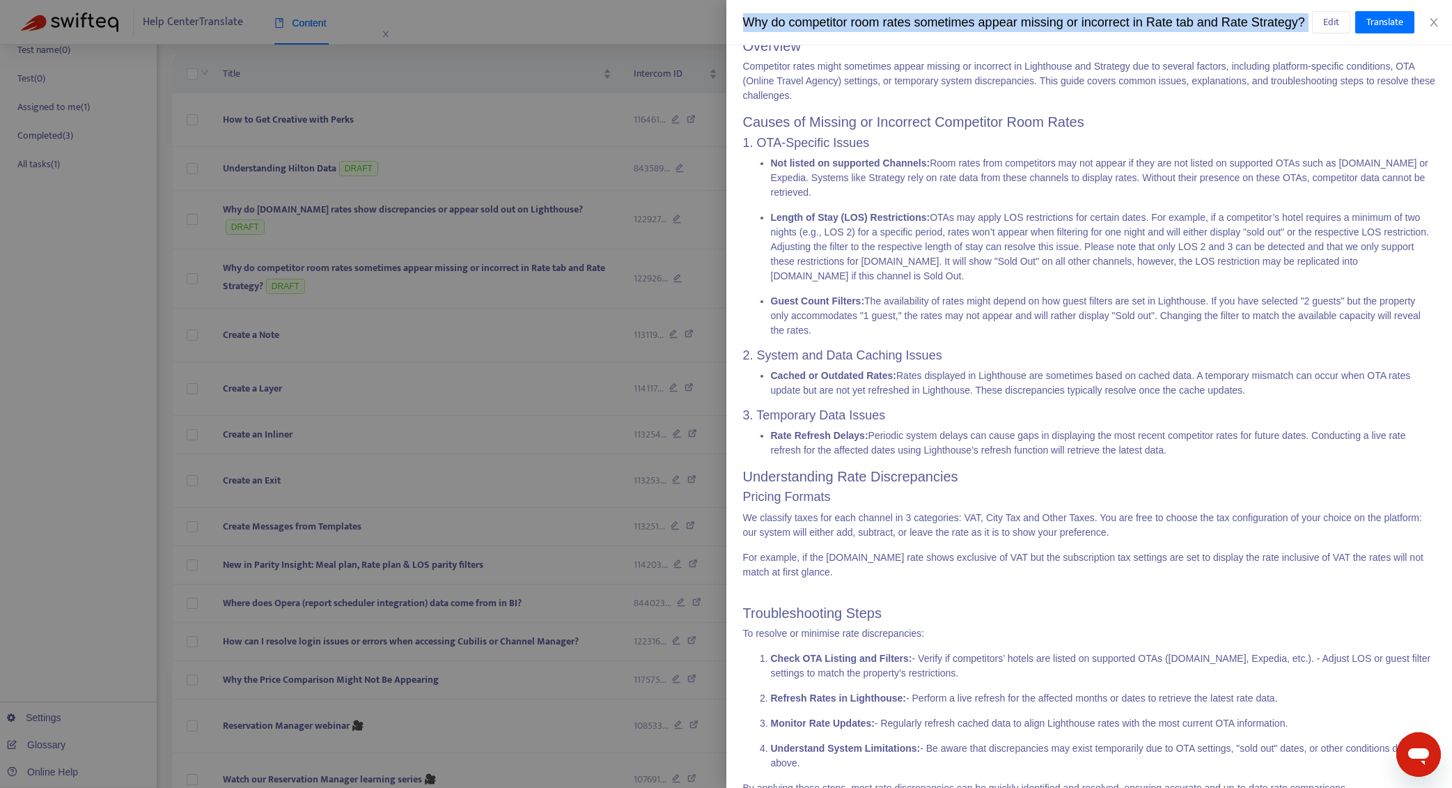
scroll to position [225, 0]
